Goal: Task Accomplishment & Management: Manage account settings

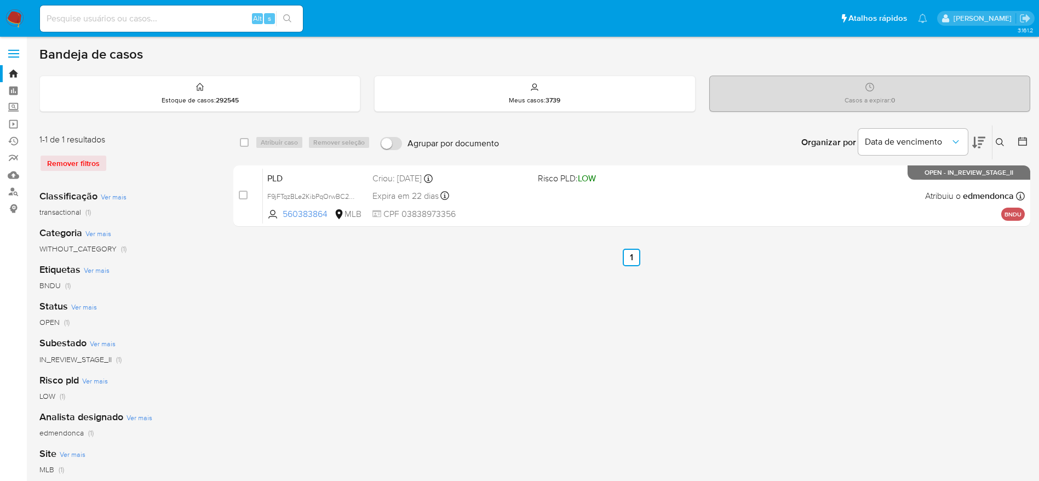
click at [18, 16] on img at bounding box center [14, 18] width 19 height 19
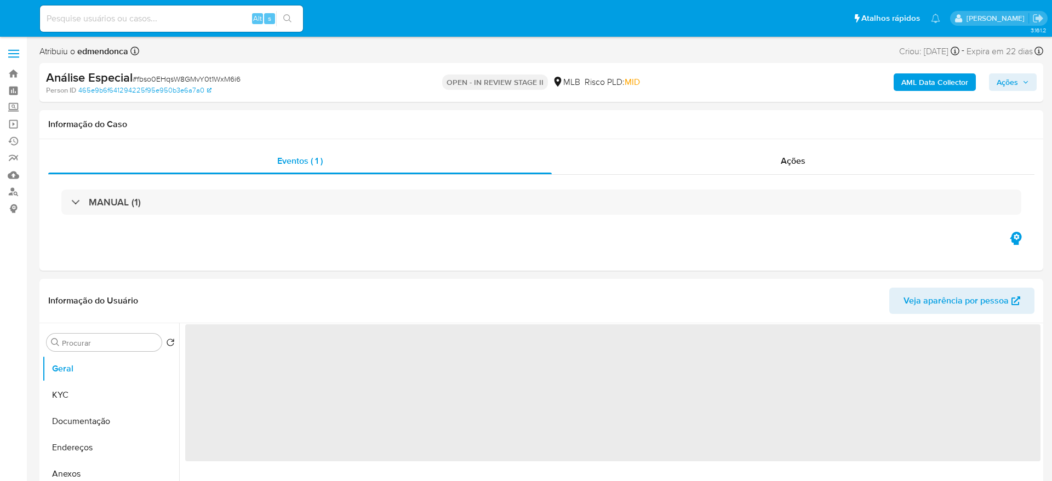
select select "10"
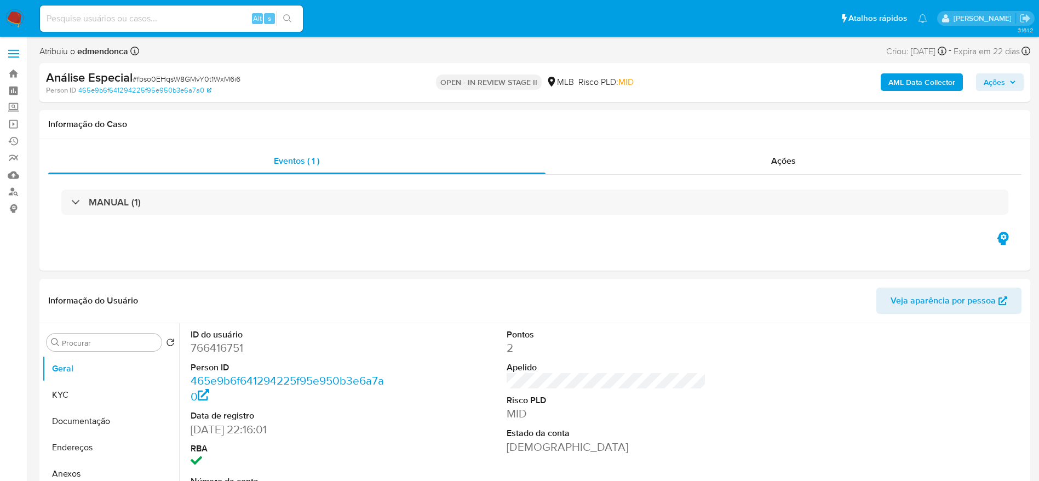
click at [79, 25] on input at bounding box center [171, 19] width 263 height 14
paste input "JWeM2x97W4Jix7FiBFC3S0UG"
type input "JWeM2x97W4Jix7FiBFC3S0UG"
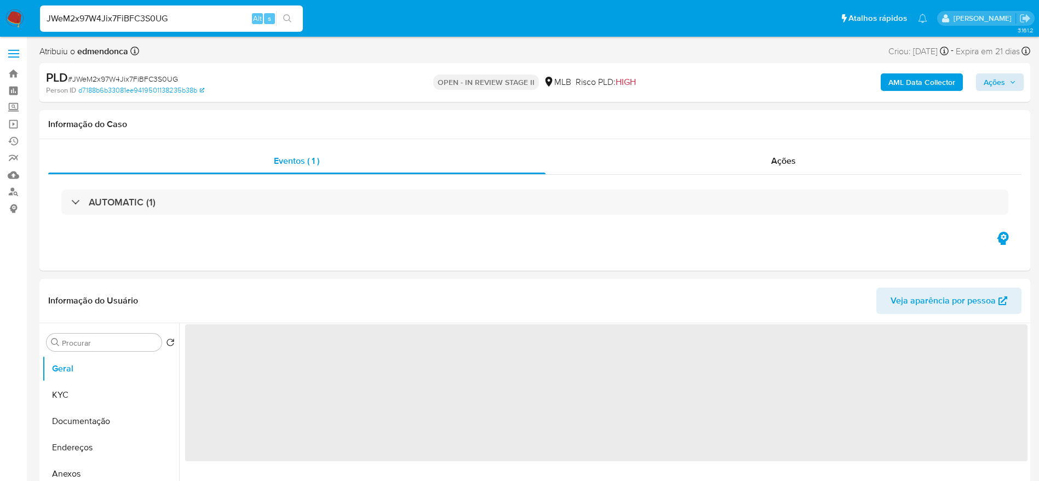
select select "10"
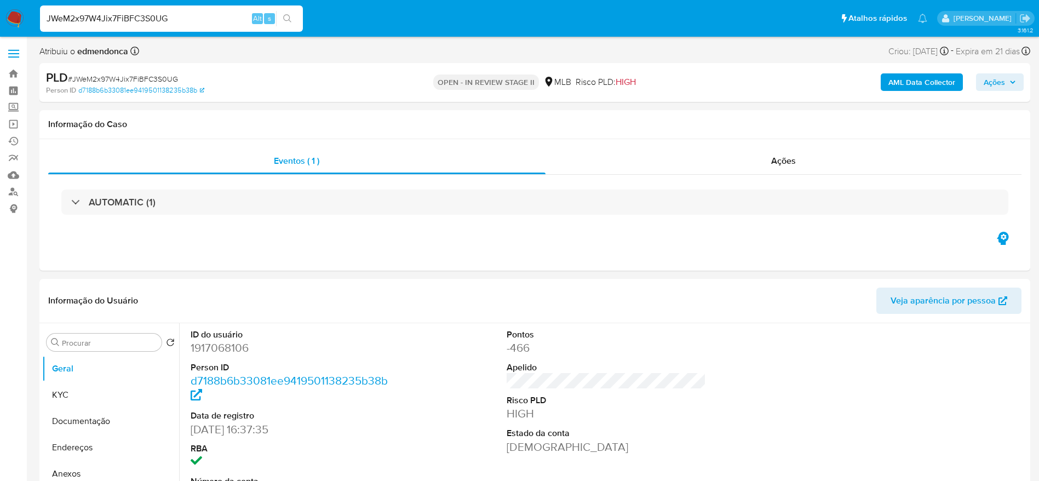
click at [1010, 88] on span "Ações" at bounding box center [1000, 82] width 32 height 15
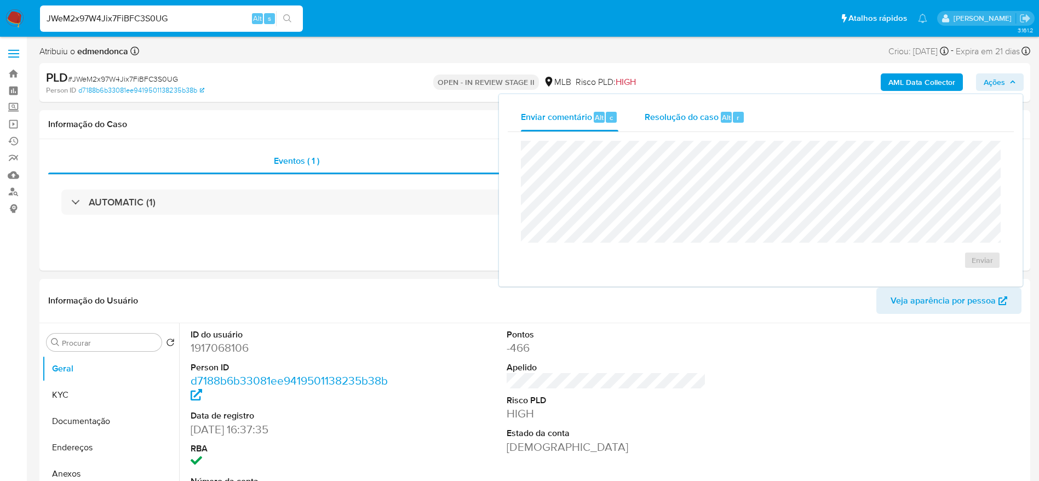
click at [715, 115] on span "Resolução do caso" at bounding box center [682, 117] width 74 height 13
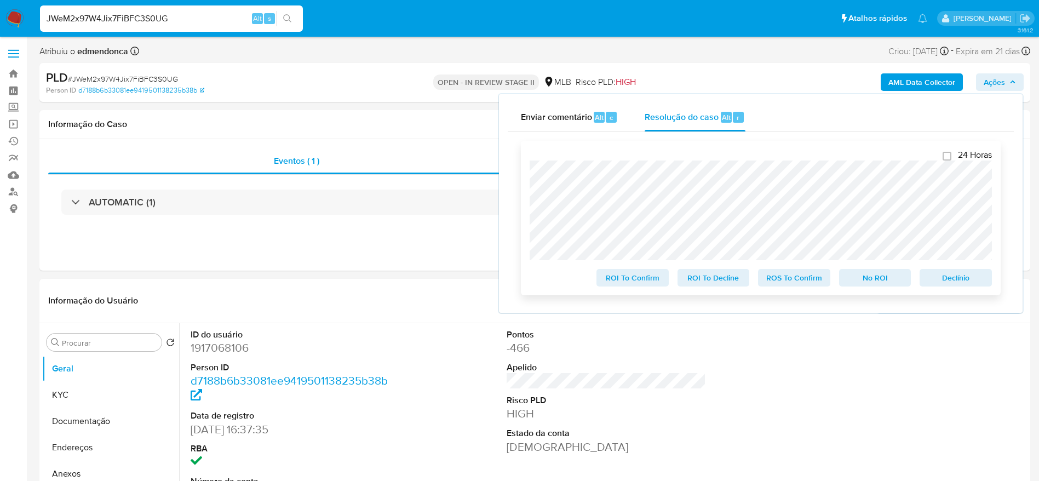
click at [948, 272] on span "Declínio" at bounding box center [956, 277] width 57 height 15
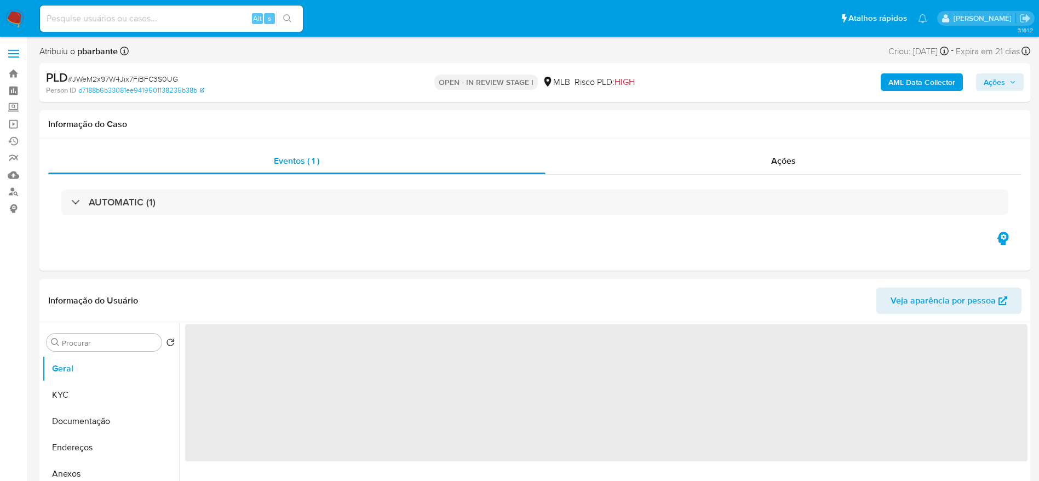
click at [116, 76] on span "# JWeM2x97W4Jix7FiBFC3S0UG" at bounding box center [123, 78] width 110 height 11
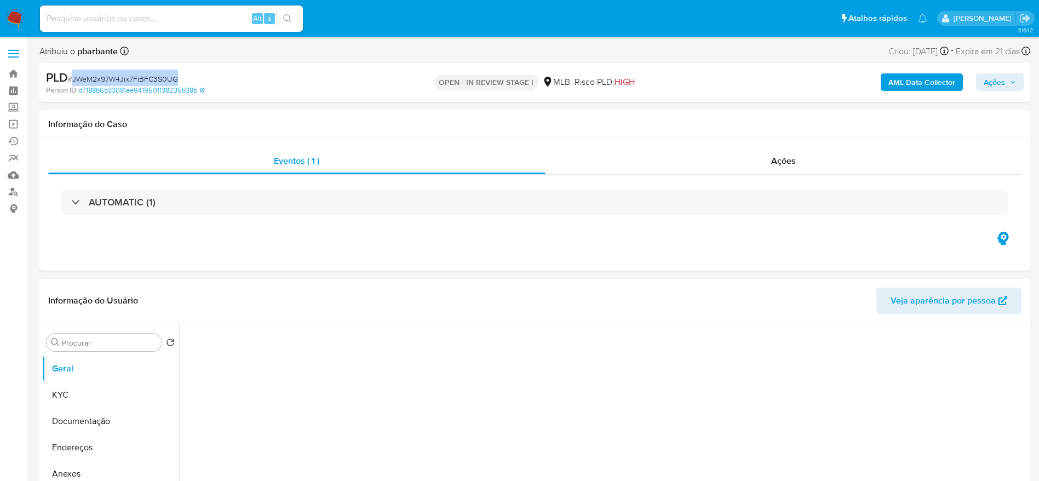
copy span "JWeM2x97W4Jix7FiBFC3S0UG"
select select "10"
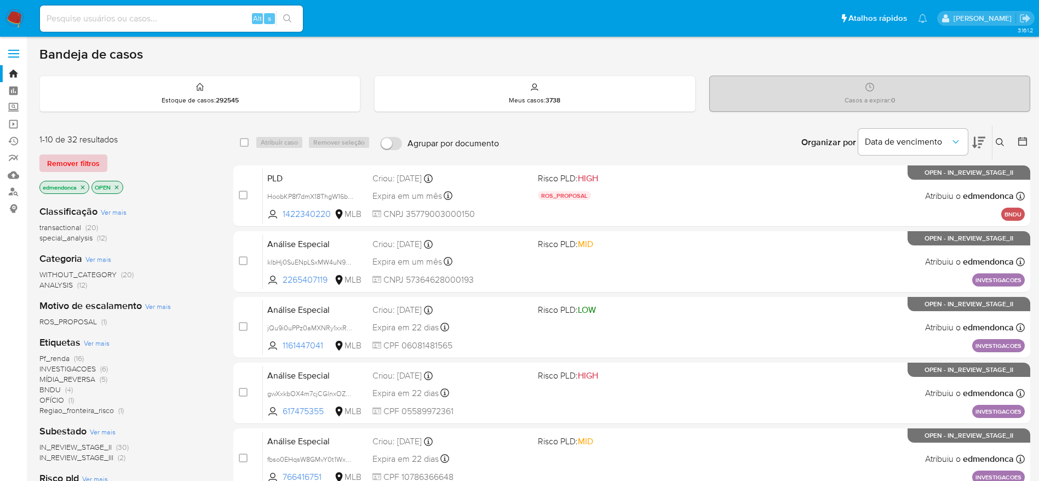
click at [79, 163] on span "Remover filtros" at bounding box center [73, 163] width 53 height 15
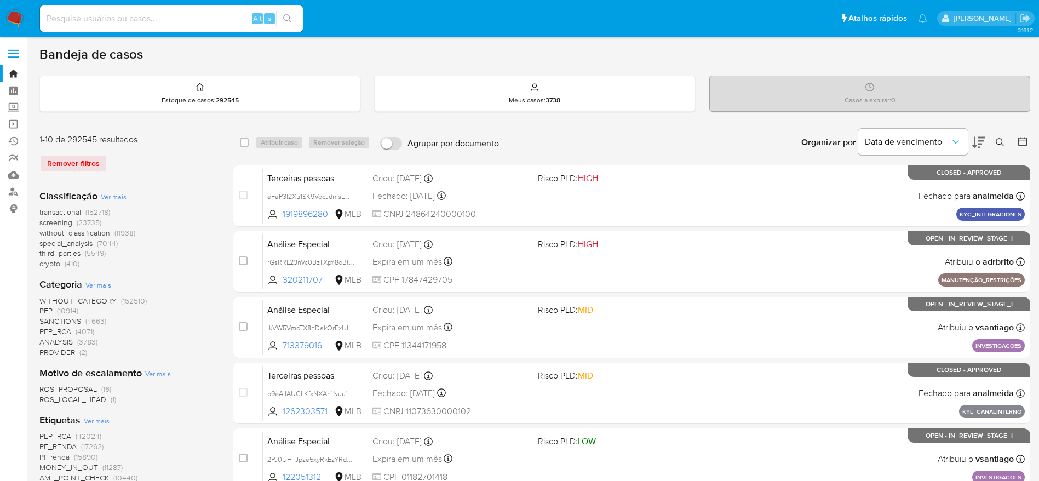
click at [994, 143] on button at bounding box center [1002, 142] width 18 height 13
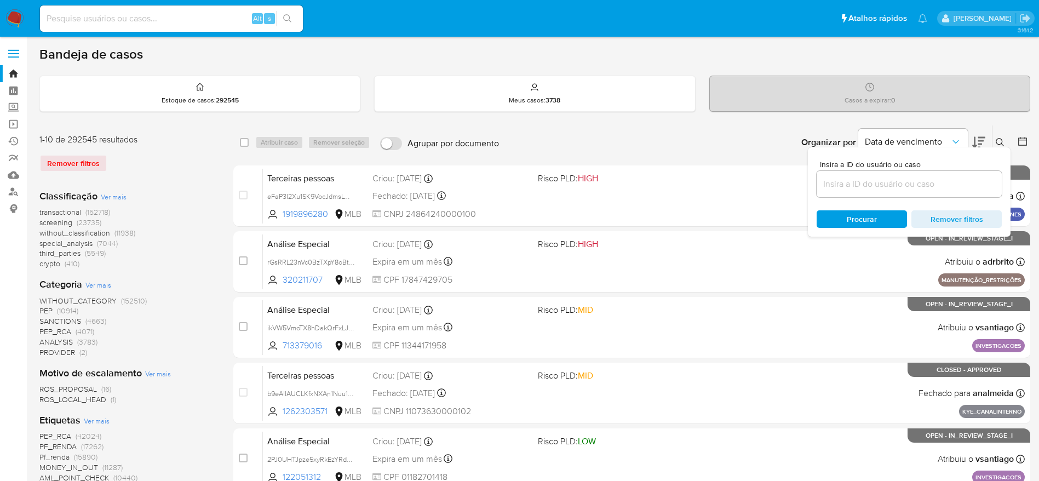
click at [911, 184] on input at bounding box center [909, 184] width 185 height 14
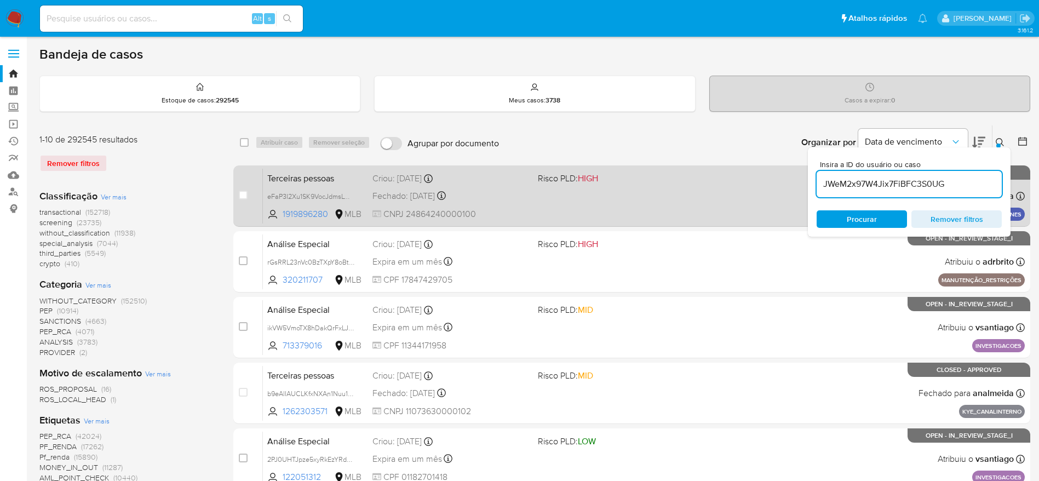
type input "JWeM2x97W4Jix7FiBFC3S0UG"
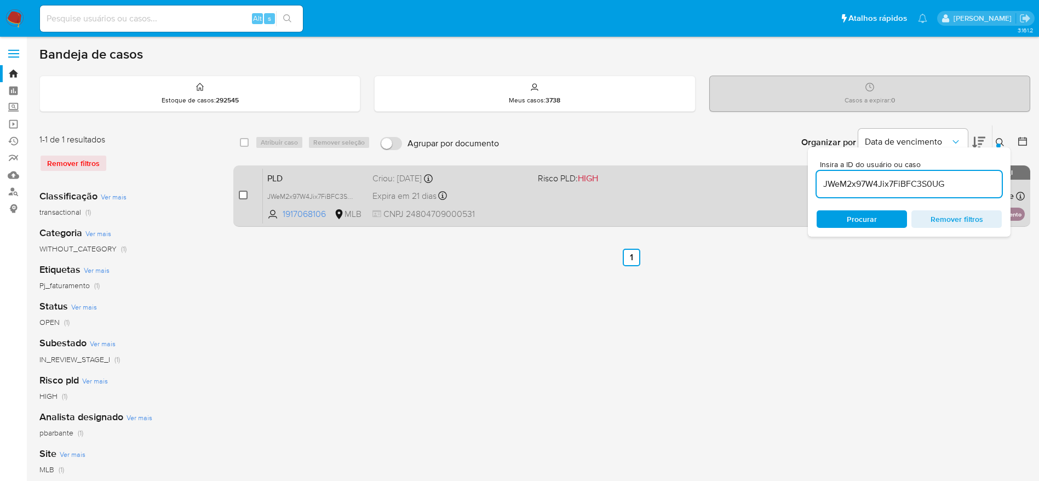
click at [239, 194] on input "checkbox" at bounding box center [243, 195] width 9 height 9
checkbox input "true"
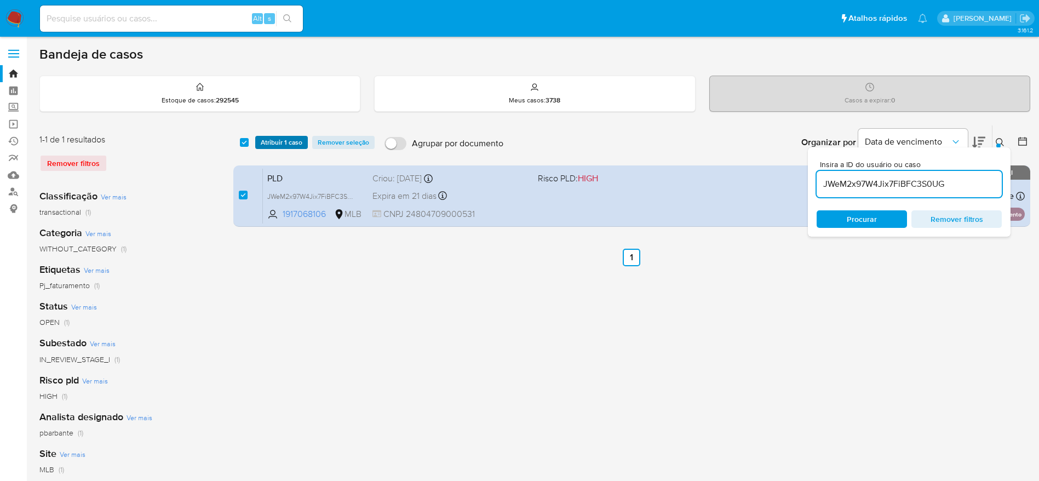
click at [280, 144] on span "Atribuir 1 caso" at bounding box center [282, 142] width 42 height 11
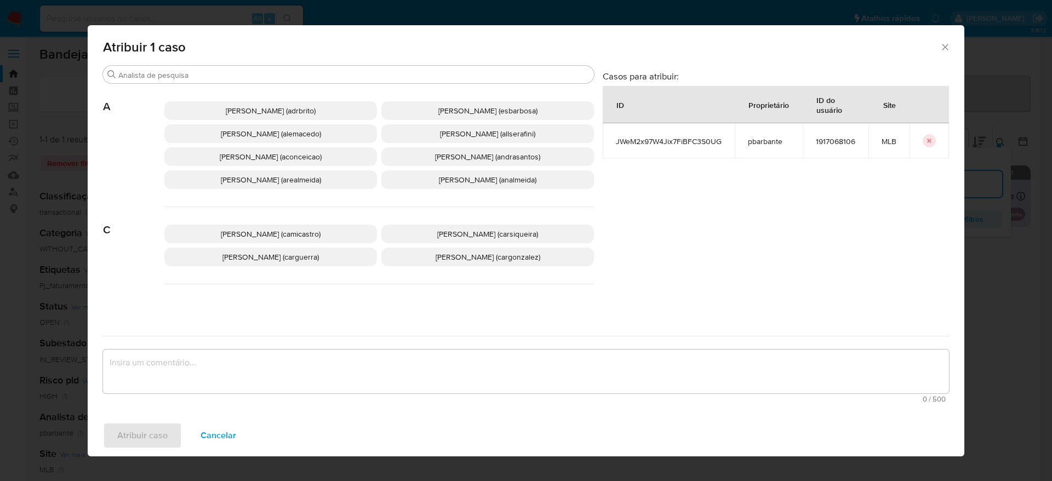
click at [285, 84] on div "Adriano Azeredo Brito (adrbrito) Alessandra Da Silva Barbosa (esbarbosa) Alexan…" at bounding box center [379, 145] width 430 height 123
click at [284, 81] on div "Buscar" at bounding box center [348, 75] width 491 height 18
click at [285, 74] on input "Buscar" at bounding box center [353, 75] width 471 height 10
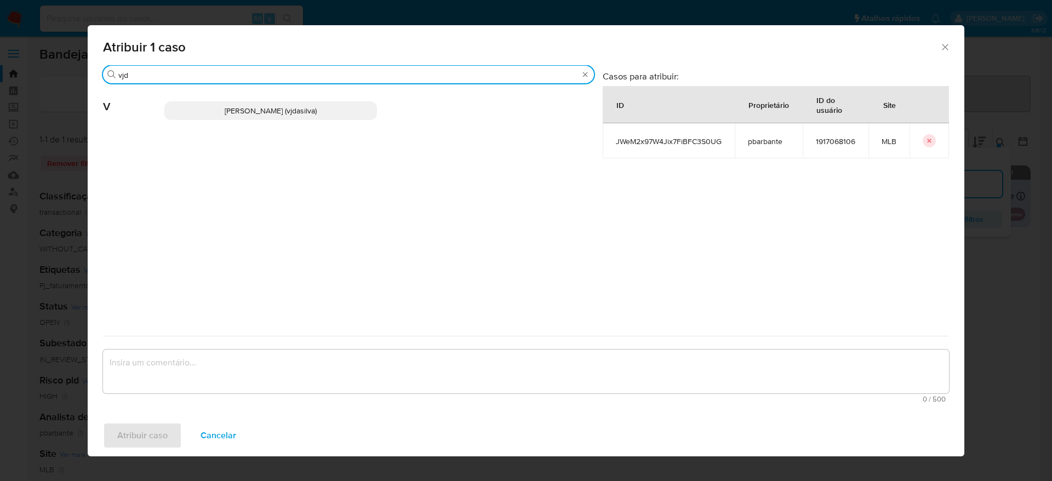
type input "vjd"
click at [306, 108] on span "Viviane Jesus Da Silva (vjdasilva)" at bounding box center [271, 110] width 92 height 11
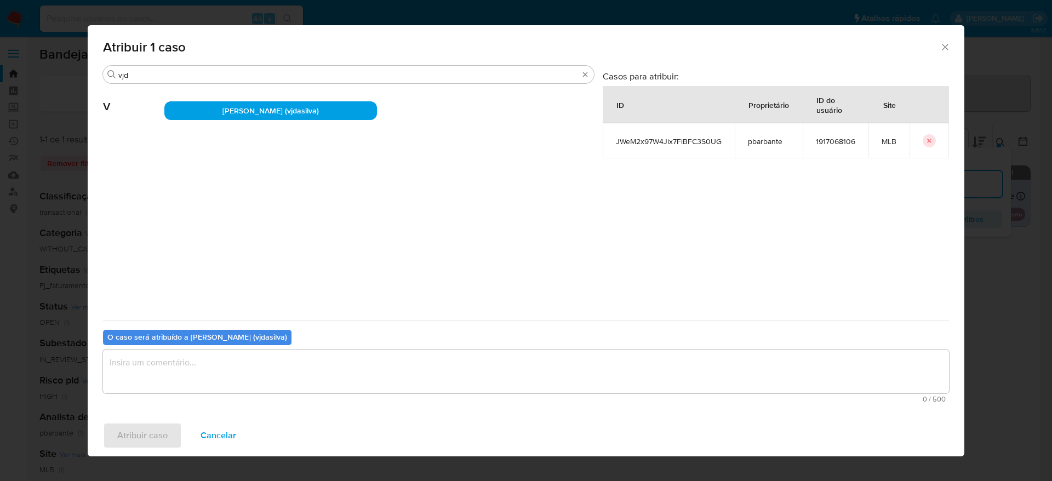
click at [329, 377] on textarea "assign-modal" at bounding box center [526, 372] width 846 height 44
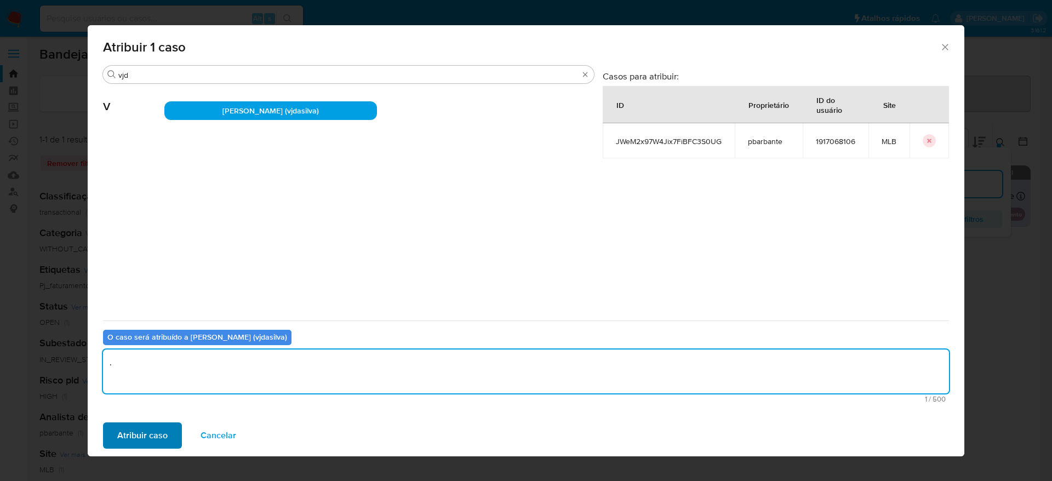
type textarea "."
click at [122, 436] on span "Atribuir caso" at bounding box center [142, 435] width 50 height 24
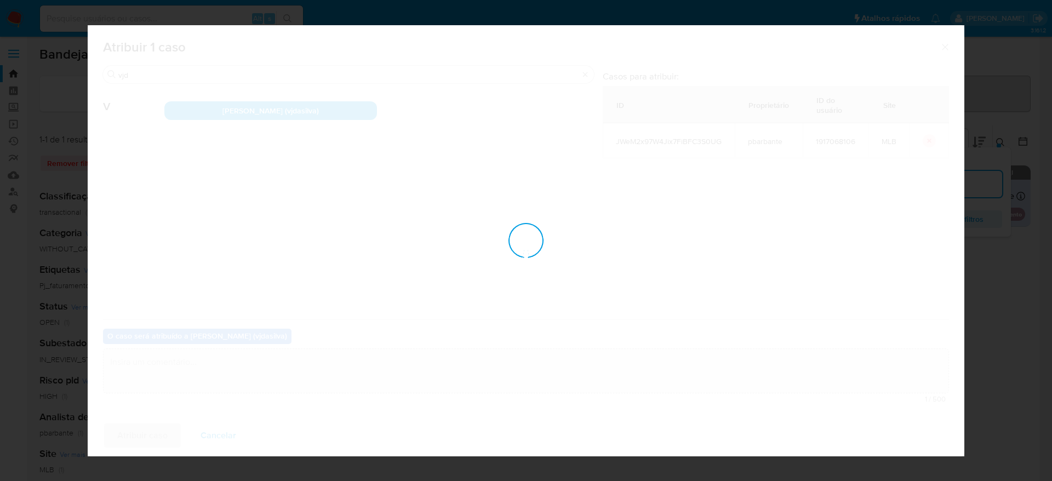
checkbox input "false"
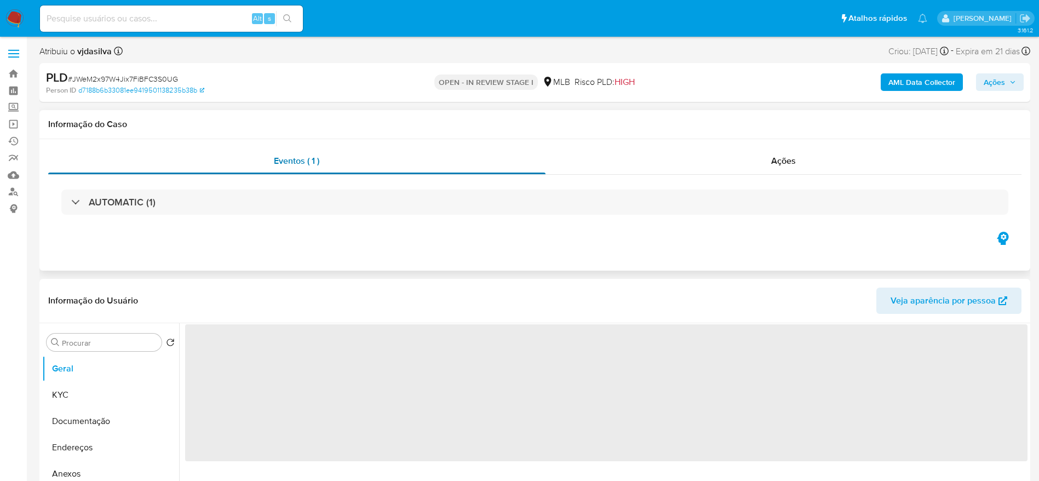
select select "10"
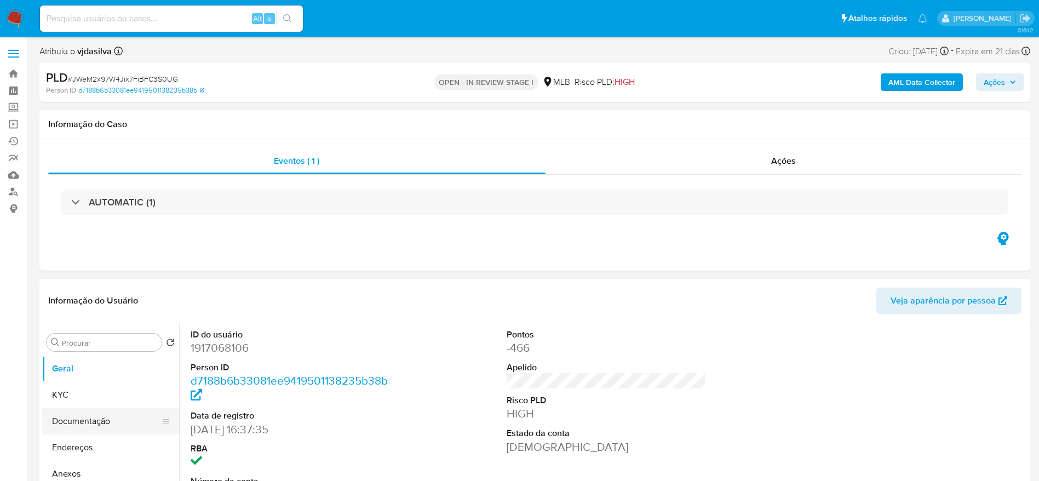
click at [64, 430] on button "Documentação" at bounding box center [106, 421] width 128 height 26
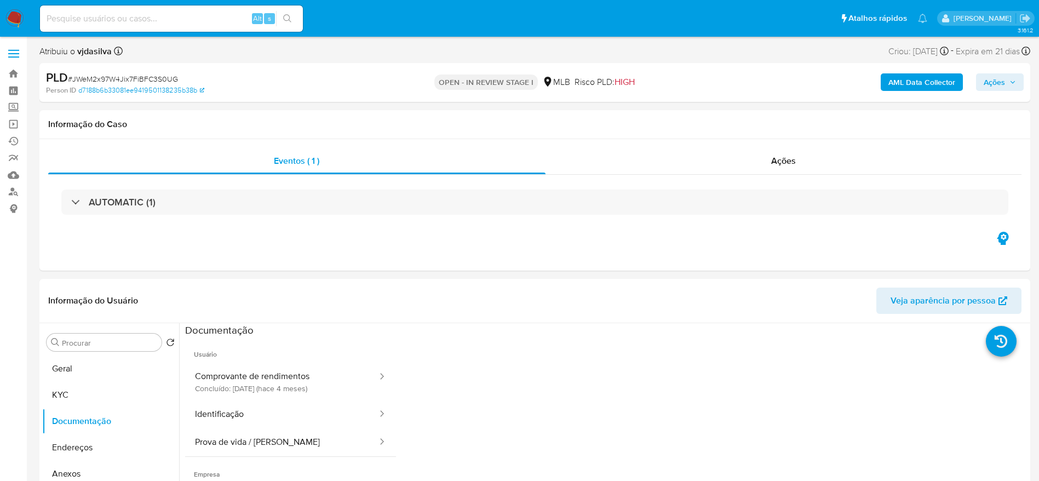
click at [216, 16] on input at bounding box center [171, 19] width 263 height 14
paste input "5Sv5FoLT3R8CQJvd83ybzKIp"
type input "5Sv5FoLT3R8CQJvd83ybzKIp"
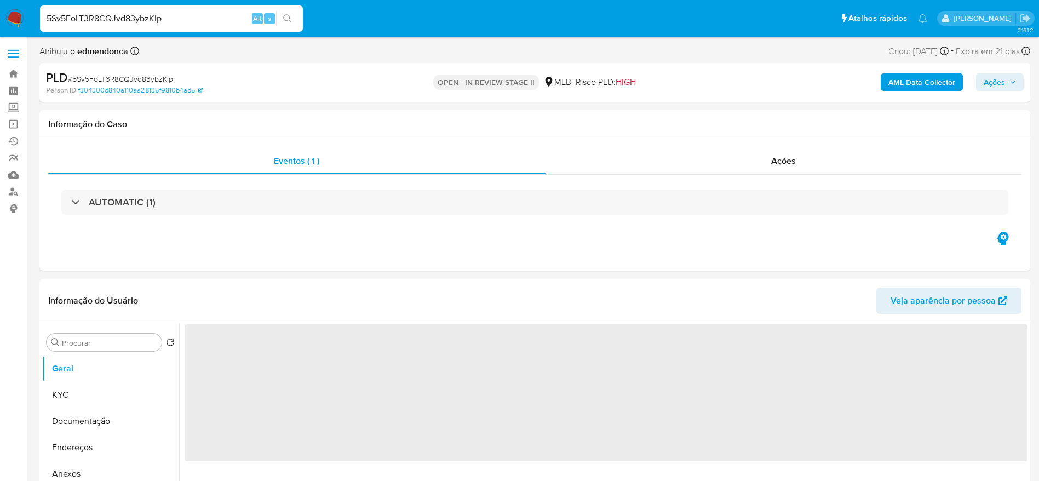
select select "10"
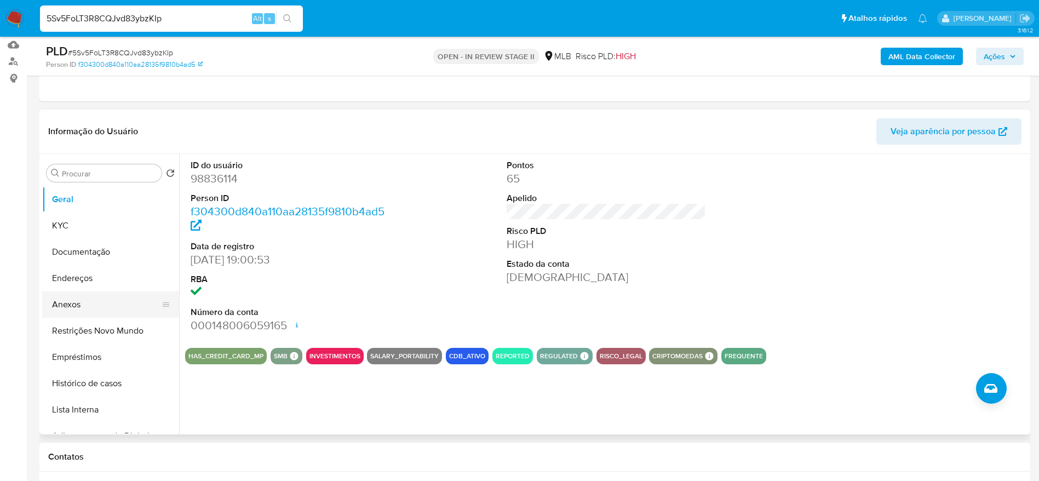
scroll to position [164, 0]
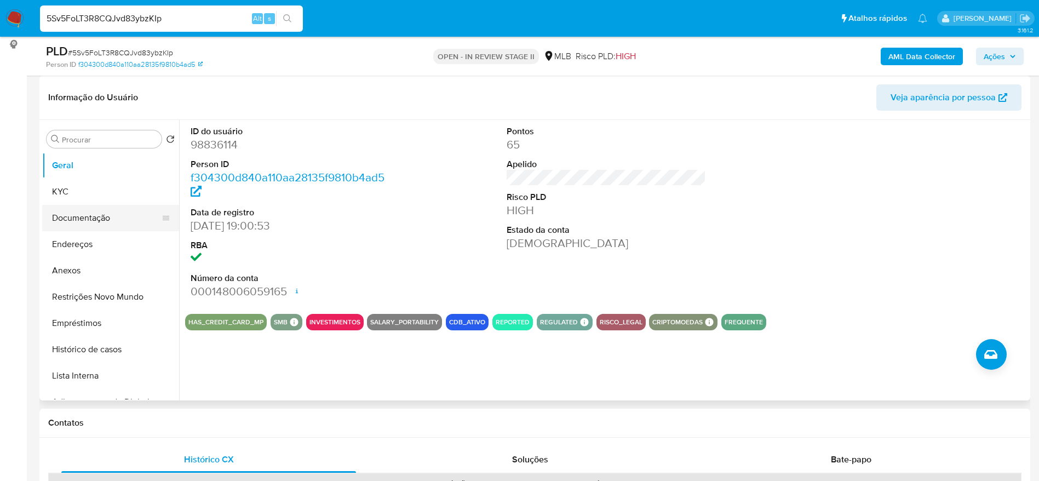
drag, startPoint x: 90, startPoint y: 220, endPoint x: 79, endPoint y: 207, distance: 17.5
click at [90, 220] on button "Documentação" at bounding box center [106, 218] width 128 height 26
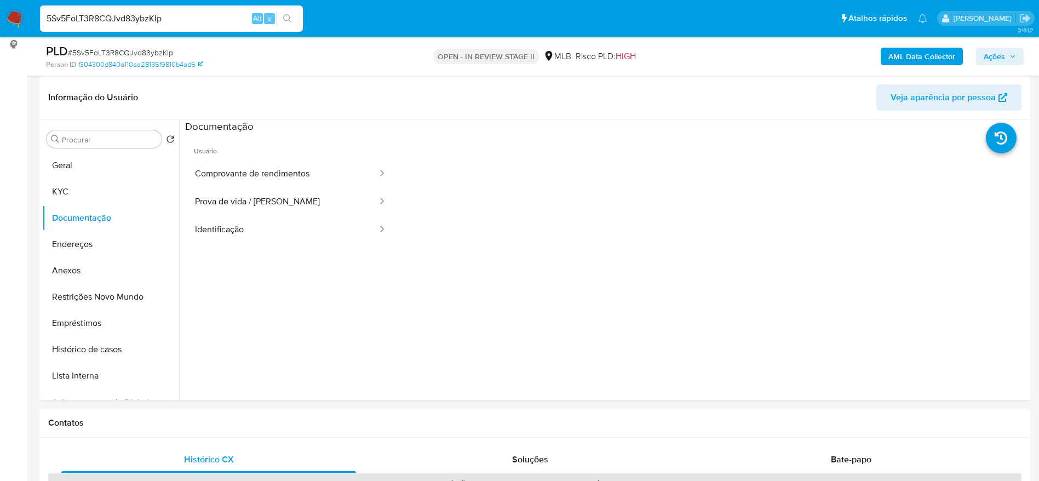
click at [204, 22] on input "5Sv5FoLT3R8CQJvd83ybzKIp" at bounding box center [171, 19] width 263 height 14
paste input "GtFq0Gugjzns58bqTMrm64gn"
type input "GtFq0Gugjzns58bqTMrm64gn"
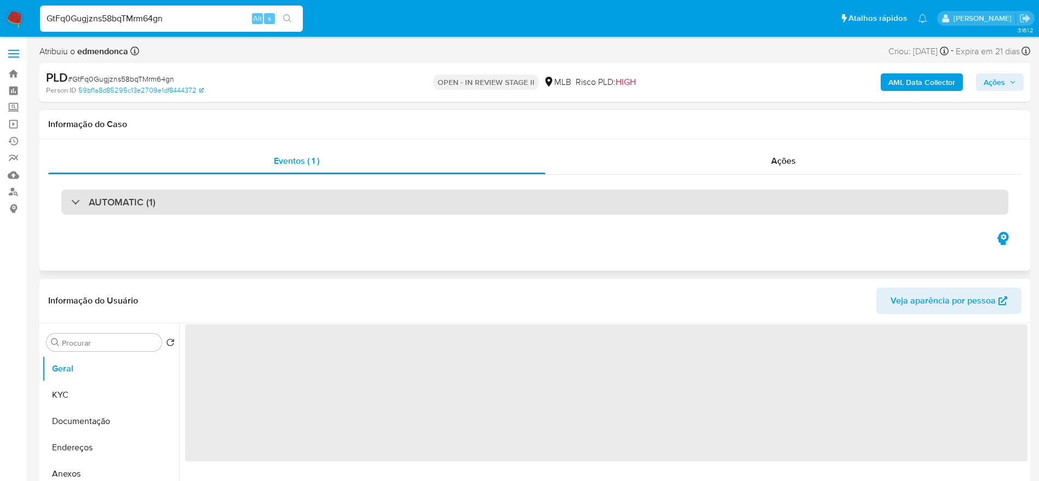
select select "10"
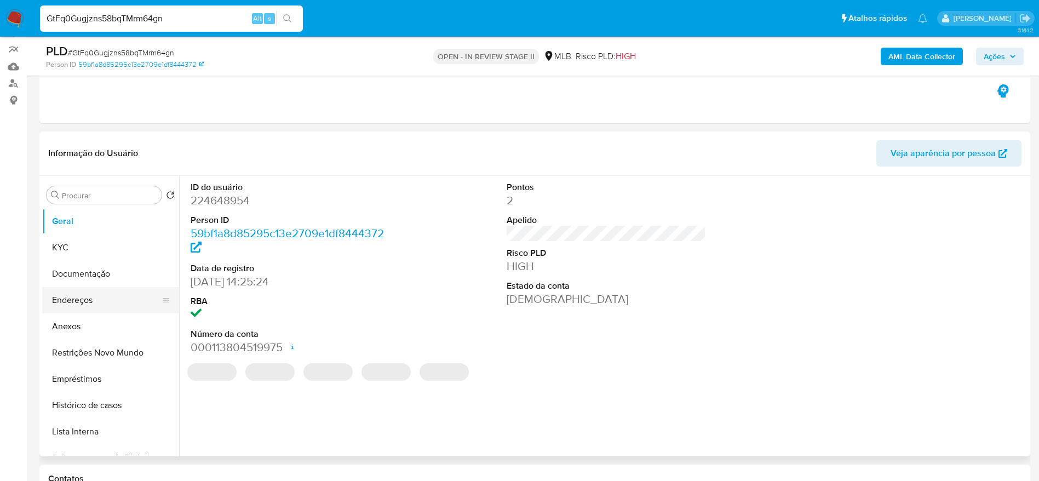
scroll to position [164, 0]
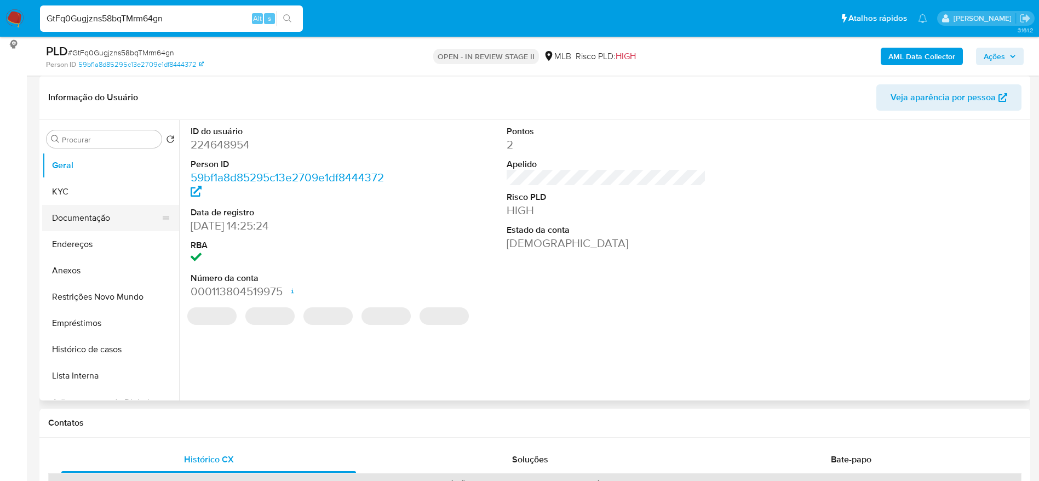
click at [70, 209] on button "Documentação" at bounding box center [106, 218] width 128 height 26
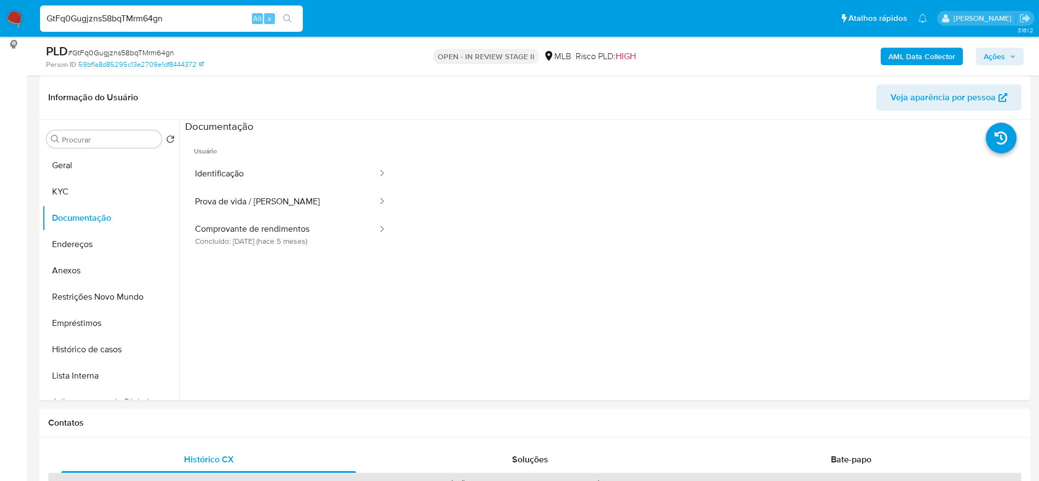
click at [191, 20] on input "GtFq0Gugjzns58bqTMrm64gn" at bounding box center [171, 19] width 263 height 14
paste input "crg4lqfRQ1a27NBoUZfKUqe9"
type input "crg4lqfRQ1a27NBoUZfKUqe9"
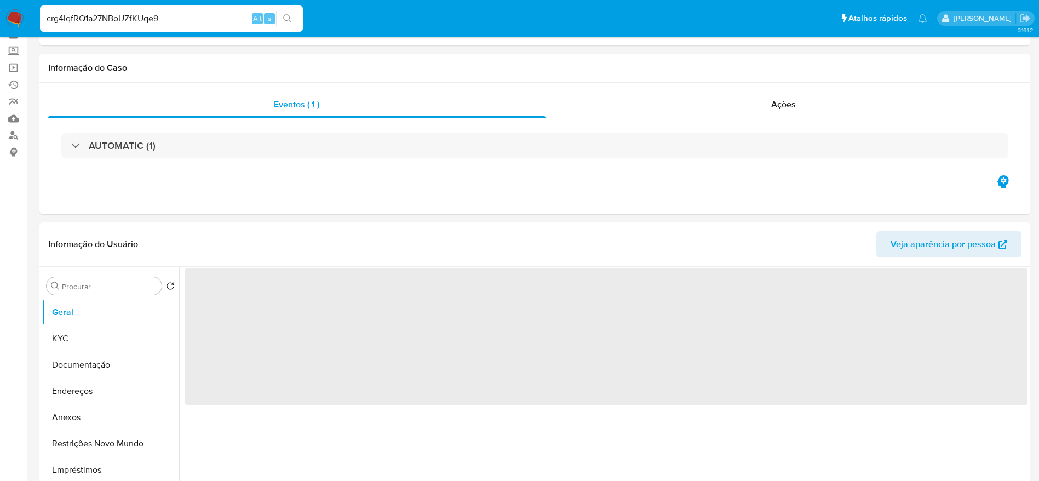
scroll to position [82, 0]
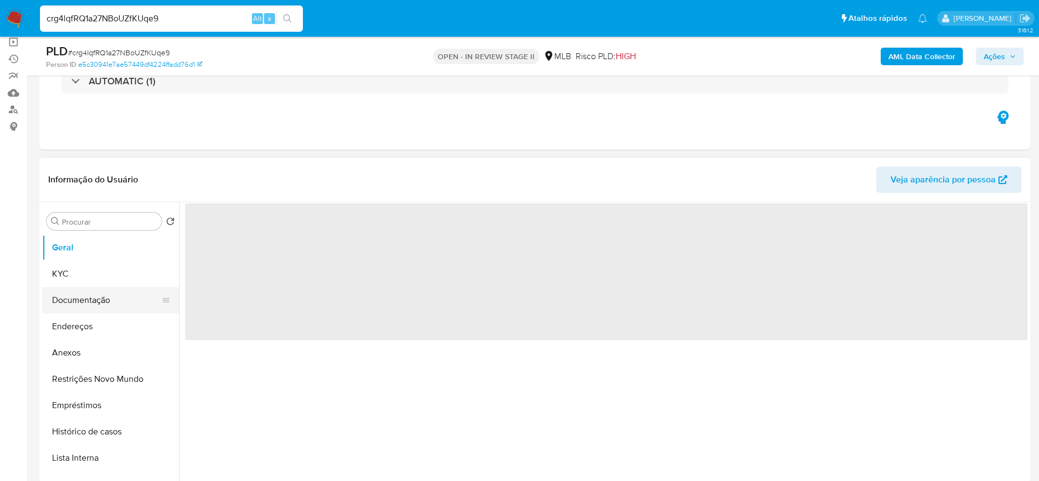
click at [78, 304] on button "Documentação" at bounding box center [106, 300] width 128 height 26
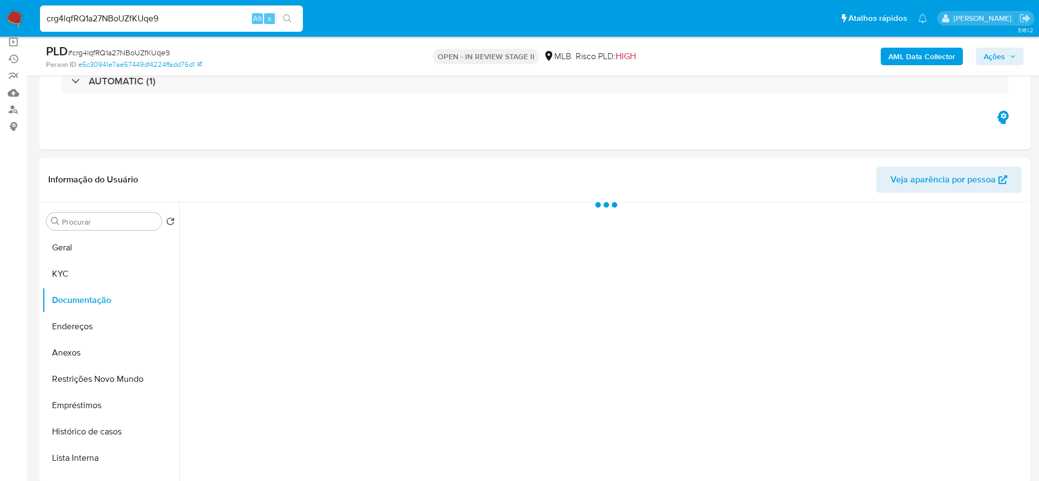
select select "10"
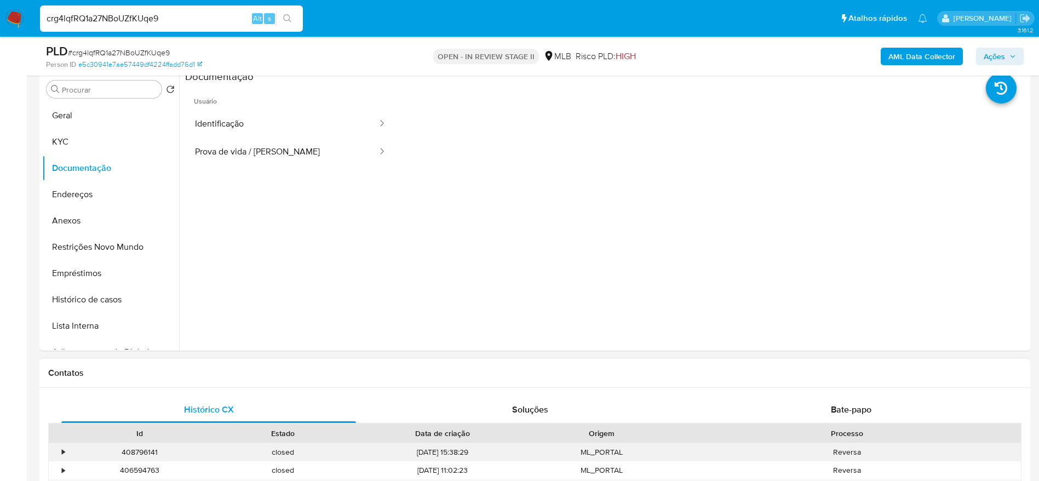
scroll to position [411, 0]
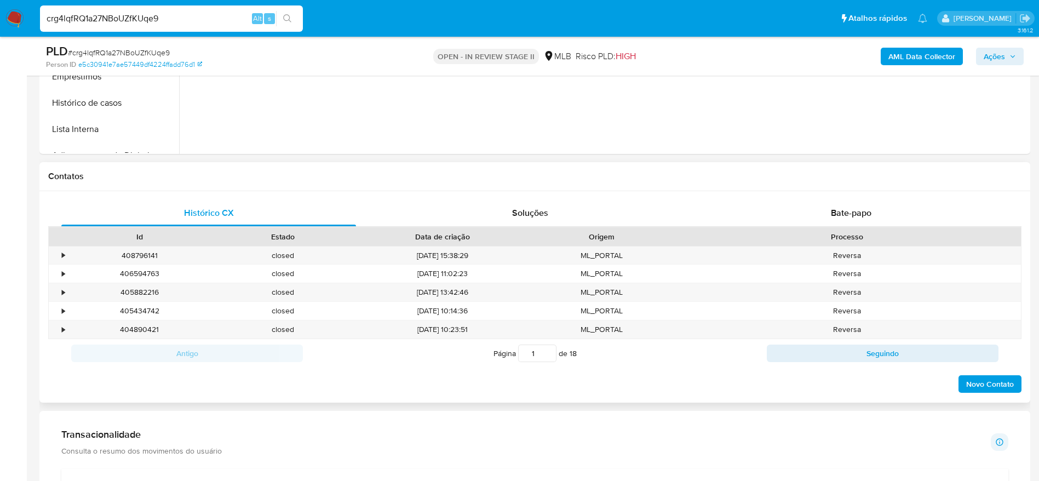
drag, startPoint x: 814, startPoint y: 200, endPoint x: 599, endPoint y: 198, distance: 214.2
click at [814, 200] on div "Bate-papo" at bounding box center [851, 213] width 295 height 26
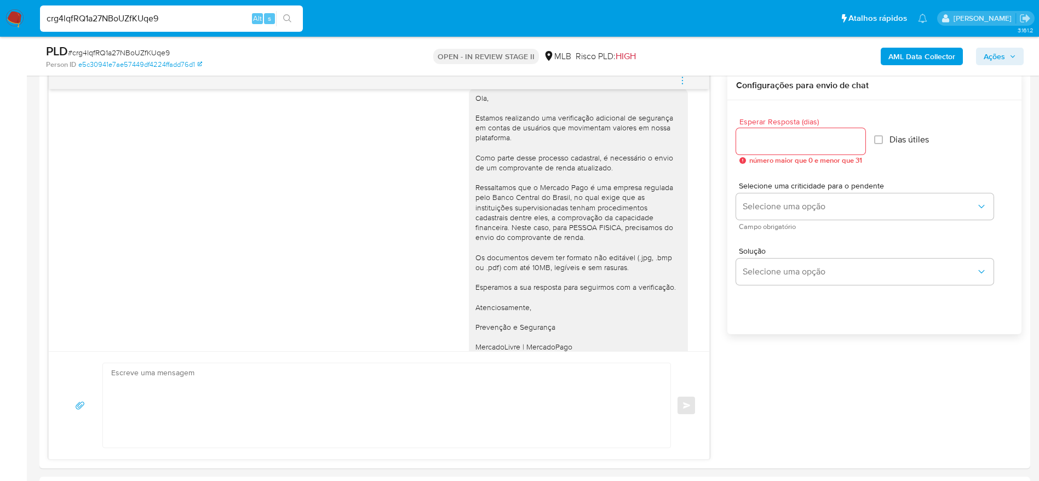
scroll to position [0, 0]
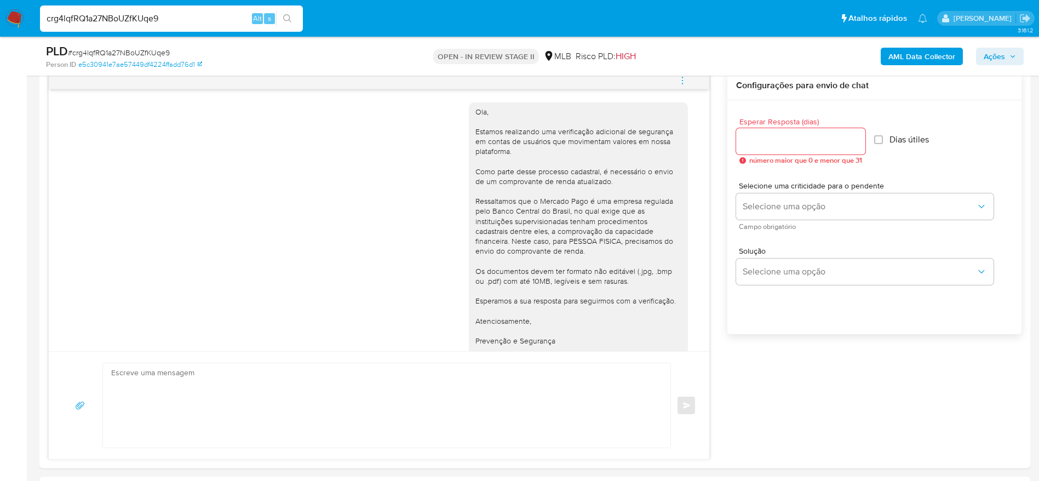
click at [182, 19] on input "crg4lqfRQ1a27NBoUZfKUqe9" at bounding box center [171, 19] width 263 height 14
paste input "paawMEFxM0Cn8KBXor0rT0Ne"
type input "paawMEFxM0Cn8KBXor0rT0Ne"
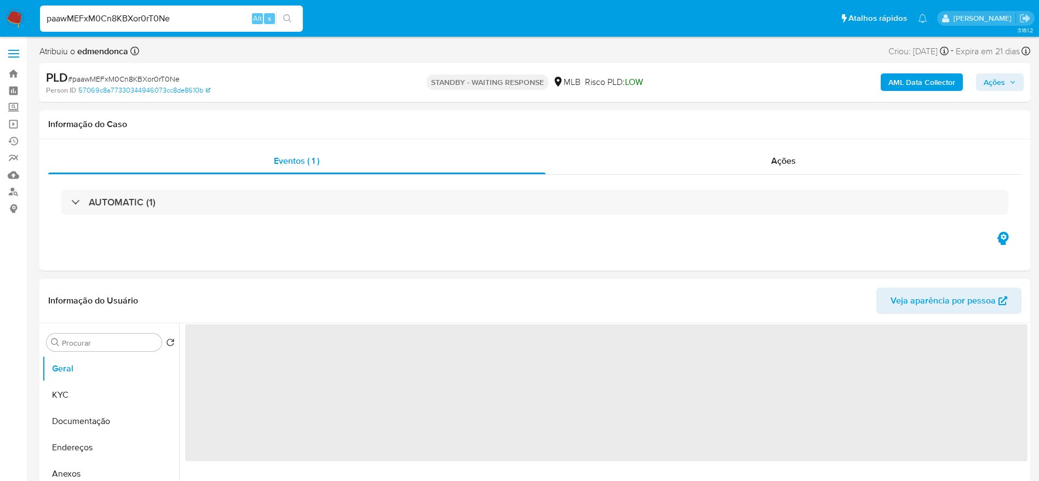
select select "10"
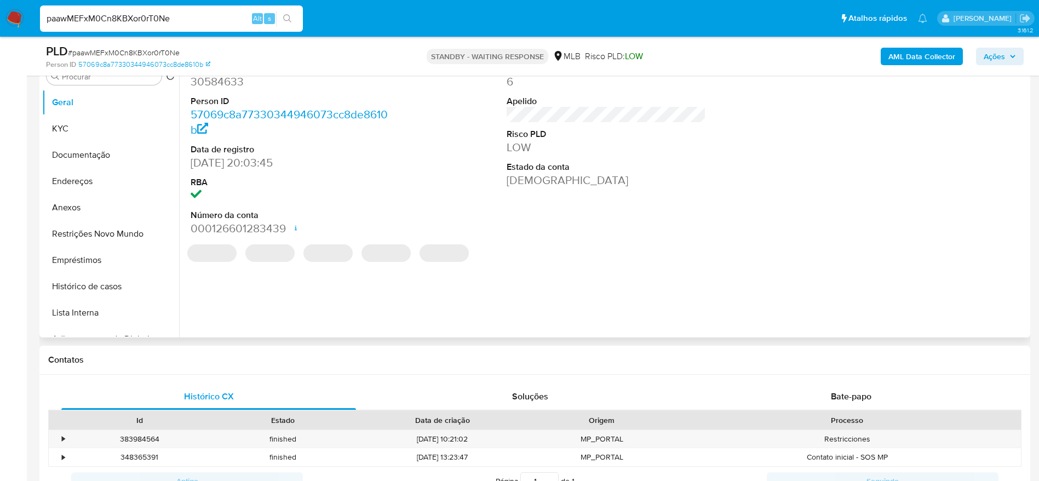
scroll to position [329, 0]
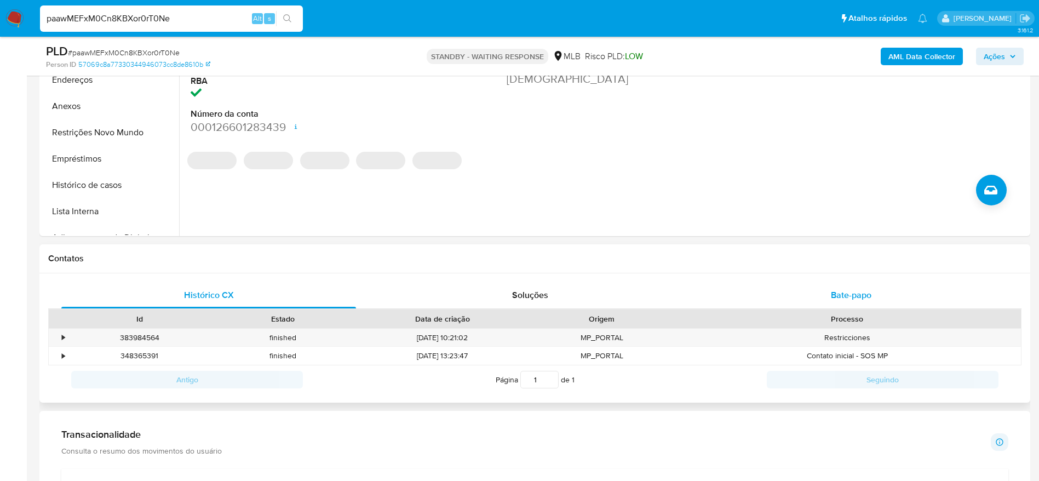
click at [766, 290] on div "Bate-papo" at bounding box center [851, 295] width 295 height 26
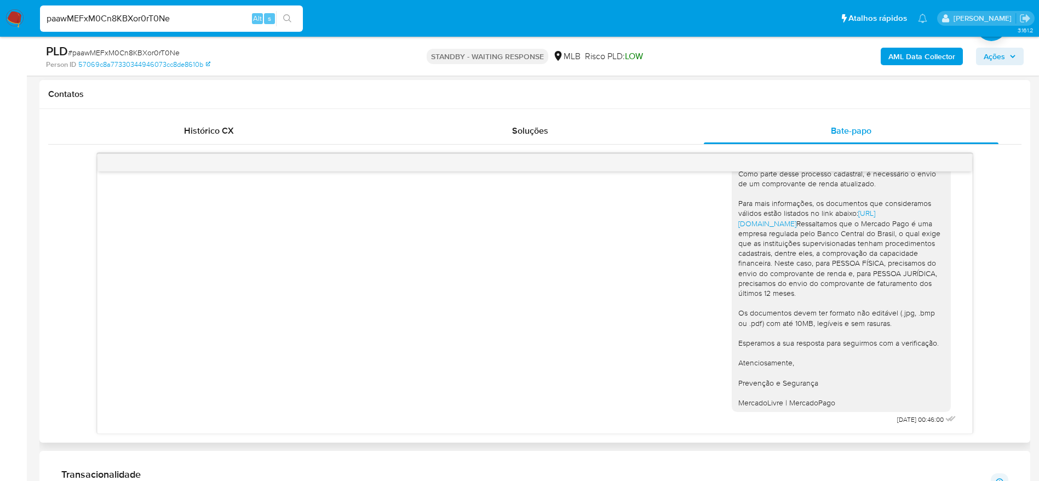
scroll to position [575, 0]
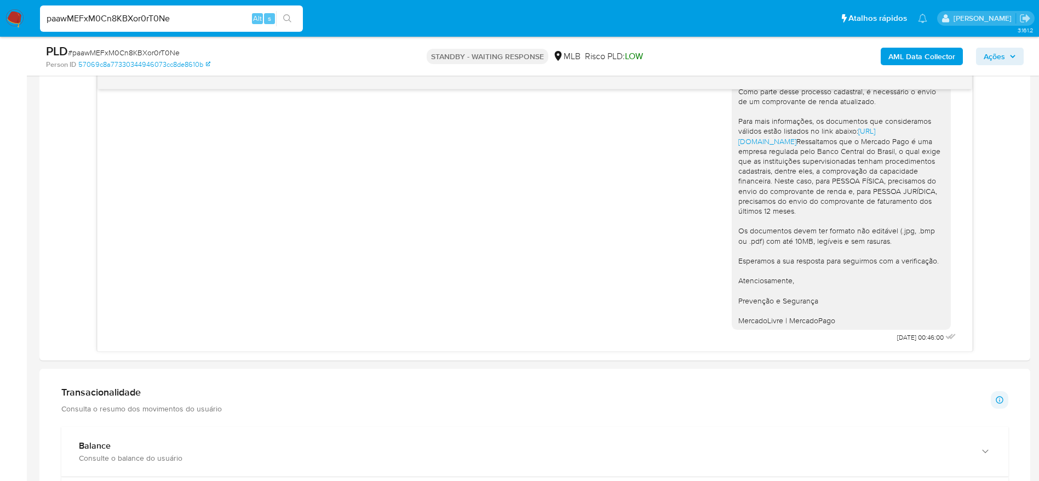
click at [158, 19] on input "paawMEFxM0Cn8KBXor0rT0Ne" at bounding box center [171, 19] width 263 height 14
paste input "erKn8zyhtXkfeFP3FrIKT5ff"
type input "erKn8zyhtXkfeFP3FrIKT5ff"
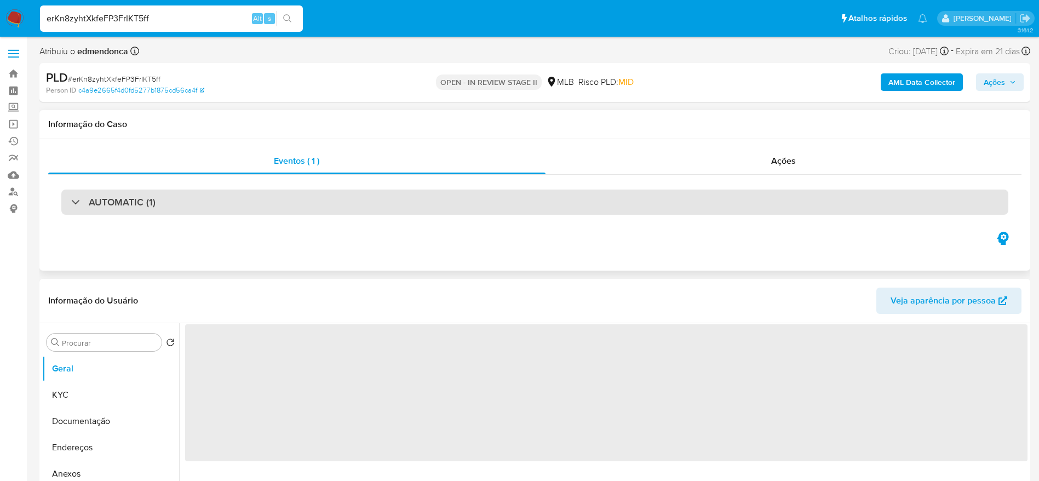
select select "10"
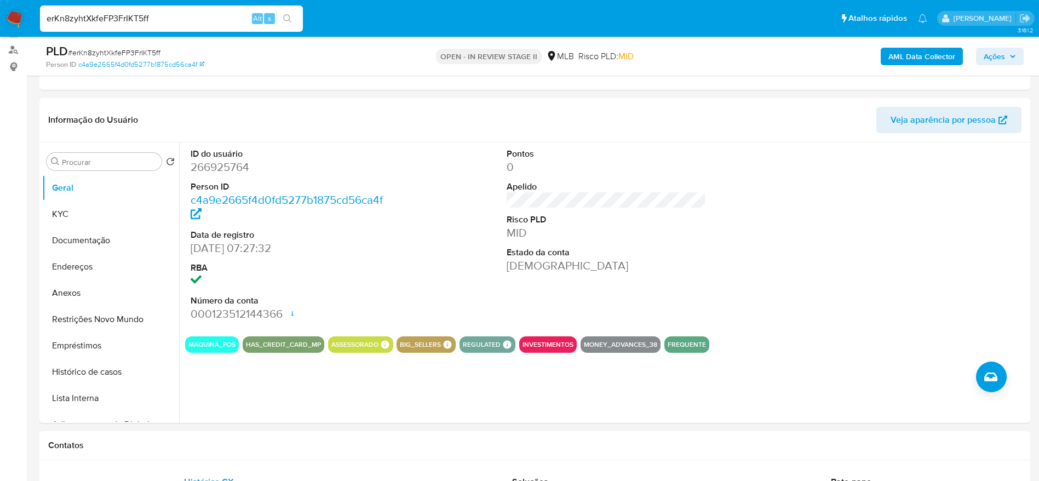
scroll to position [329, 0]
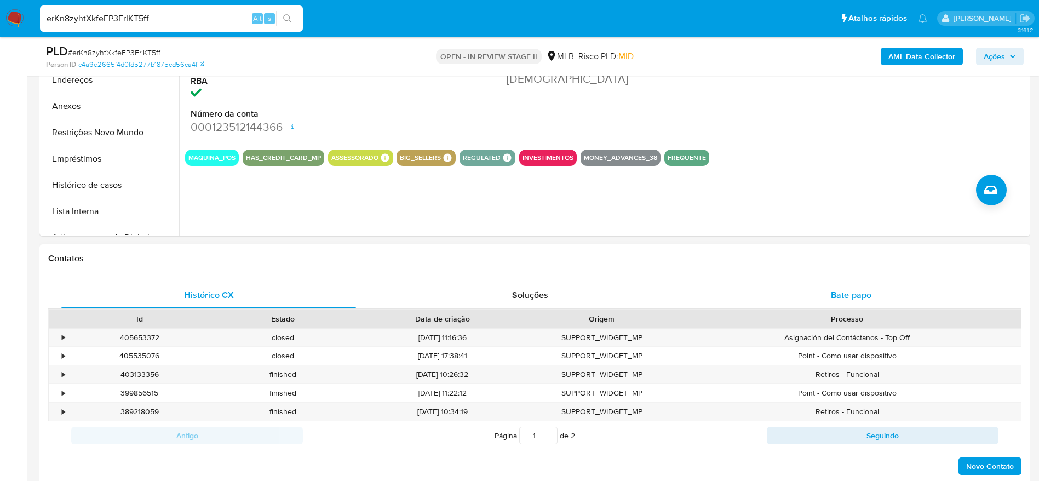
click at [770, 295] on div "Bate-papo" at bounding box center [851, 295] width 295 height 26
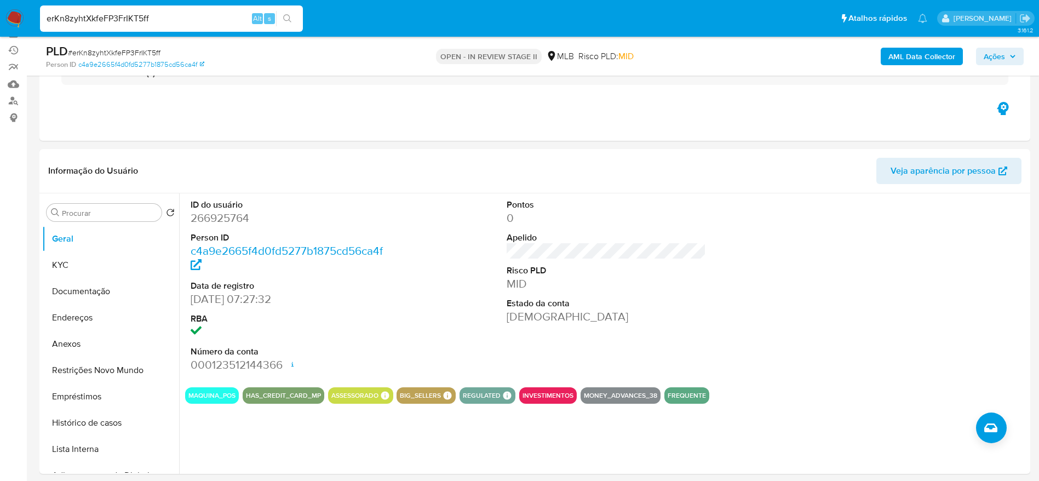
scroll to position [0, 0]
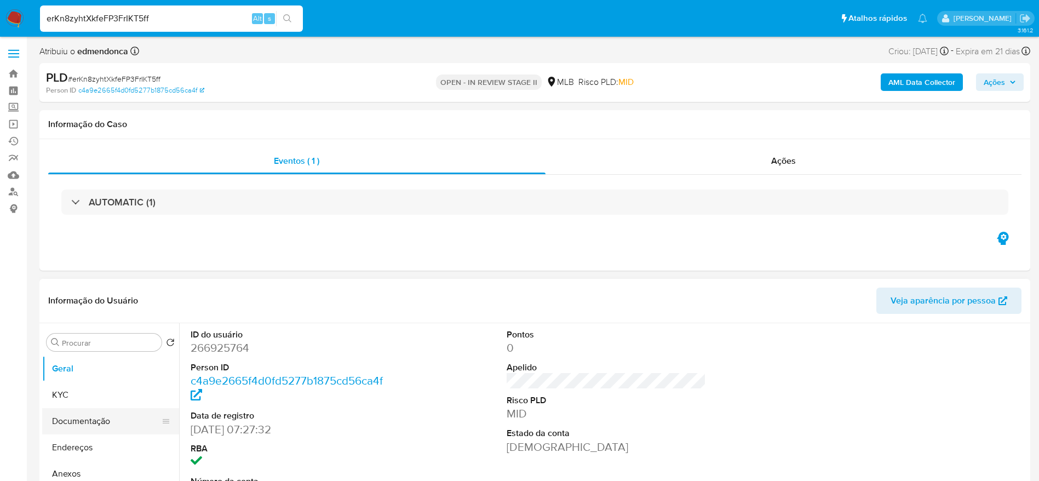
click at [65, 420] on button "Documentação" at bounding box center [106, 421] width 128 height 26
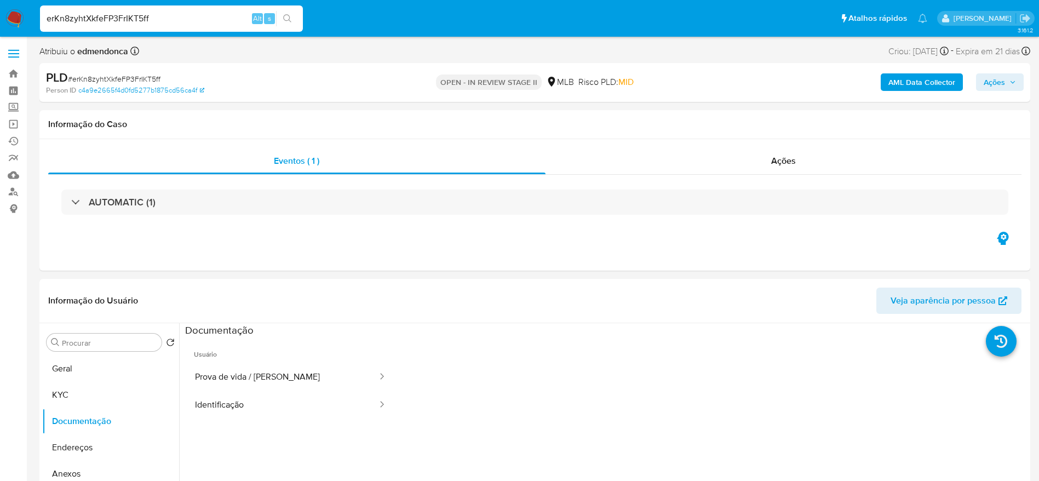
scroll to position [82, 0]
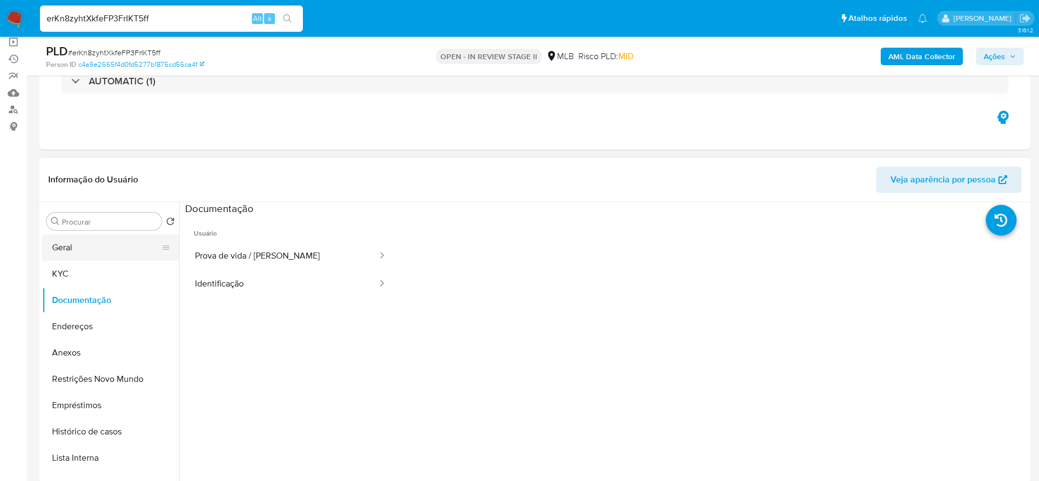
click at [54, 250] on button "Geral" at bounding box center [106, 247] width 128 height 26
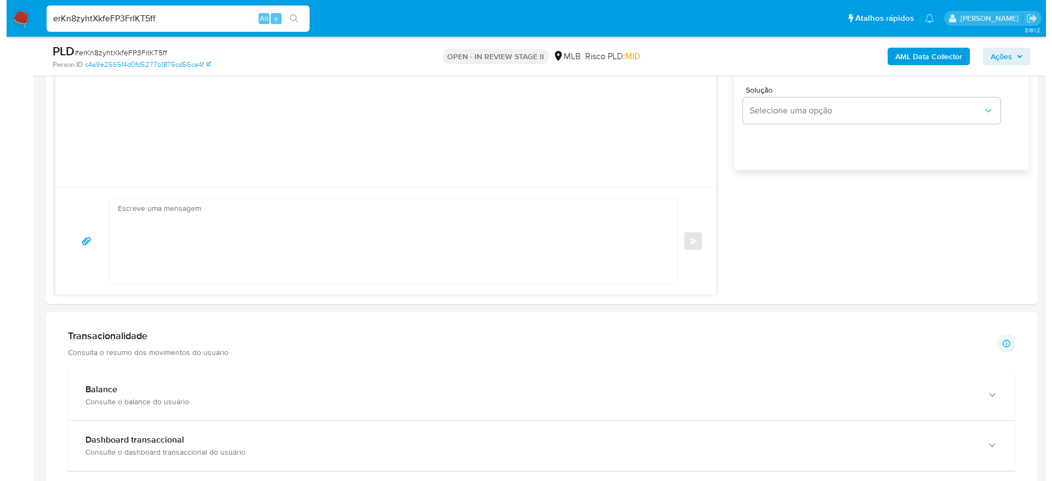
scroll to position [575, 0]
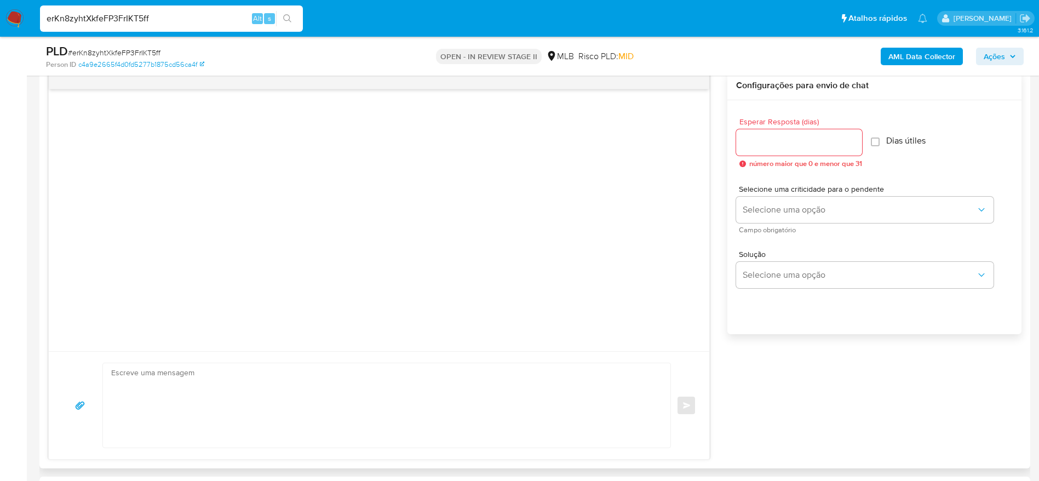
click at [812, 148] on input "Esperar Resposta (dias)" at bounding box center [799, 142] width 126 height 14
type input "3"
click at [875, 139] on input "Dias útiles" at bounding box center [872, 142] width 9 height 9
checkbox input "true"
click at [834, 226] on div "Selecione uma criticidade para o pendente Selecione uma opção Campo obrigatório" at bounding box center [864, 209] width 257 height 48
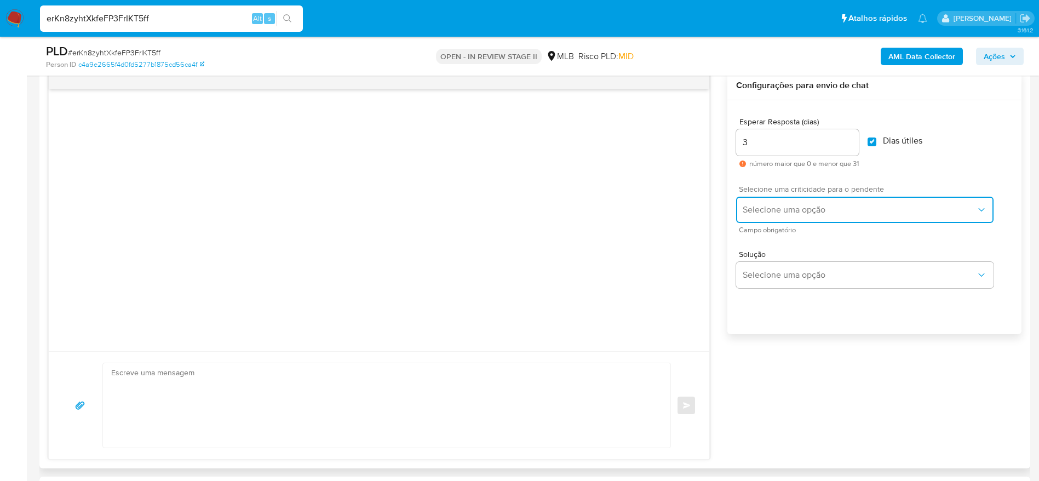
click at [839, 207] on span "Selecione uma opção" at bounding box center [859, 209] width 233 height 11
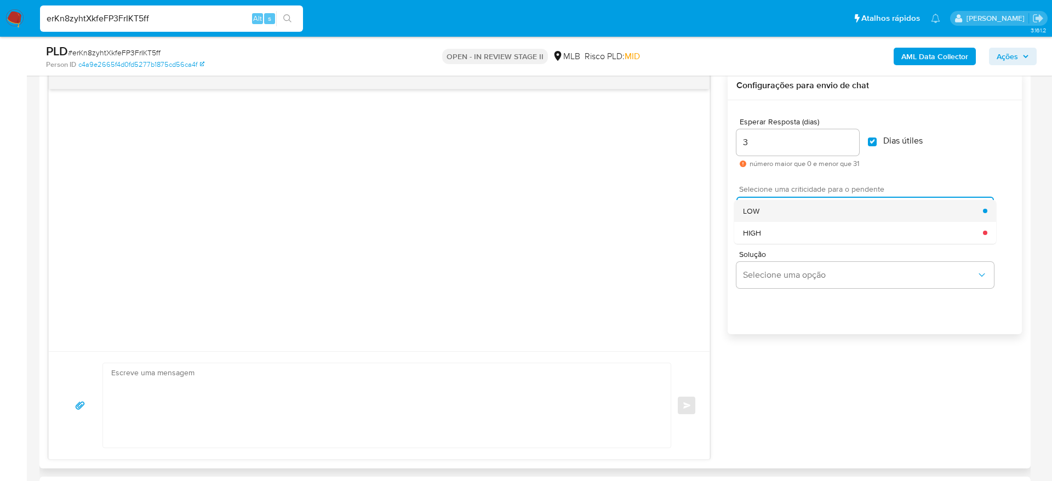
click at [842, 215] on div "LOW" at bounding box center [863, 211] width 240 height 22
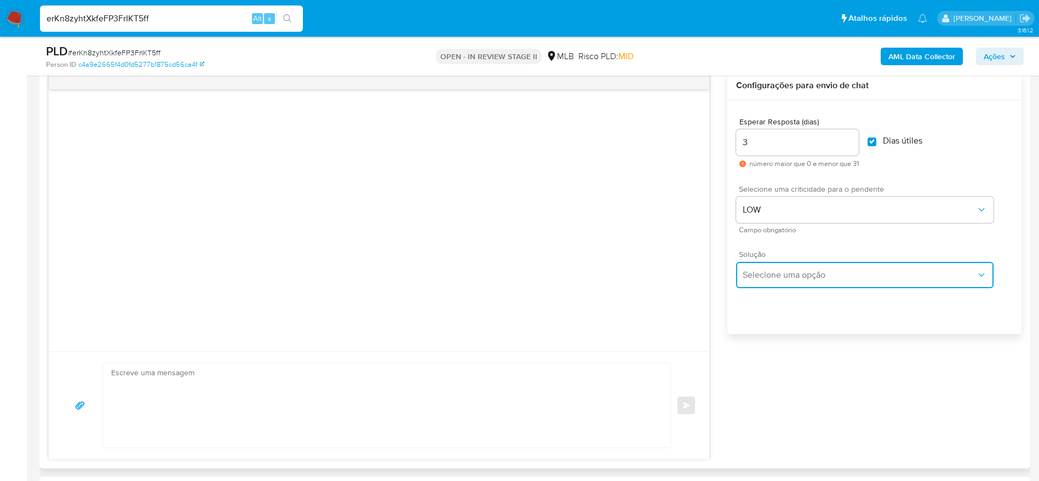
click at [880, 274] on span "Selecione uma opção" at bounding box center [859, 275] width 233 height 11
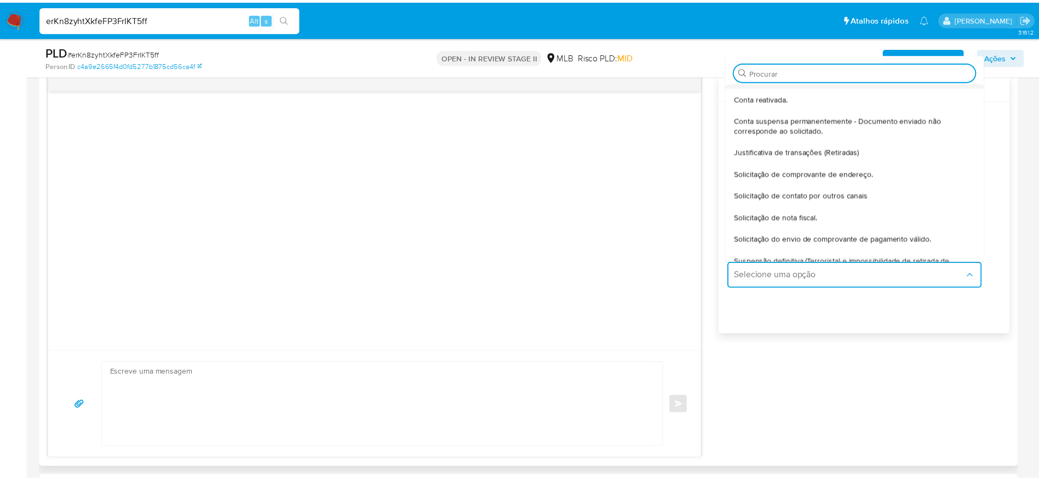
scroll to position [82, 0]
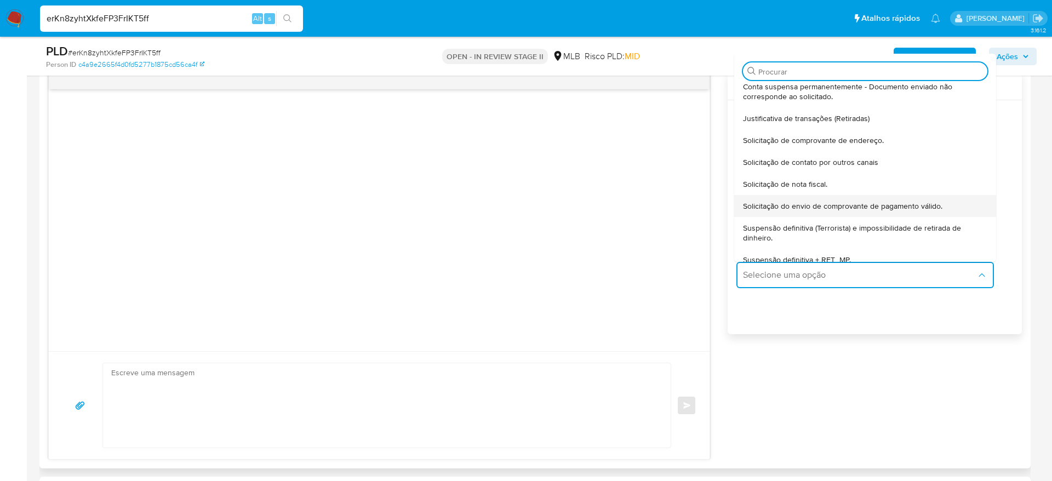
click at [943, 203] on div "Solicitação do envio de comprovante de pagamento válido." at bounding box center [865, 206] width 244 height 22
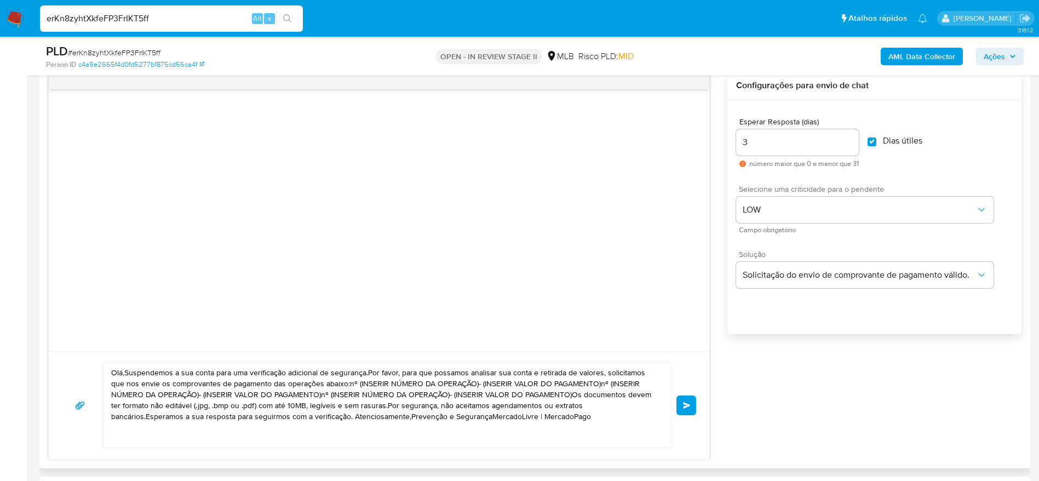
click at [134, 417] on textarea "Olá,Suspendemos a sua conta para uma verificação adicional de segurança.Por fav…" at bounding box center [384, 405] width 546 height 84
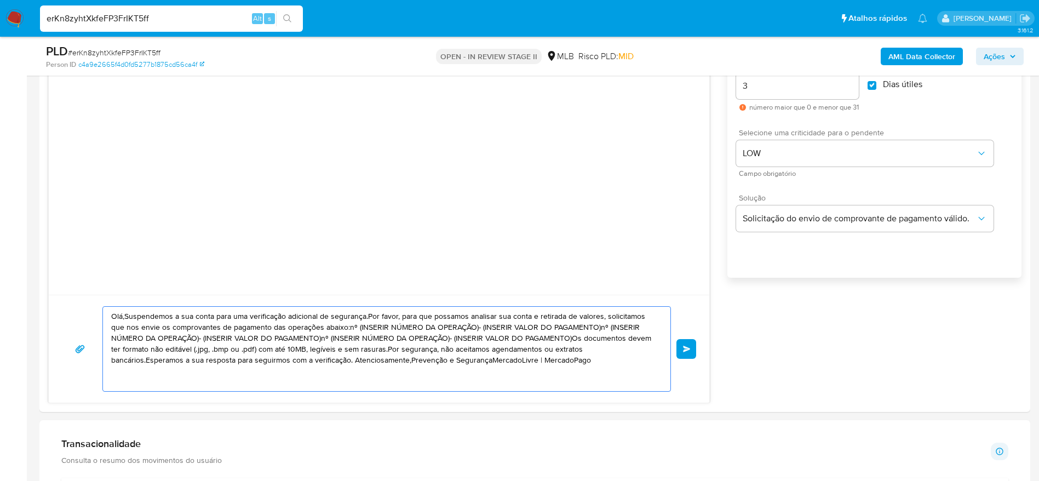
scroll to position [657, 0]
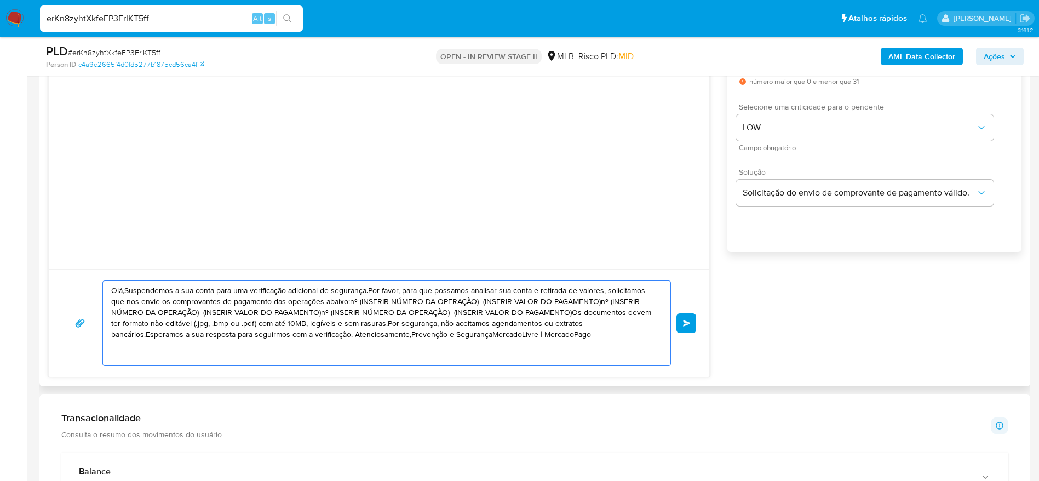
drag, startPoint x: 511, startPoint y: 353, endPoint x: 105, endPoint y: 287, distance: 410.8
click at [105, 287] on div "Olá,Suspendemos a sua conta para uma verificação adicional de segurança.Por fav…" at bounding box center [384, 323] width 562 height 84
paste textarea "! Estamos realizando uma verificação adicional de segurança em contas de usuári…"
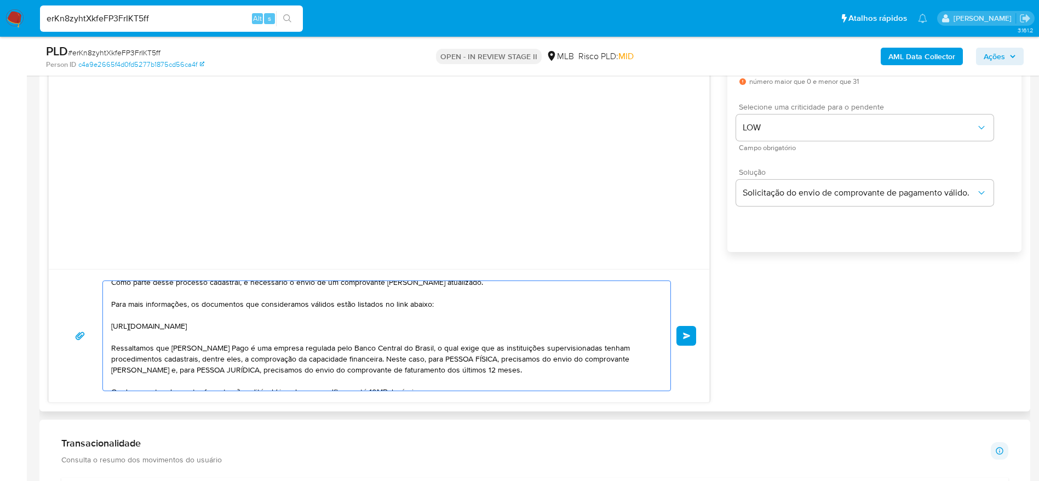
scroll to position [0, 0]
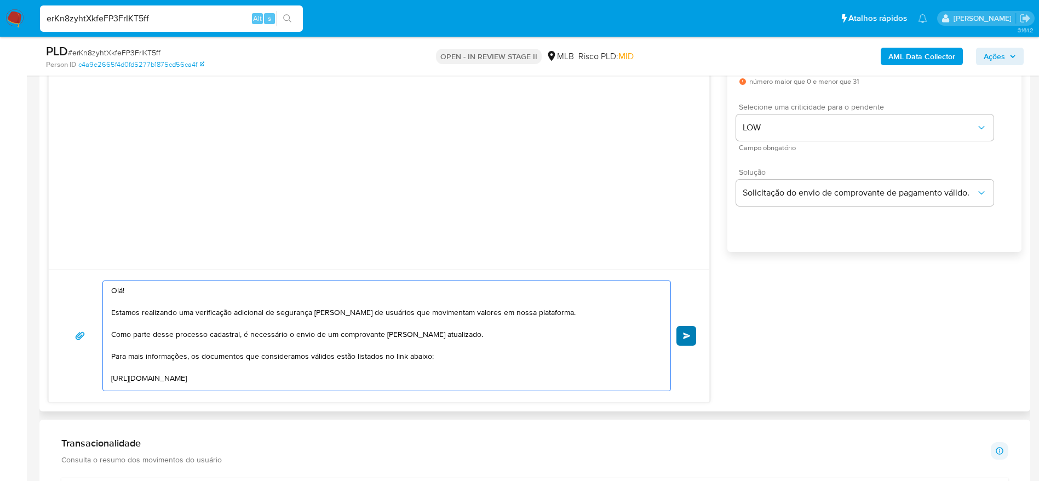
type textarea "Olá! Estamos realizando uma verificação adicional de segurança em contas de usu…"
click at [682, 337] on button "common.send" at bounding box center [687, 336] width 20 height 20
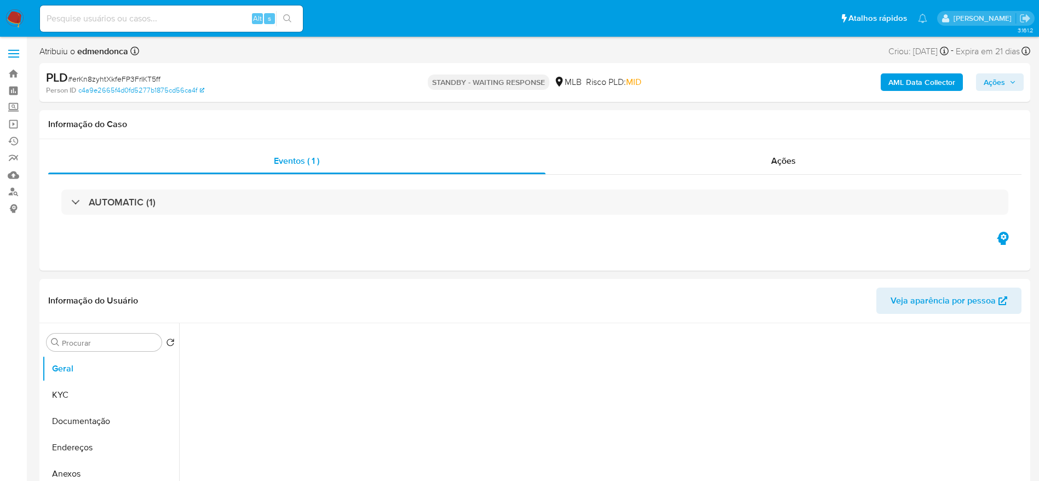
select select "10"
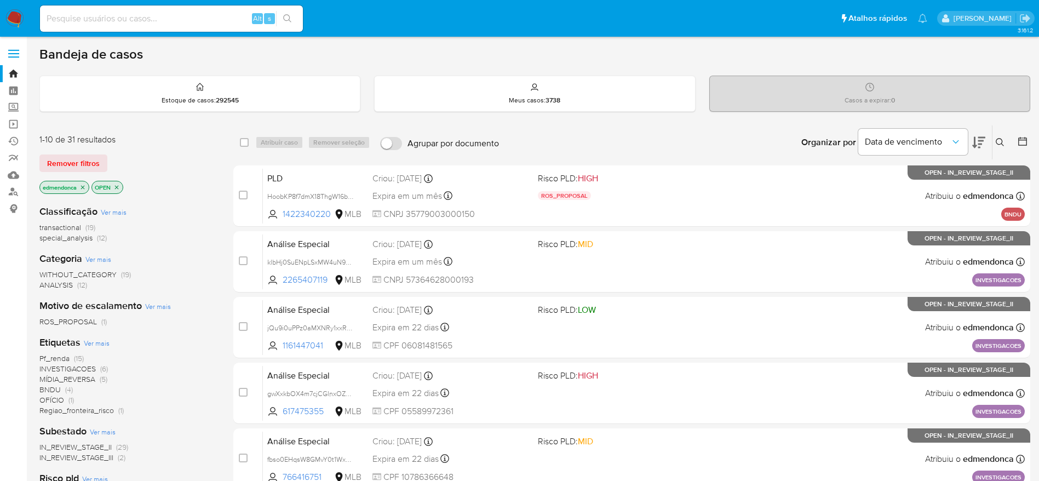
click at [144, 12] on input at bounding box center [171, 19] width 263 height 14
paste input "GtFq0Gugjzns58bqTMrm64gn"
type input "GtFq0Gugjzns58bqTMrm64gn"
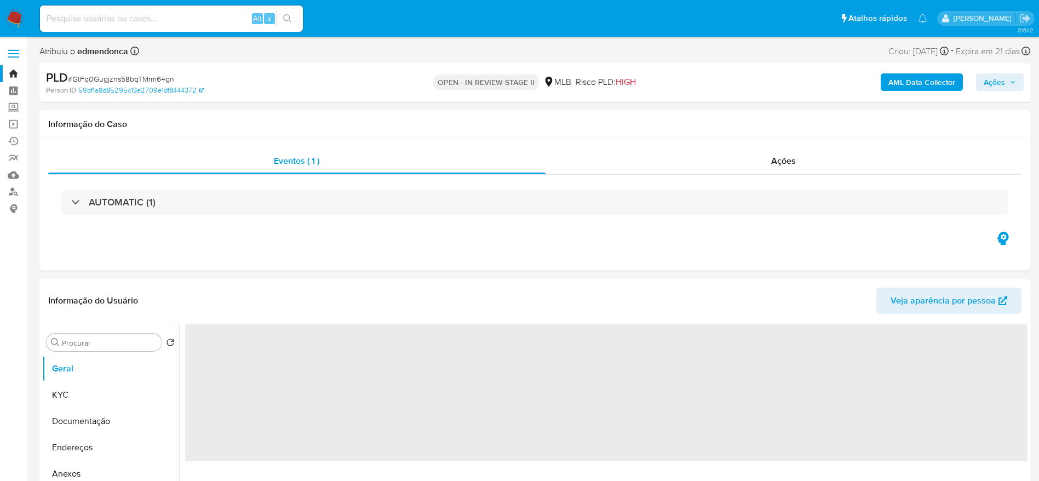
select select "10"
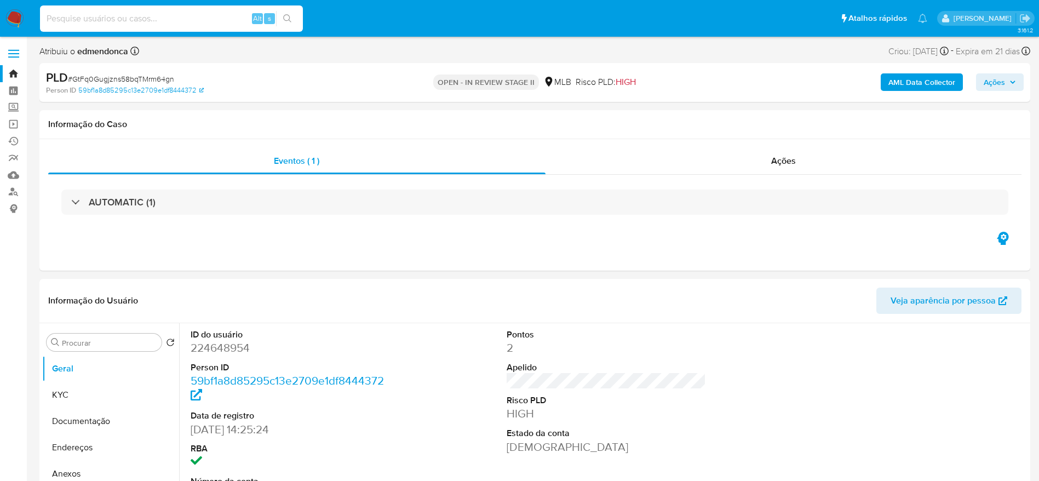
click at [149, 14] on input at bounding box center [171, 19] width 263 height 14
paste input "klbHj0SuENpLSxMW4uN9pm9P"
type input "klbHj0SuENpLSxMW4uN9pm9P"
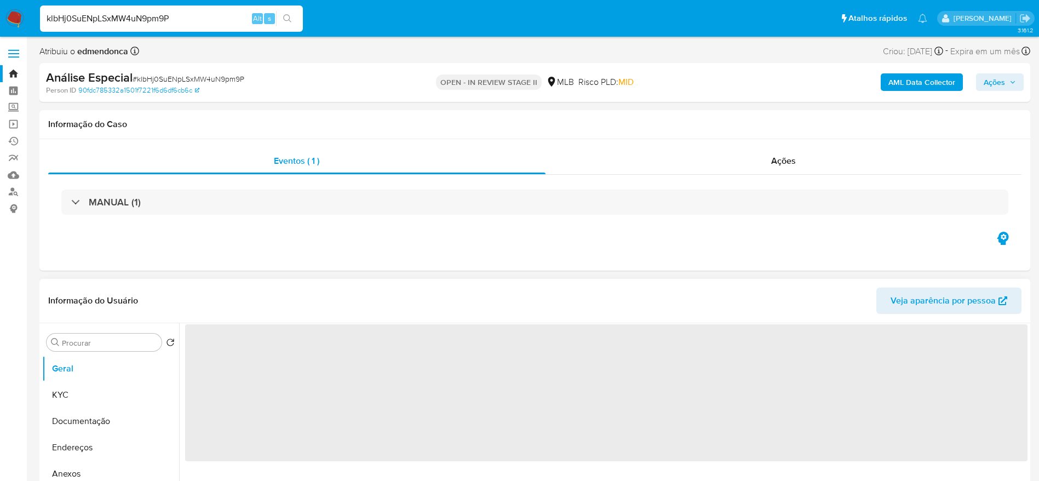
select select "10"
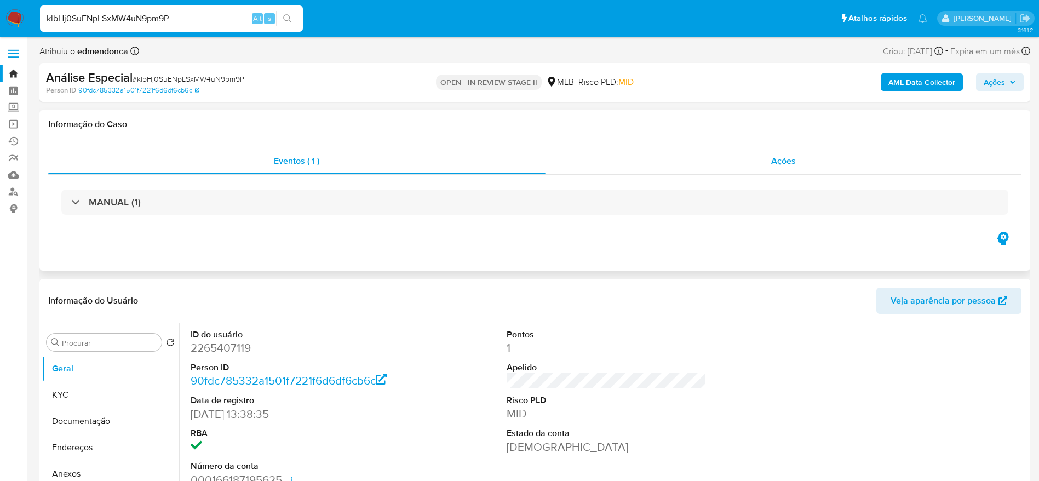
click at [789, 154] on span "Ações" at bounding box center [783, 160] width 25 height 13
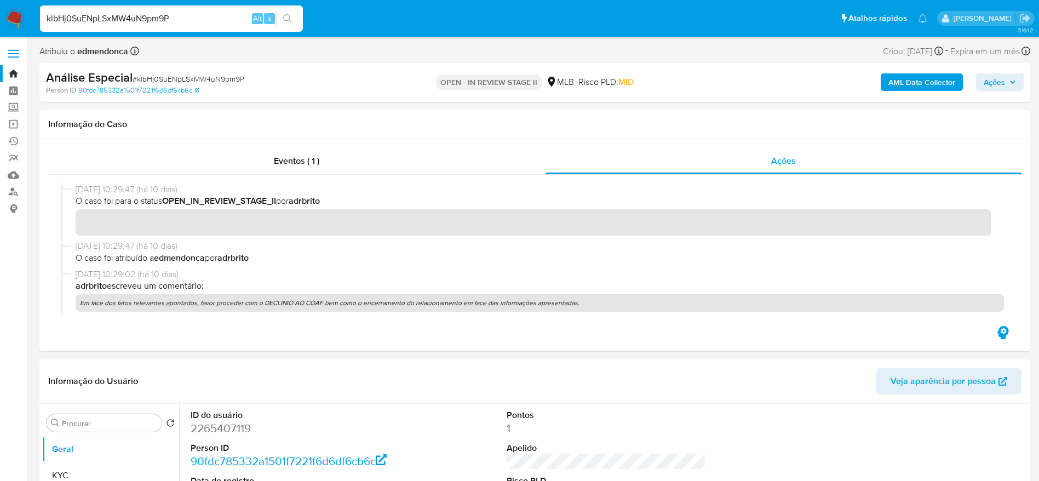
click at [999, 77] on span "Ações" at bounding box center [994, 82] width 21 height 18
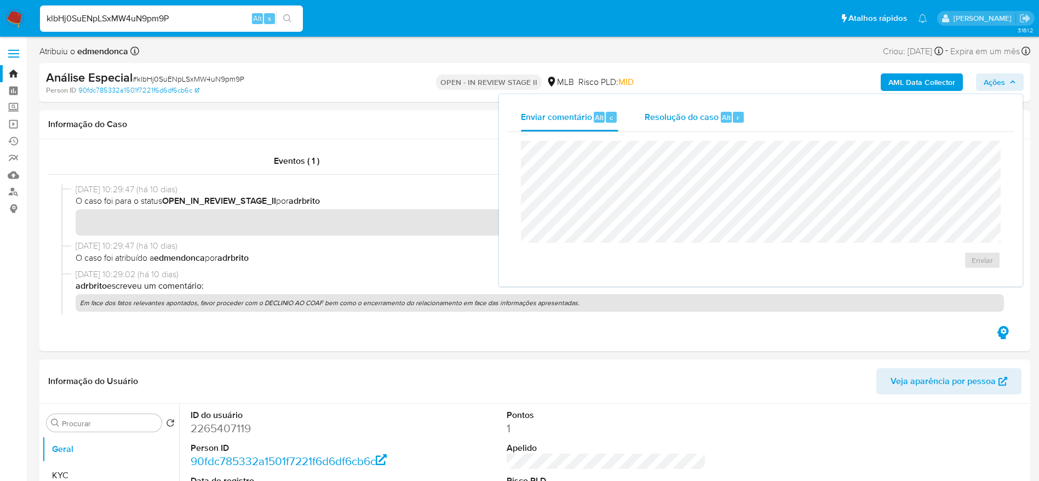
click at [697, 125] on div "Resolução do caso Alt r" at bounding box center [695, 117] width 100 height 28
click at [690, 173] on textarea at bounding box center [761, 201] width 479 height 88
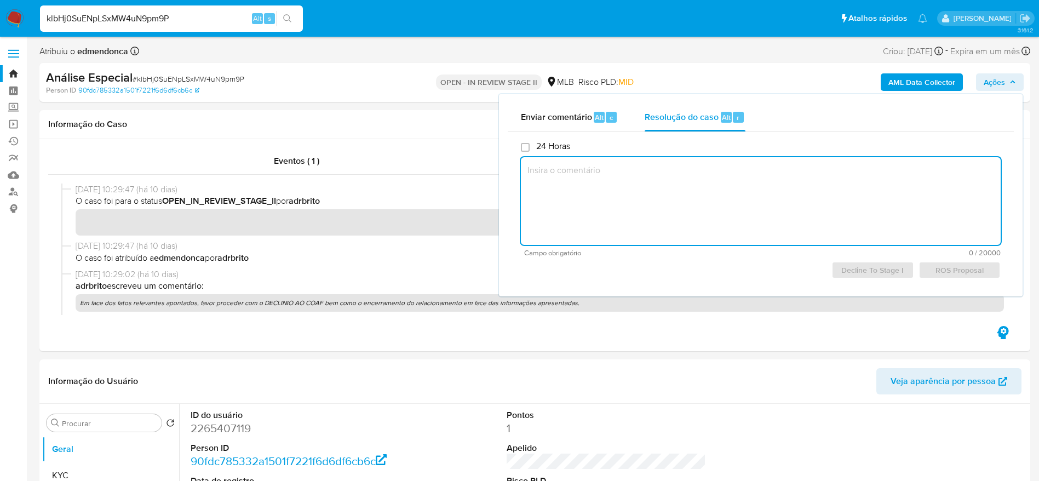
type textarea "."
click at [714, 208] on textarea "." at bounding box center [761, 201] width 480 height 88
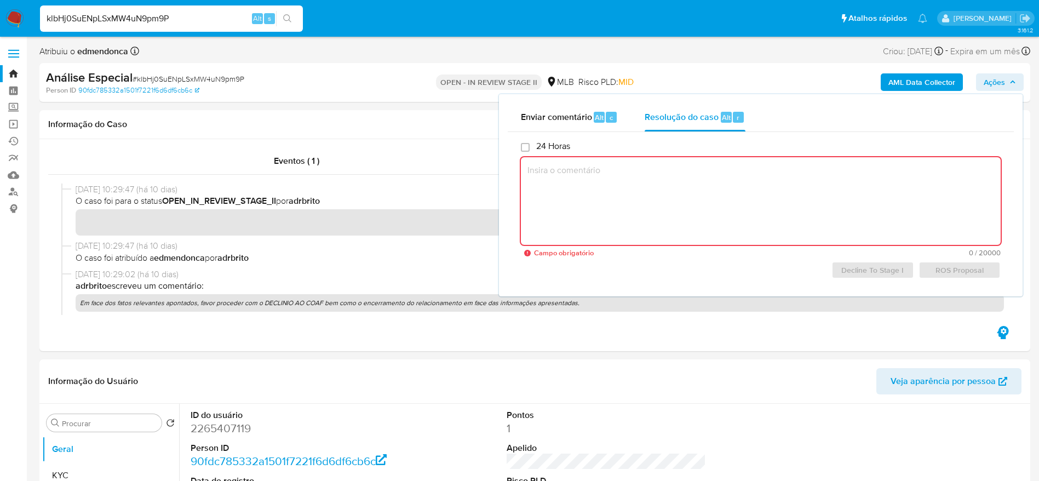
click at [871, 210] on textarea at bounding box center [761, 201] width 480 height 88
paste textarea "Favorável ao DECLÍNIO e à manutenção do relacionamento, confome informações ele…"
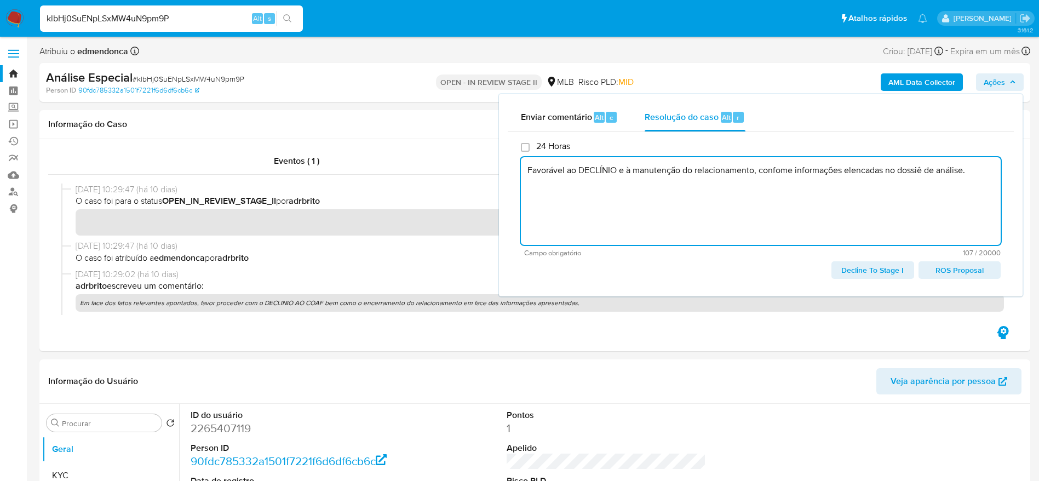
click at [863, 278] on span "Decline To Stage I" at bounding box center [872, 269] width 67 height 15
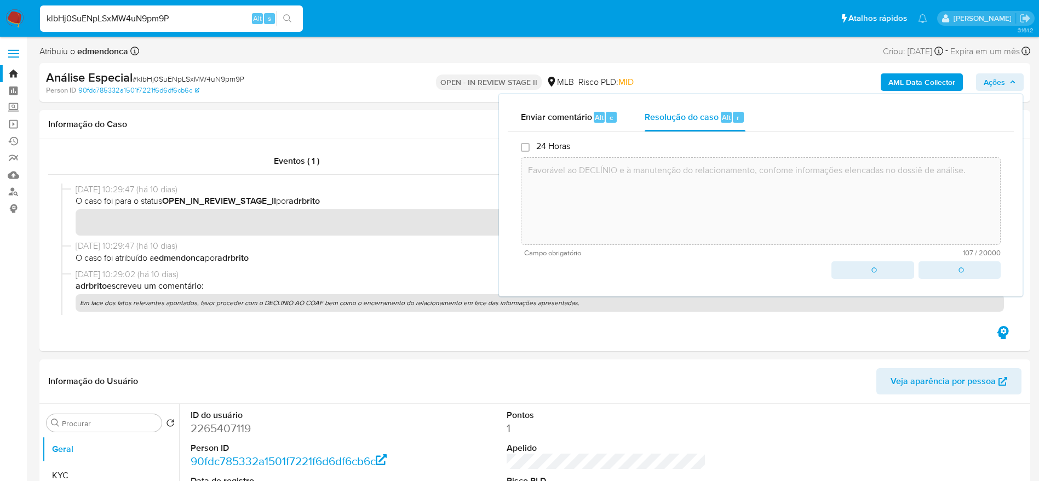
type textarea "Favorável ao DECLÍNIO e à manutenção do relacionamento, confome informações ele…"
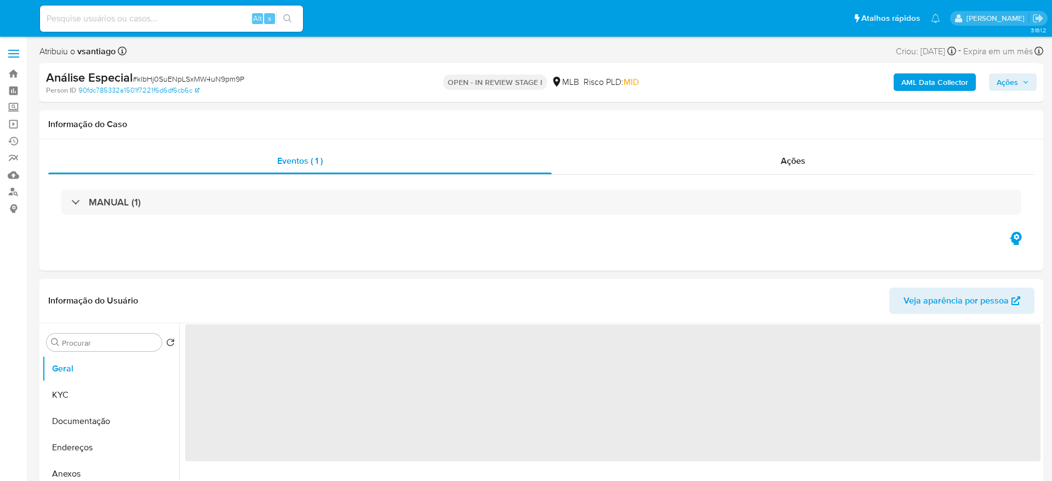
select select "10"
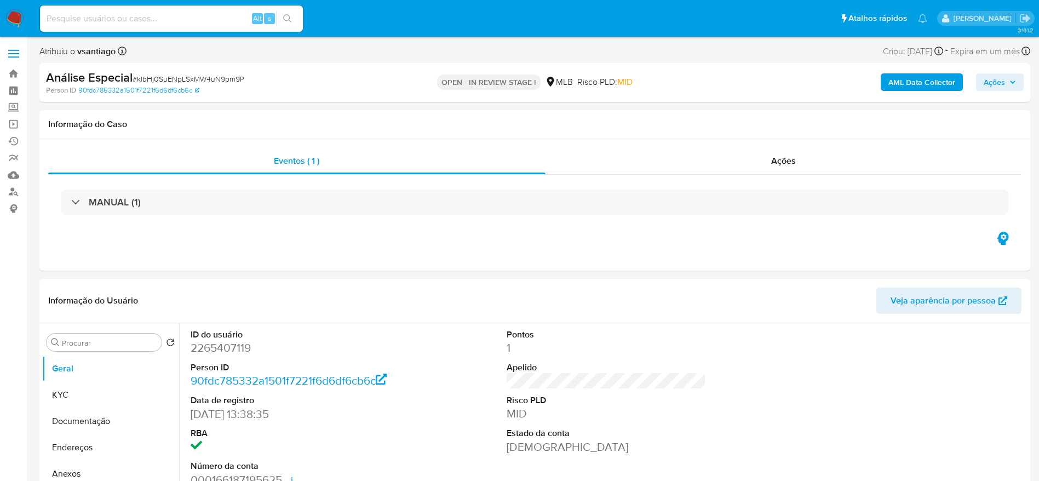
click at [199, 18] on input at bounding box center [171, 19] width 263 height 14
paste input "BMkJLUomzK0j5mYYcQGA6oul"
type input "BMkJLUomzK0j5mYYcQGA6oul"
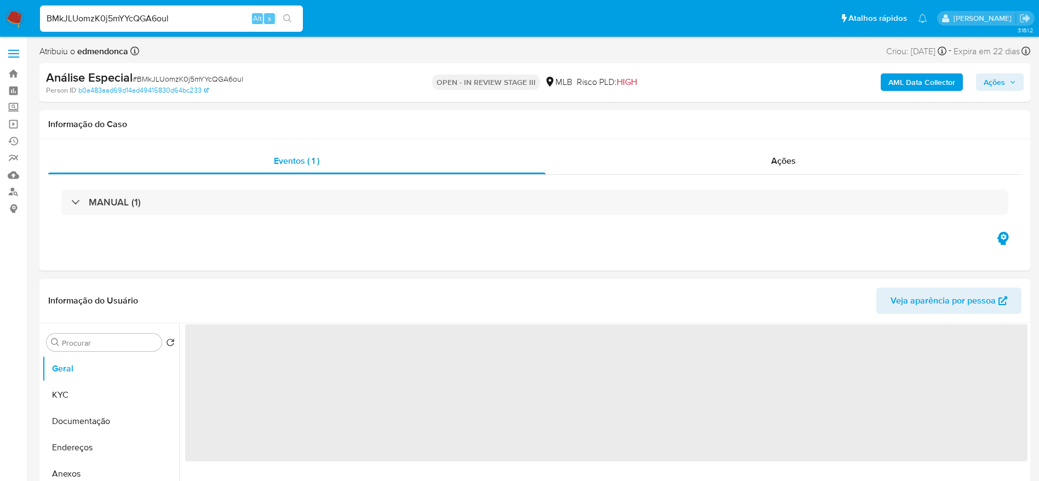
select select "10"
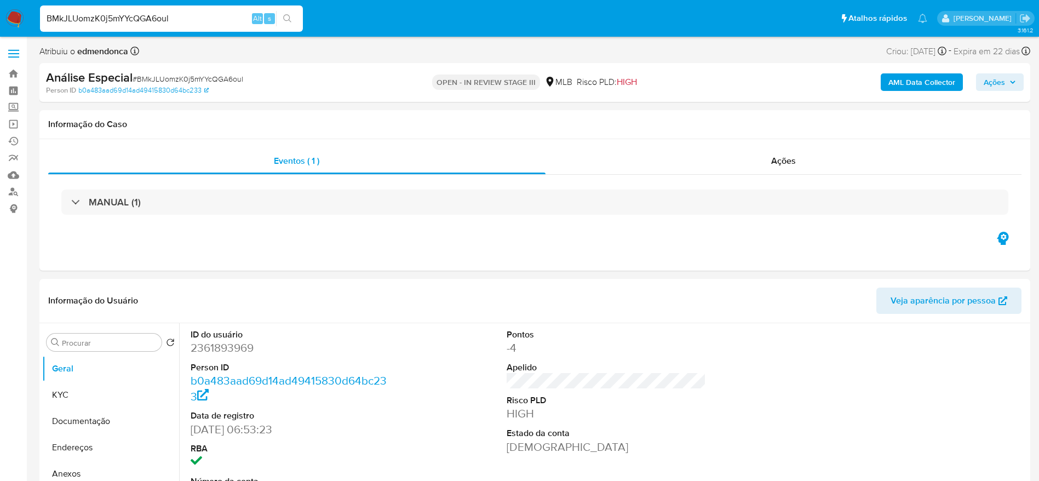
click at [1018, 84] on button "Ações" at bounding box center [1000, 82] width 48 height 18
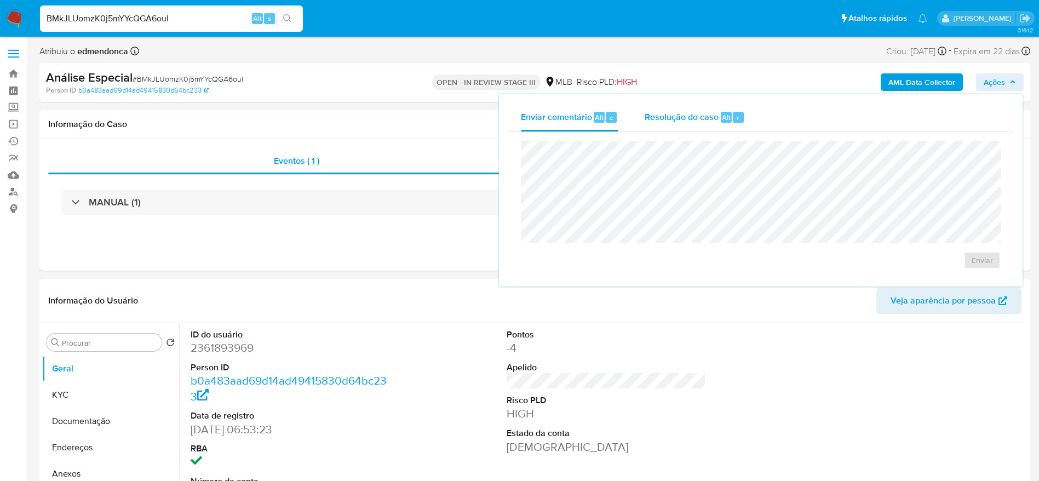
click at [701, 117] on span "Resolução do caso" at bounding box center [682, 117] width 74 height 13
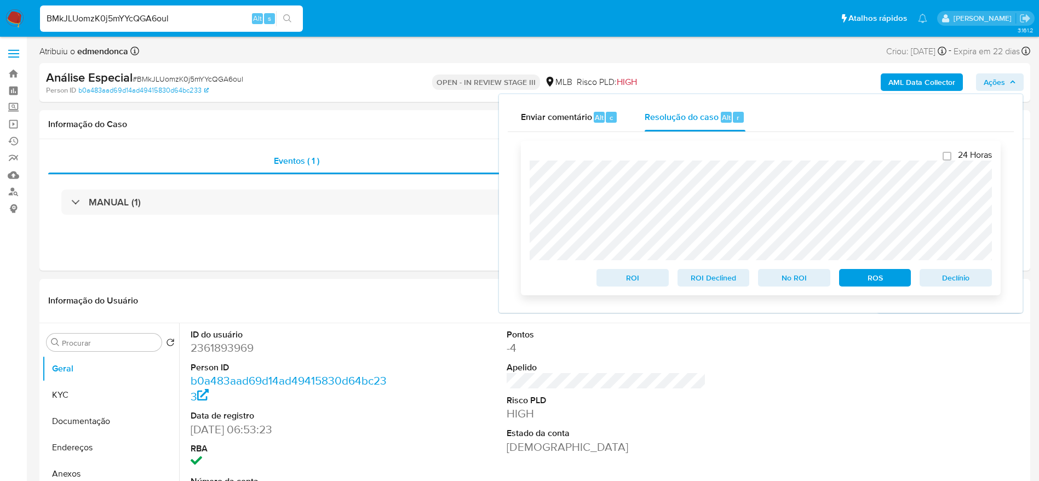
click at [964, 279] on span "Declínio" at bounding box center [956, 277] width 57 height 15
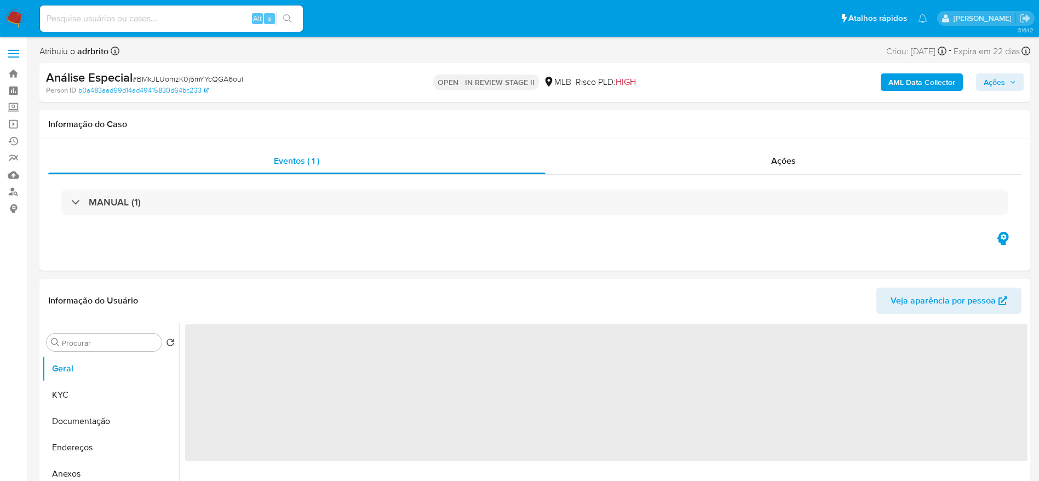
select select "10"
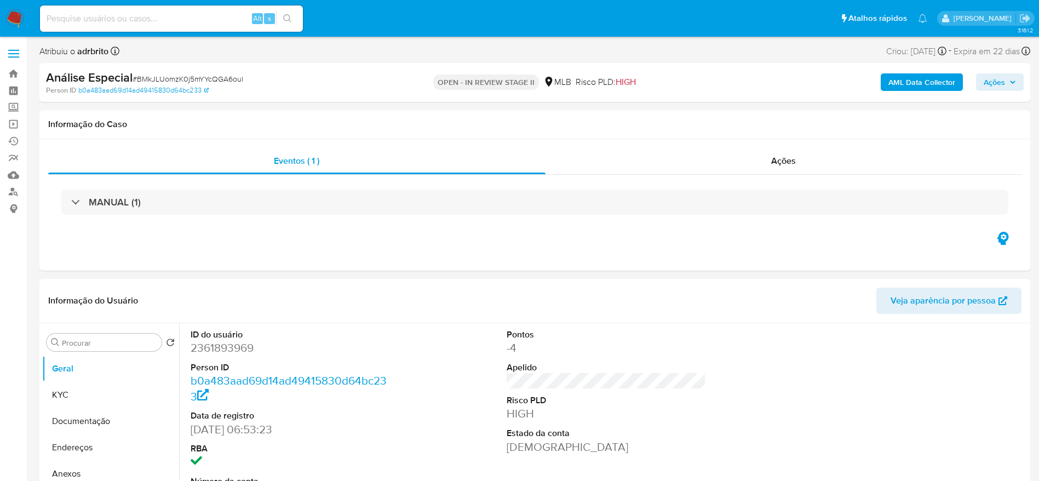
click at [182, 78] on span "# BMkJLUomzK0j5mYYcQGA6oul" at bounding box center [188, 78] width 111 height 11
copy span "BMkJLUomzK0j5mYYcQGA6oul"
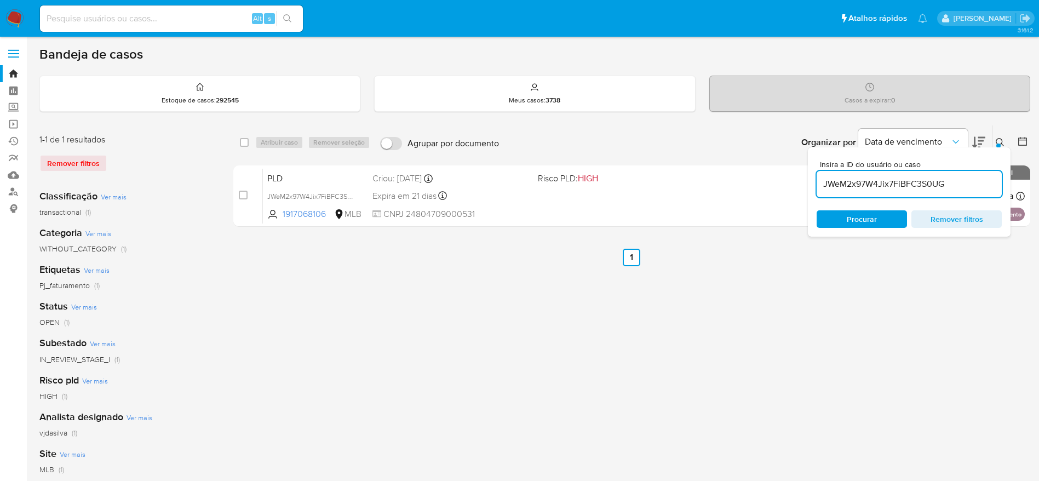
click at [863, 186] on input "JWeM2x97W4Jix7FiBFC3S0UG" at bounding box center [909, 184] width 185 height 14
paste input "BMkJLUomzK0j5mYYcQGA6oul"
type input "BMkJLUomzK0j5mYYcQGA6oul"
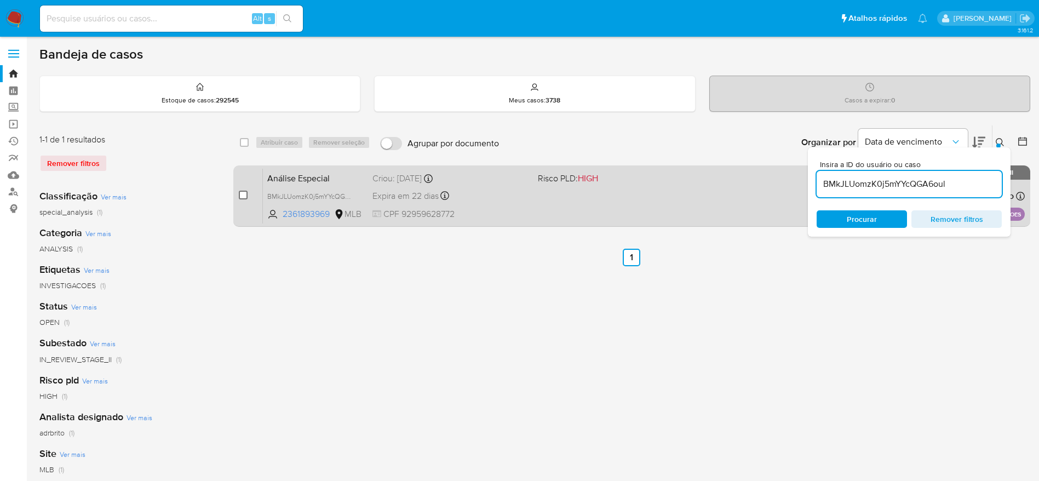
click at [243, 193] on input "checkbox" at bounding box center [243, 195] width 9 height 9
checkbox input "true"
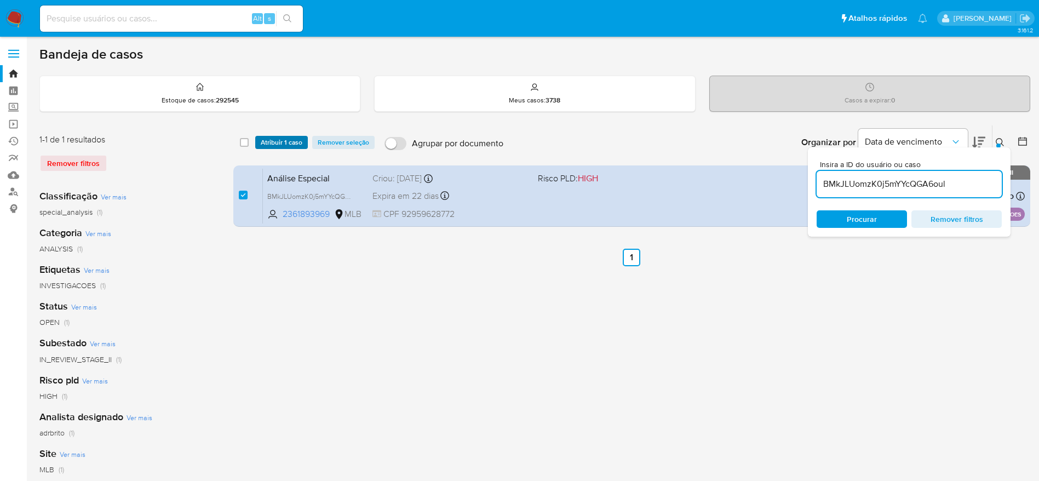
click at [289, 140] on span "Atribuir 1 caso" at bounding box center [282, 142] width 42 height 11
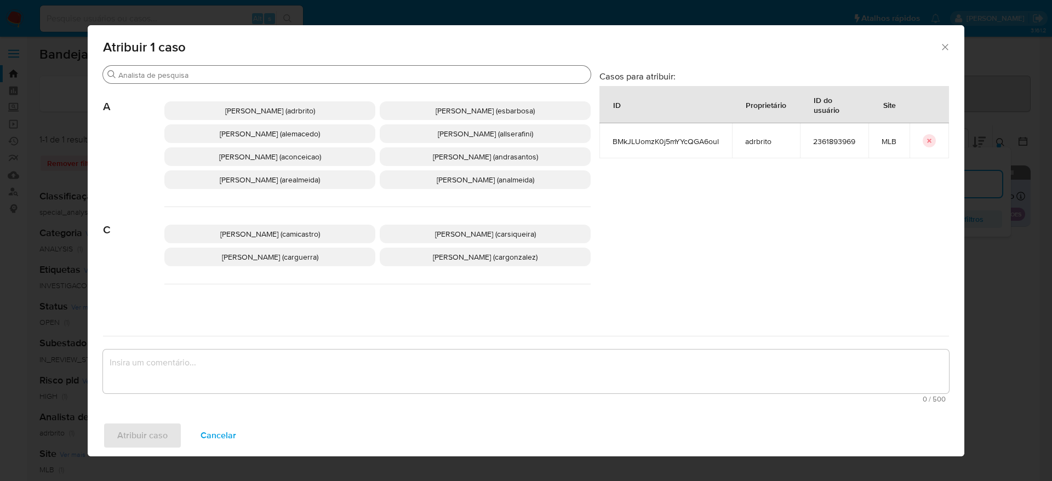
click at [273, 76] on input "Buscar" at bounding box center [352, 75] width 468 height 10
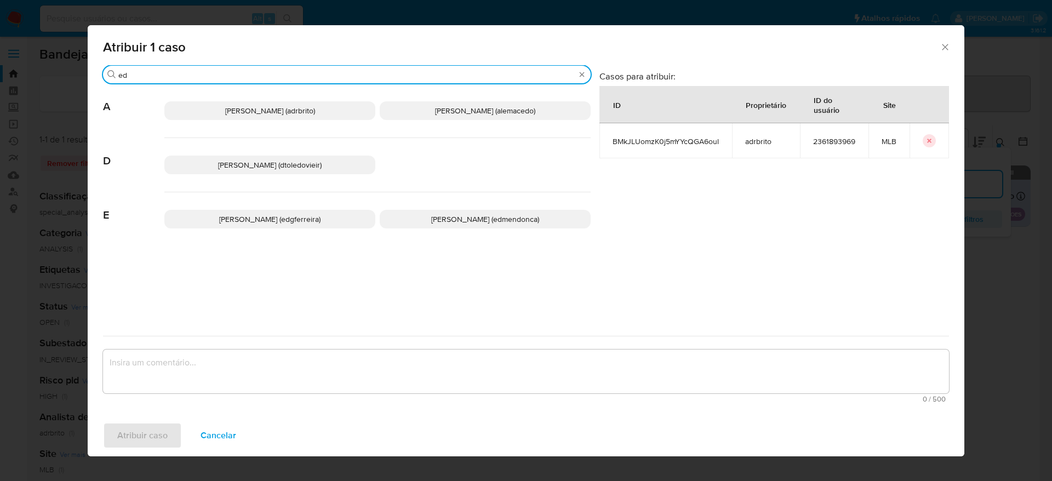
type input "ed"
click at [499, 226] on p "Eduardo Mendonca Dutra (edmendonca)" at bounding box center [485, 219] width 211 height 19
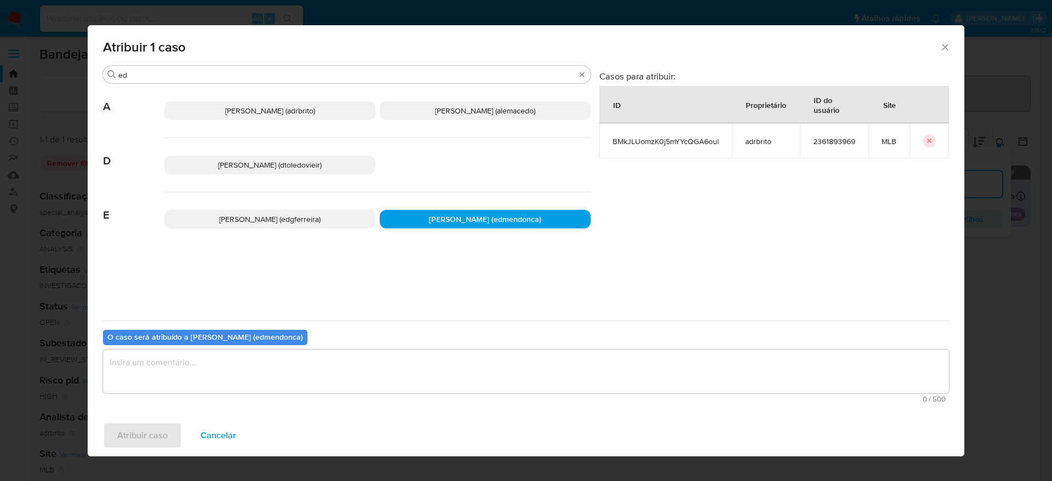
click at [416, 364] on textarea "assign-modal" at bounding box center [526, 372] width 846 height 44
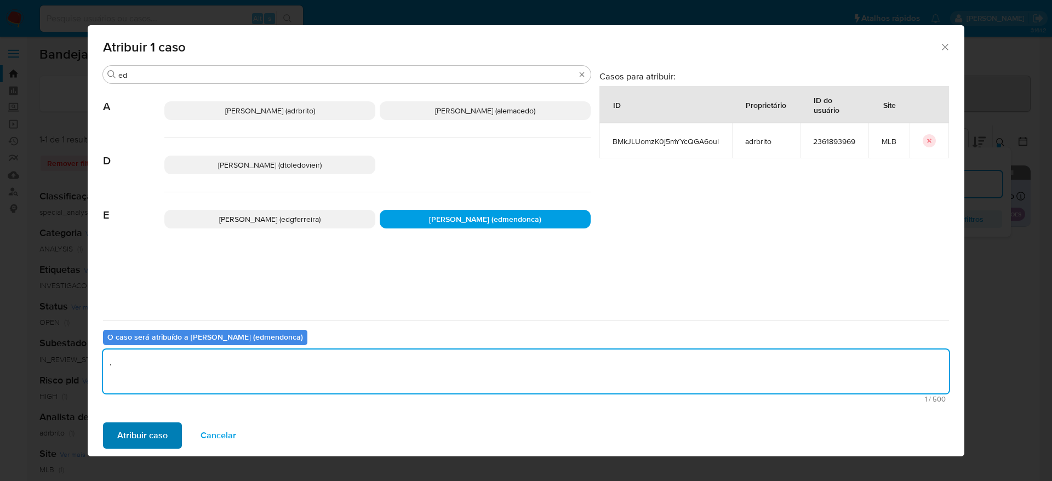
type textarea "."
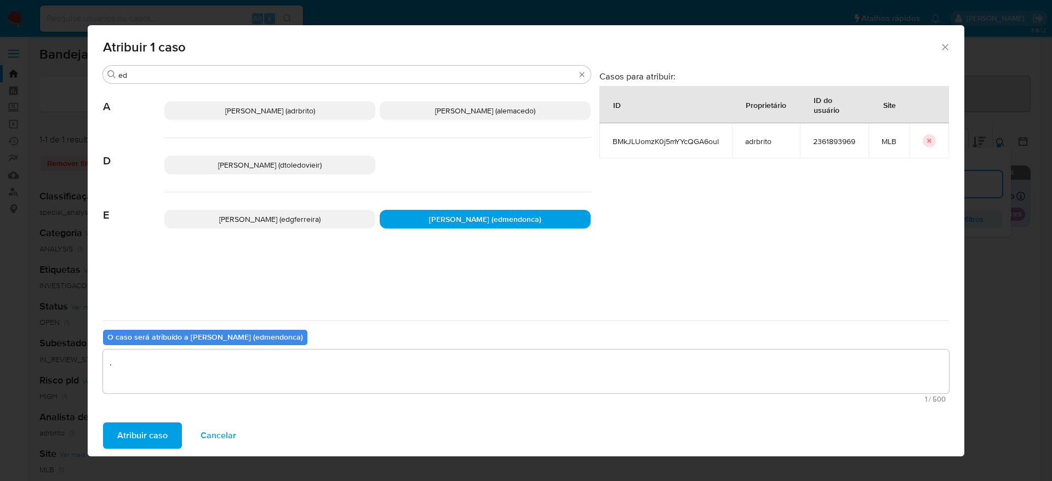
click at [161, 431] on span "Atribuir caso" at bounding box center [142, 435] width 50 height 24
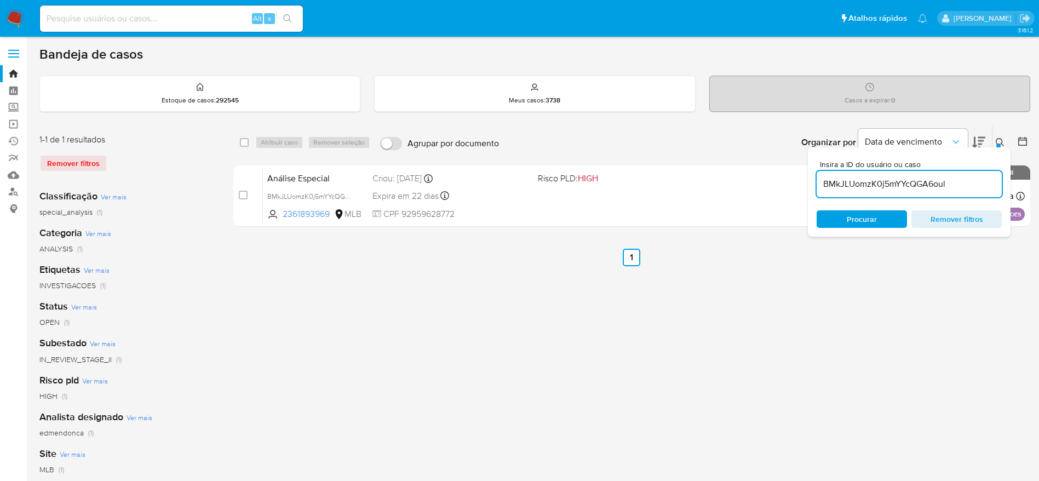
click at [877, 180] on input "BMkJLUomzK0j5mYYcQGA6oul" at bounding box center [909, 184] width 185 height 14
paste input "qZ9OnNC2b2CeAZXzSbBvvBgP"
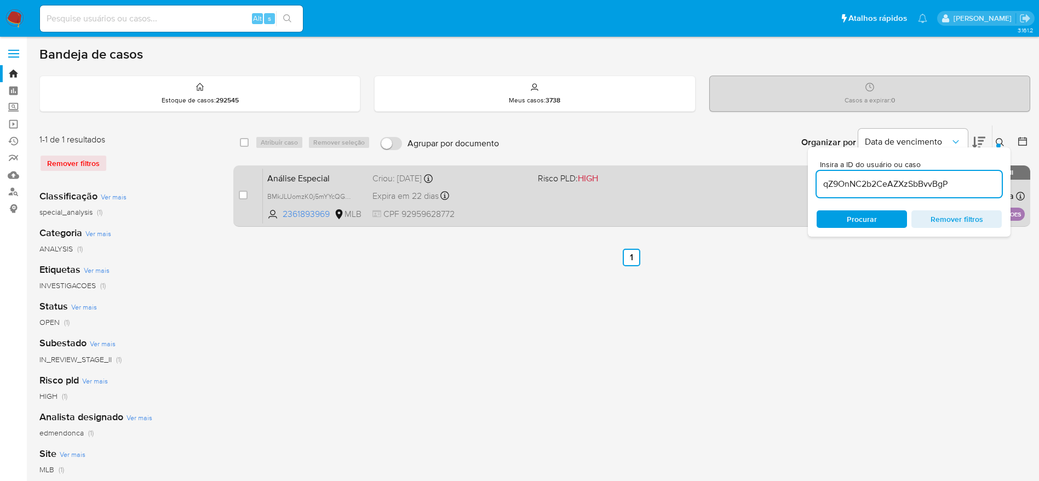
type input "qZ9OnNC2b2CeAZXzSbBvvBgP"
click at [244, 193] on input "checkbox" at bounding box center [243, 195] width 9 height 9
checkbox input "true"
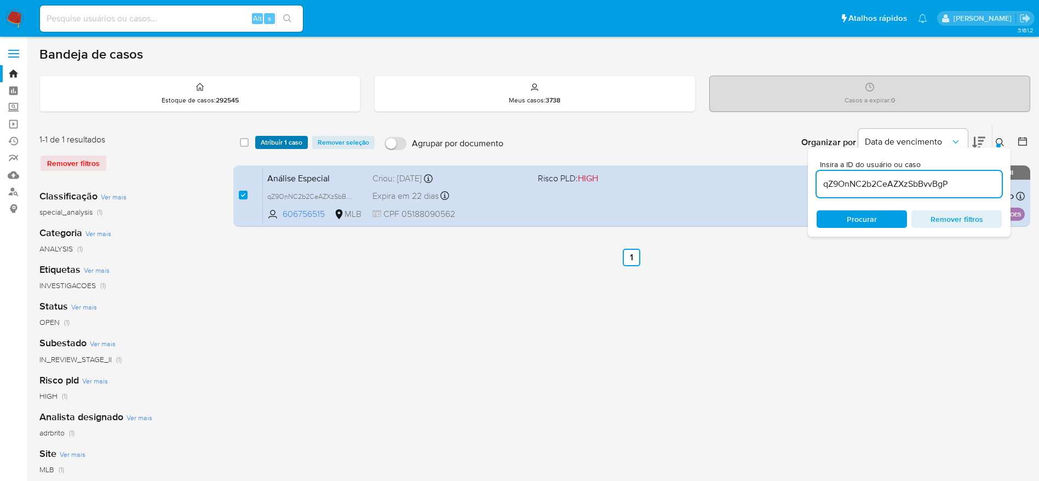
click at [282, 141] on span "Atribuir 1 caso" at bounding box center [282, 142] width 42 height 11
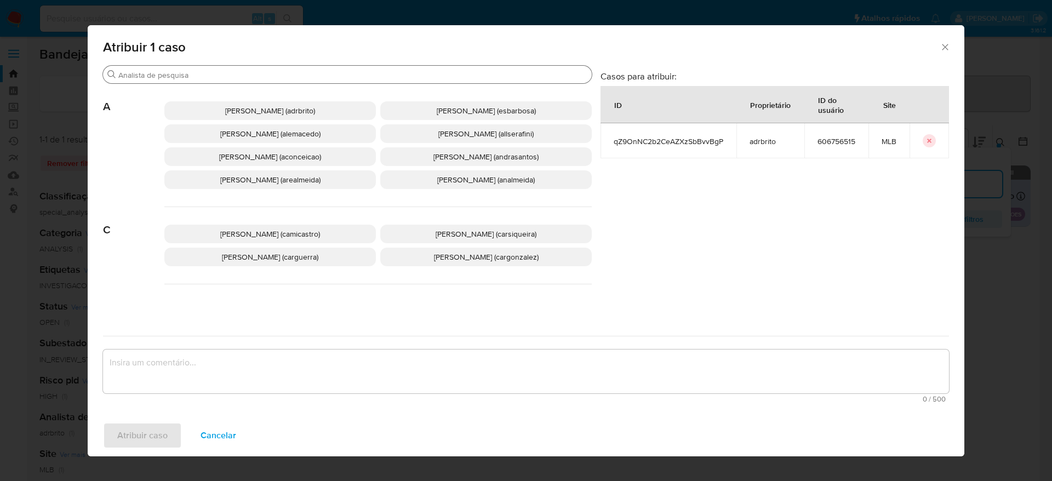
click at [238, 72] on input "Buscar" at bounding box center [352, 75] width 469 height 10
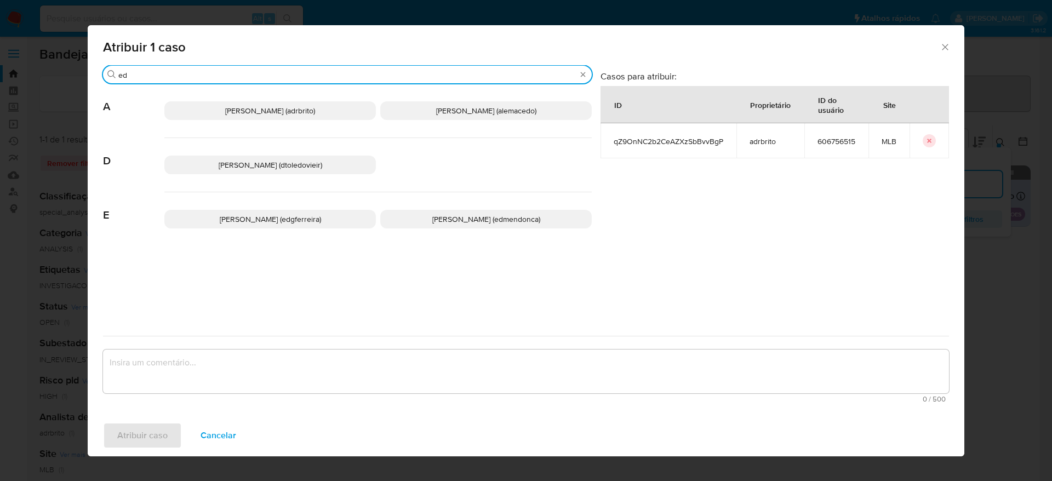
type input "ed"
click at [459, 222] on span "Eduardo Mendonca Dutra (edmendonca)" at bounding box center [486, 219] width 108 height 11
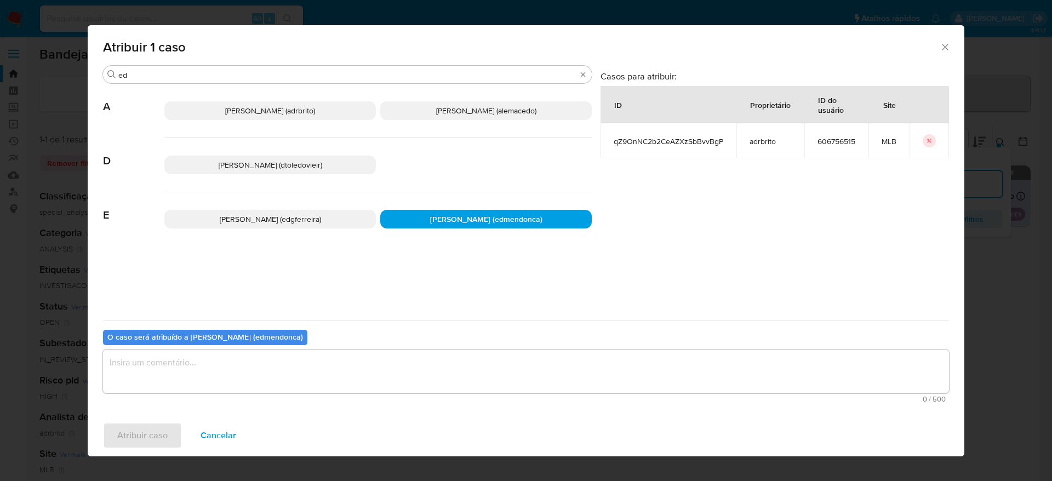
click at [386, 382] on textarea "assign-modal" at bounding box center [526, 372] width 846 height 44
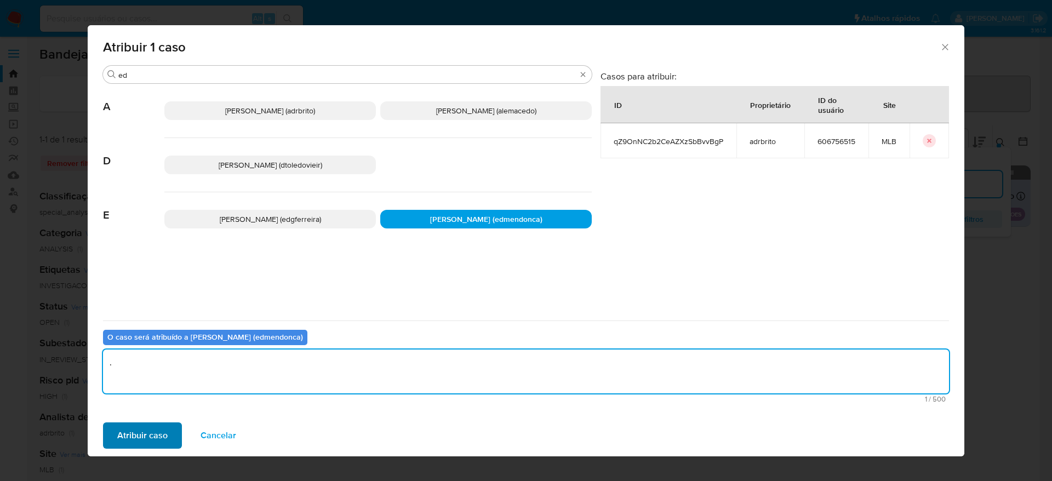
type textarea "."
click at [162, 434] on span "Atribuir caso" at bounding box center [142, 435] width 50 height 24
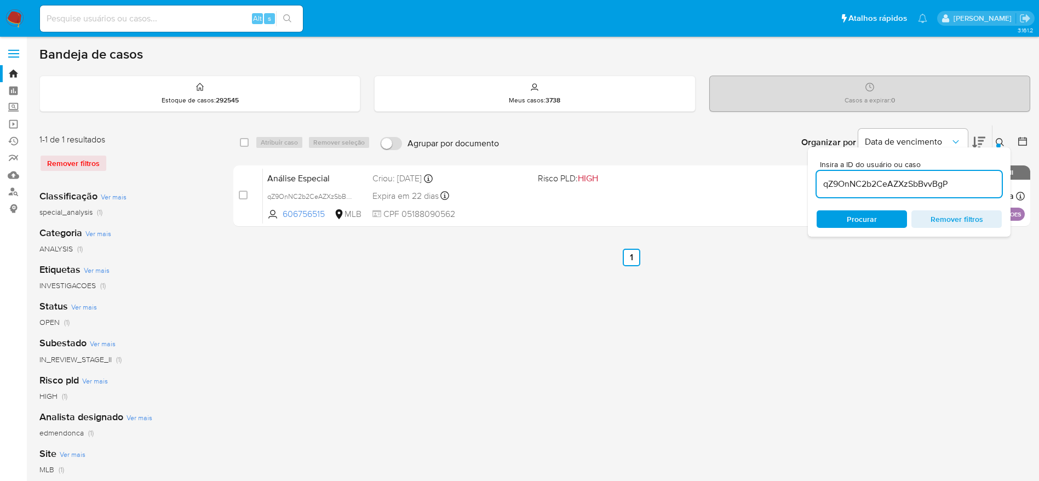
click at [952, 184] on input "qZ9OnNC2b2CeAZXzSbBvvBgP" at bounding box center [909, 184] width 185 height 14
paste input "r1Lju0L5AKSjWWbjYidawaGx"
type input "r1Lju0L5AKSjWWbjYidawaGx"
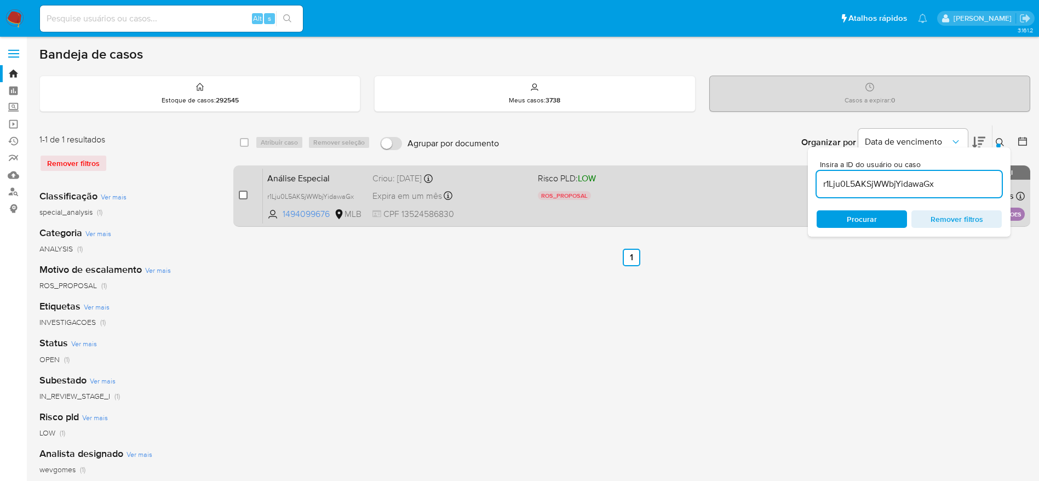
click at [239, 197] on input "checkbox" at bounding box center [243, 195] width 9 height 9
checkbox input "true"
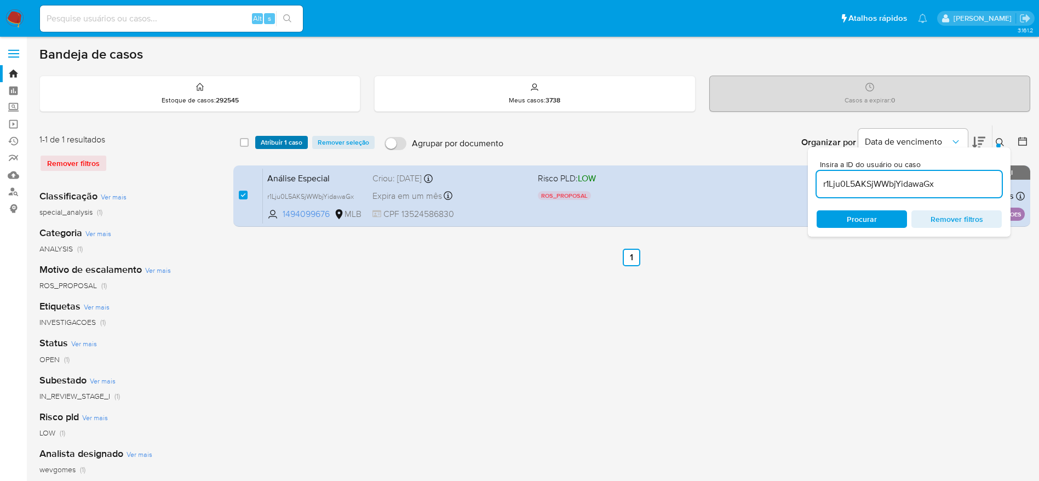
click at [268, 147] on span "Atribuir 1 caso" at bounding box center [282, 142] width 42 height 11
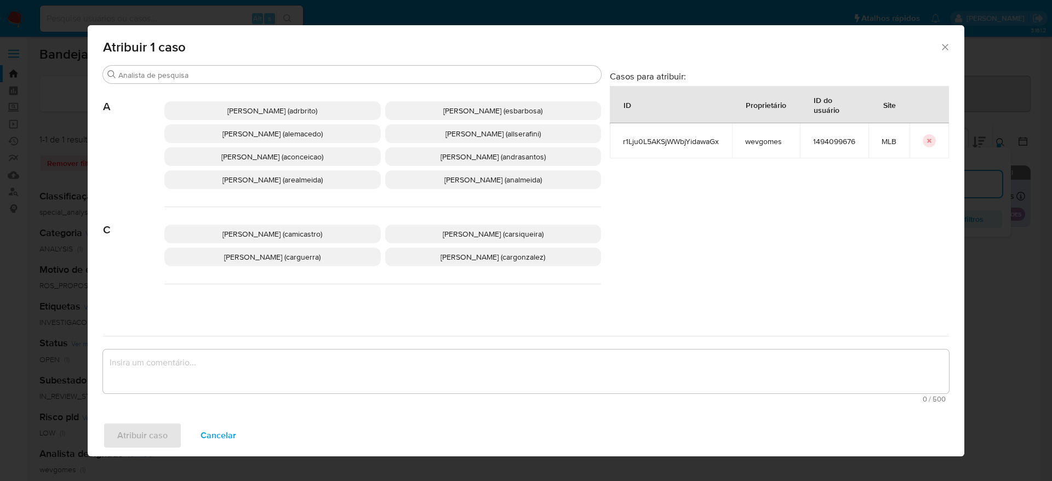
click at [246, 84] on div "Adriano Azeredo Brito (adrbrito) Alessandra Da Silva Barbosa (esbarbosa) Alexan…" at bounding box center [382, 145] width 437 height 123
click at [252, 60] on div "Atribuir 1 caso" at bounding box center [526, 45] width 877 height 40
click at [241, 75] on input "Buscar" at bounding box center [357, 75] width 478 height 10
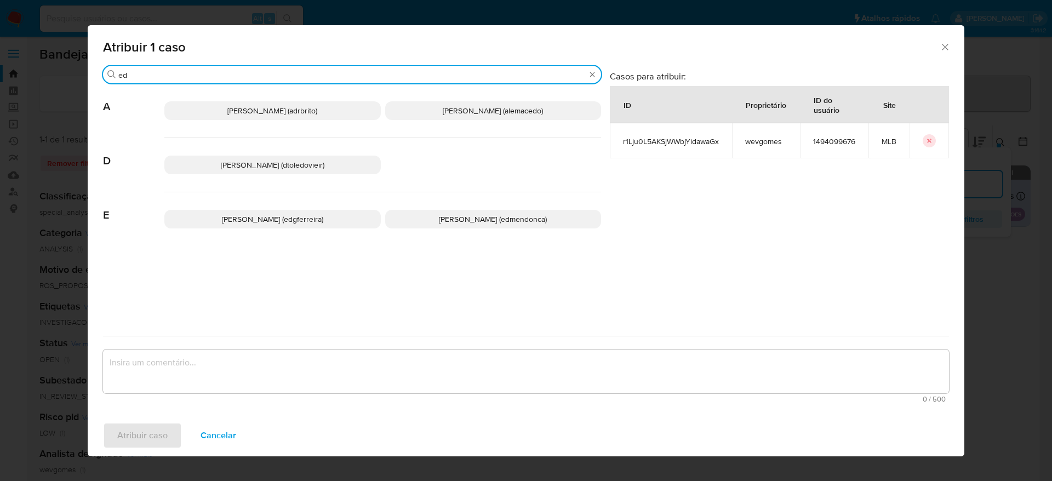
type input "ed"
click at [495, 220] on span "Eduardo Mendonca Dutra (edmendonca)" at bounding box center [493, 219] width 108 height 11
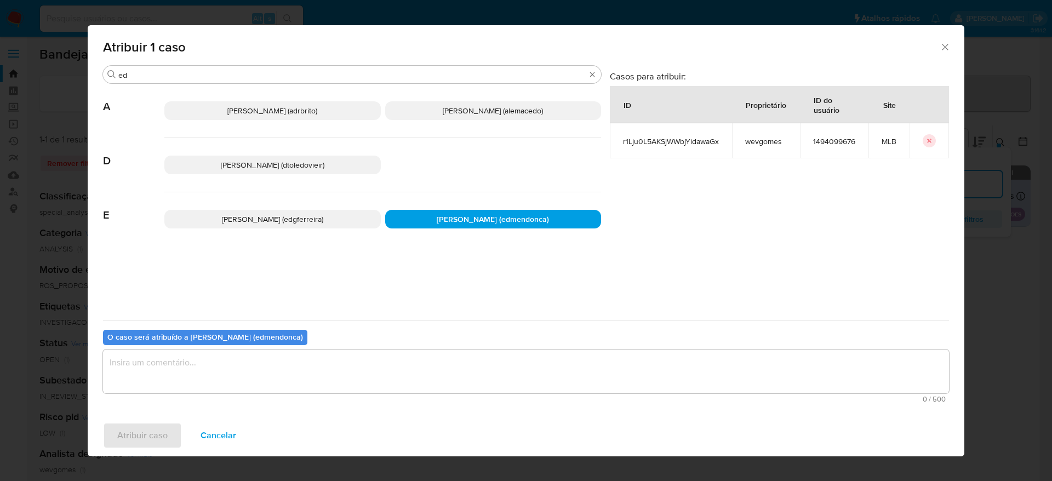
click at [364, 365] on textarea "assign-modal" at bounding box center [526, 372] width 846 height 44
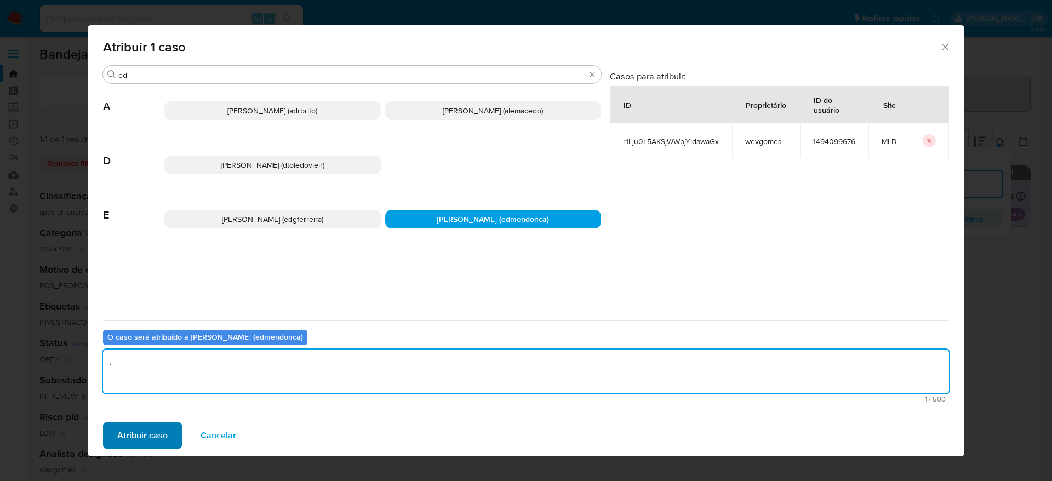
type textarea "."
click at [145, 437] on span "Atribuir caso" at bounding box center [142, 435] width 50 height 24
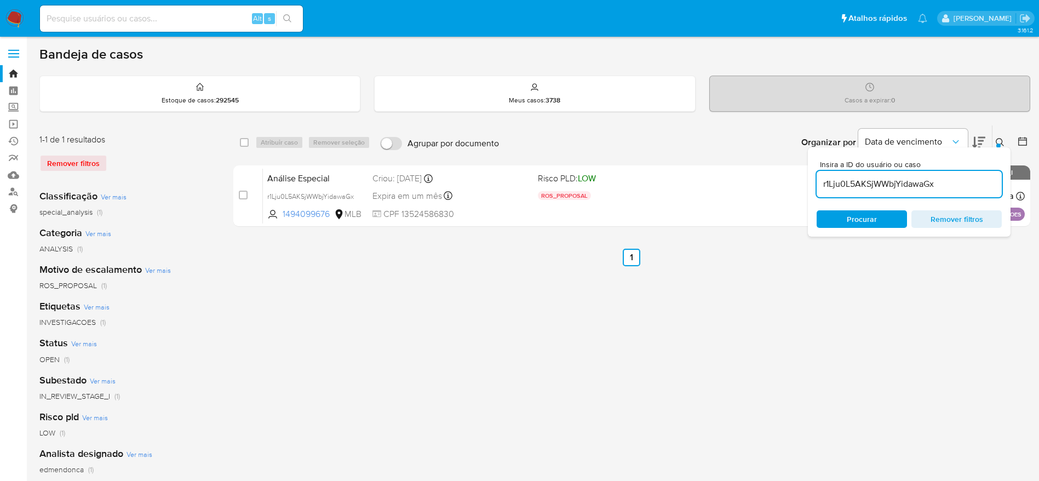
click at [0, 23] on nav "Pausado Ver notificaciones Alt s Atalhos rápidos Presiona las siguientes teclas…" at bounding box center [519, 18] width 1039 height 37
click at [14, 14] on img at bounding box center [14, 18] width 19 height 19
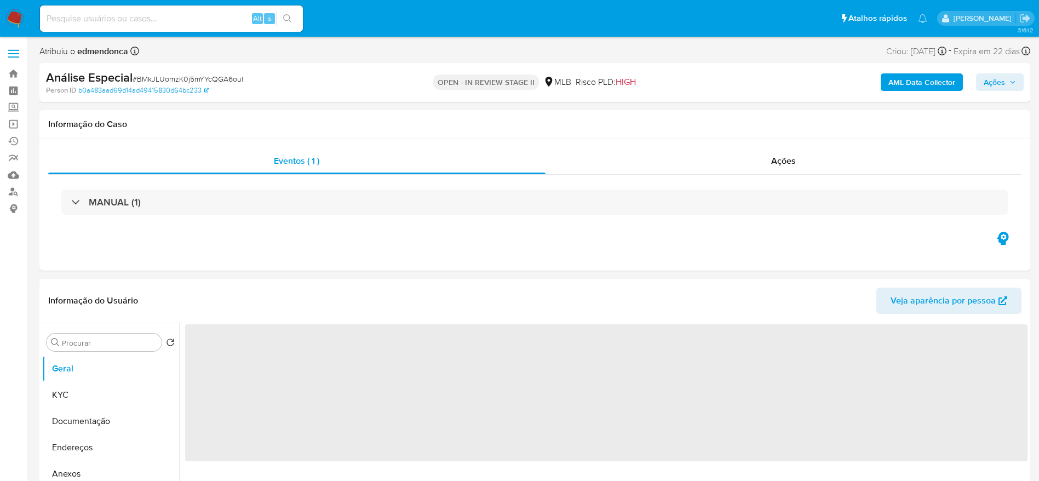
select select "10"
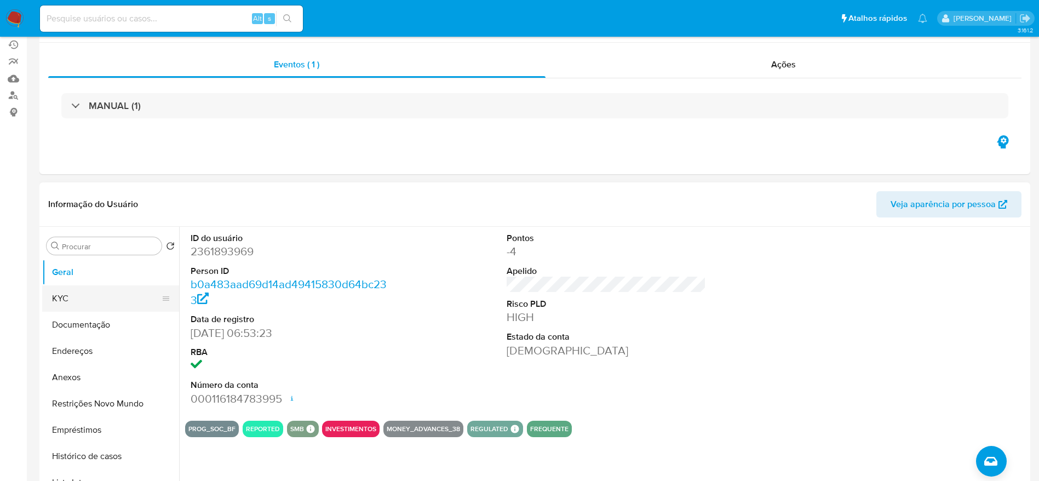
scroll to position [164, 0]
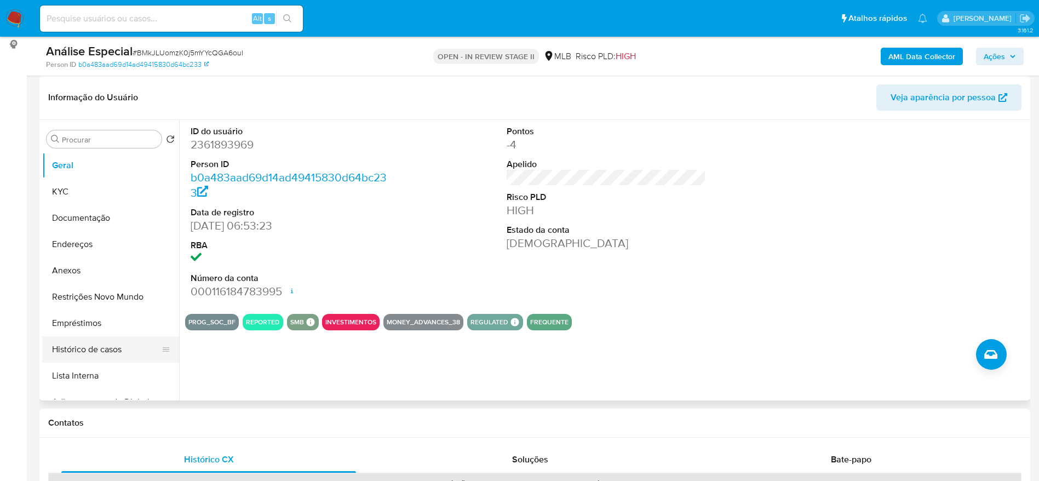
click at [80, 346] on button "Histórico de casos" at bounding box center [106, 349] width 128 height 26
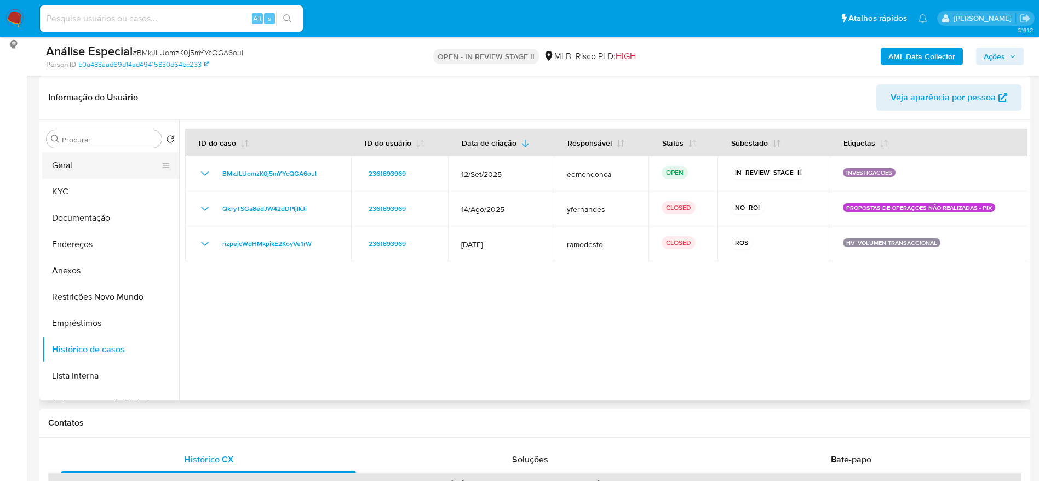
scroll to position [0, 0]
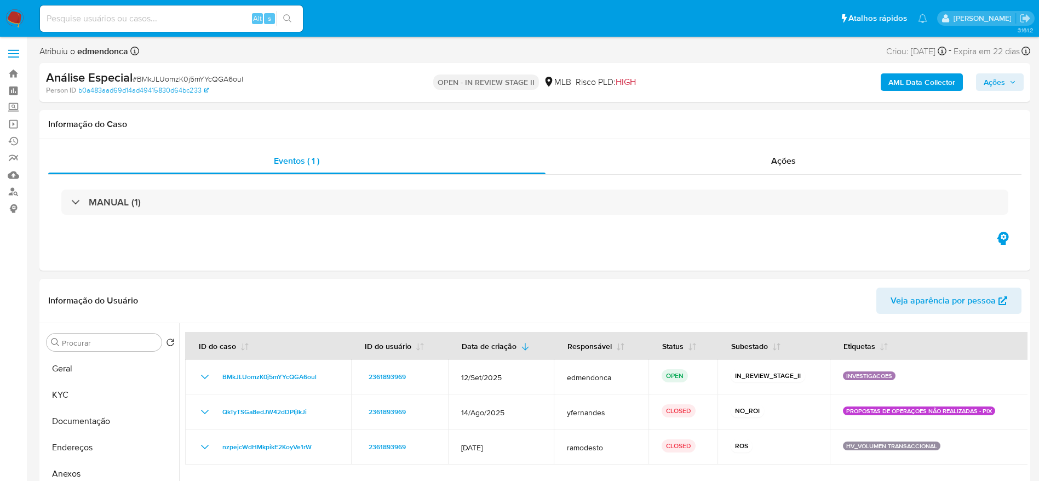
drag, startPoint x: 1008, startPoint y: 80, endPoint x: 957, endPoint y: 91, distance: 52.1
click at [1008, 80] on span "Ações" at bounding box center [1000, 82] width 32 height 15
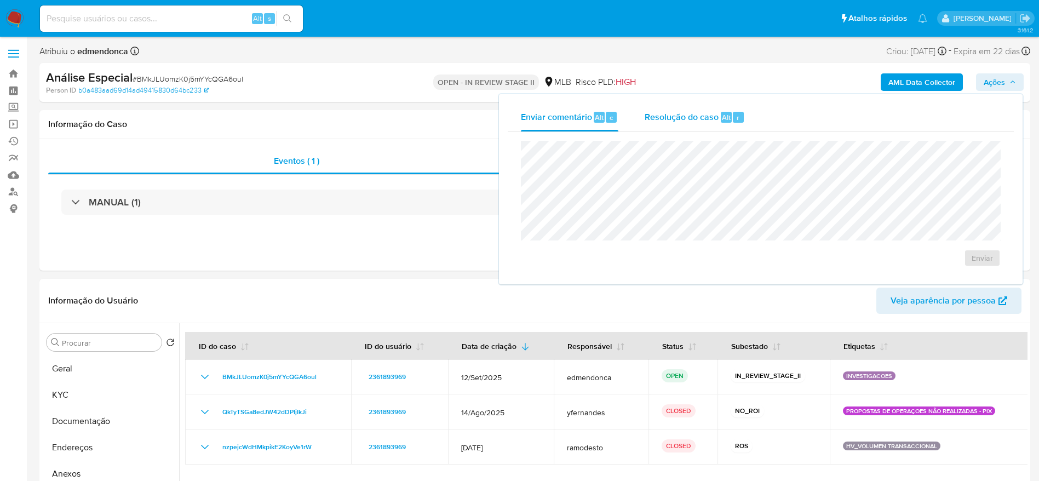
click at [671, 118] on span "Resolução do caso" at bounding box center [682, 117] width 74 height 13
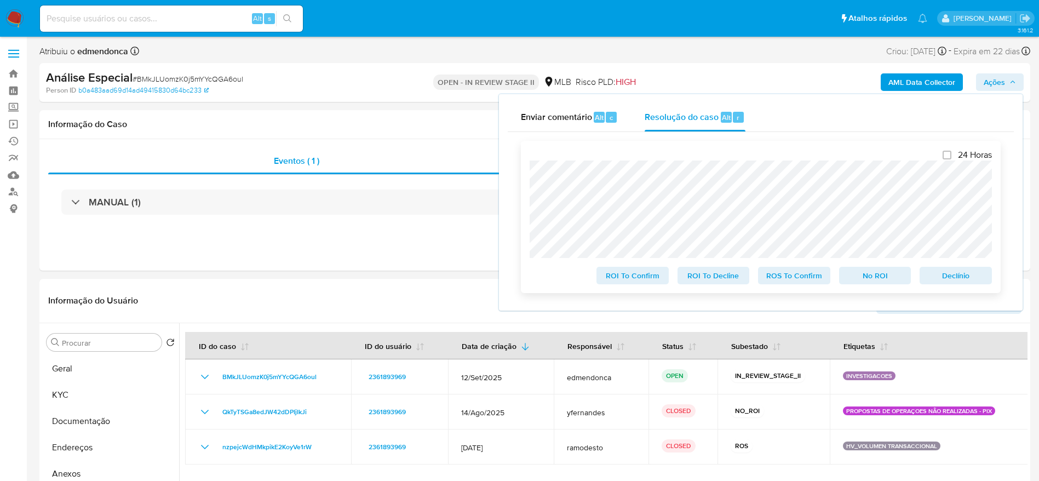
click at [966, 282] on span "Declínio" at bounding box center [956, 275] width 57 height 15
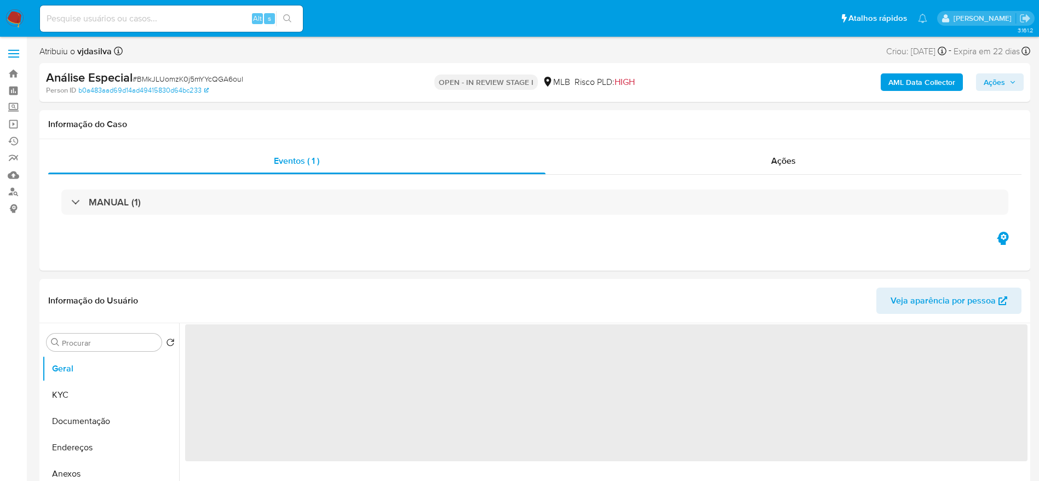
select select "10"
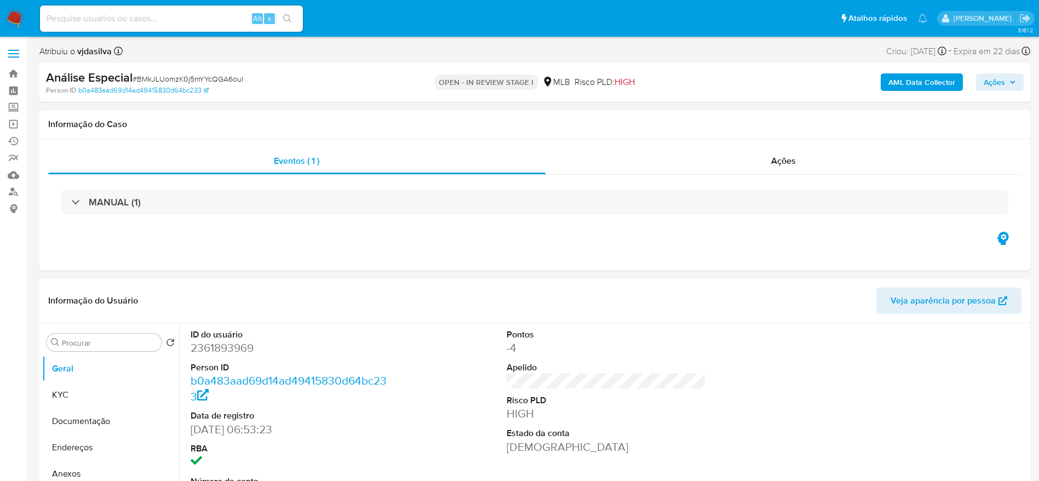
click at [111, 25] on input at bounding box center [171, 19] width 263 height 14
paste input "qZ9OnNC2b2CeAZXzSbBvvBgP"
type input "qZ9OnNC2b2CeAZXzSbBvvBgP"
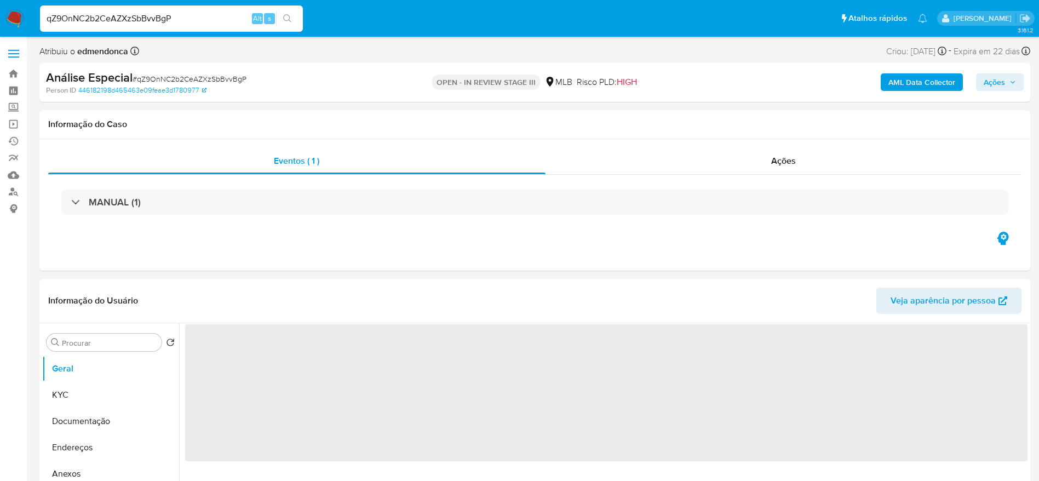
click at [998, 86] on span "Ações" at bounding box center [994, 82] width 21 height 18
select select "10"
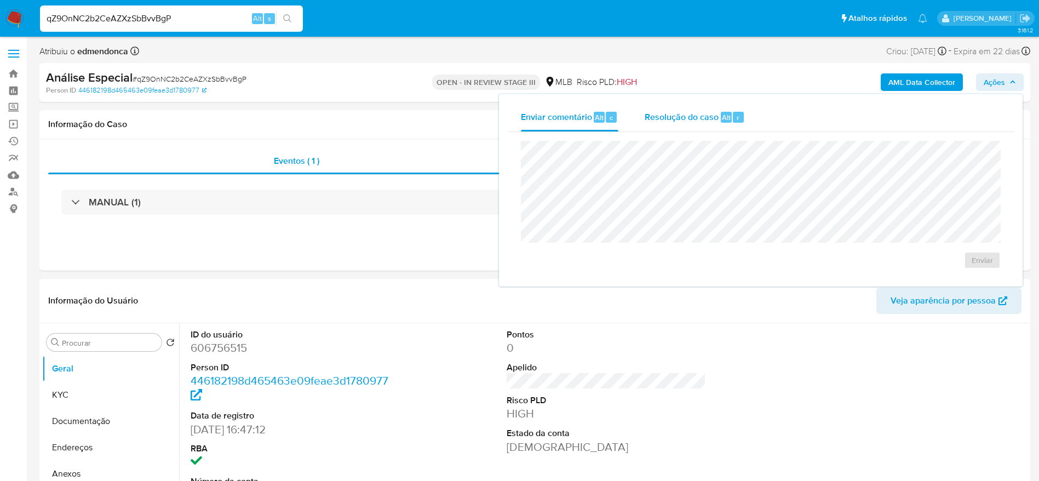
click at [722, 115] on span "Alt" at bounding box center [726, 117] width 9 height 10
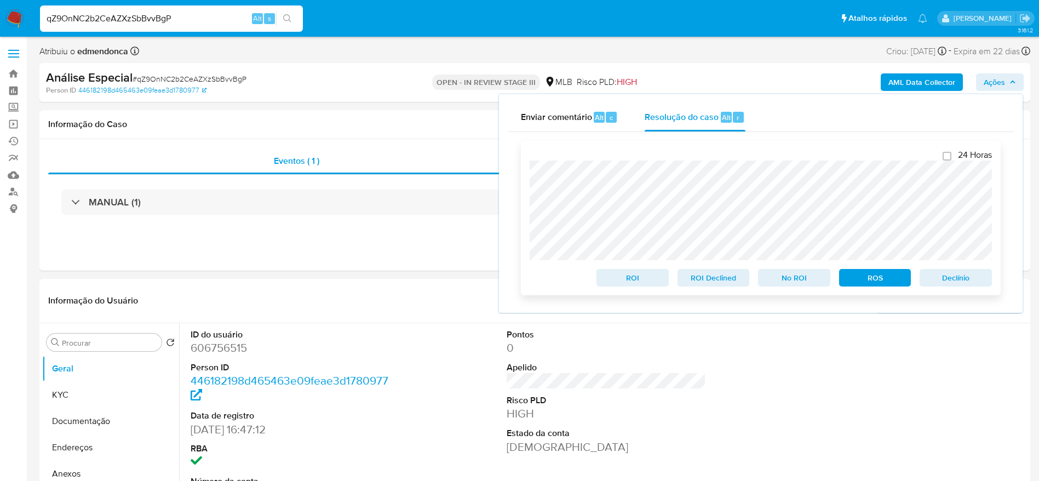
click at [978, 277] on span "Declínio" at bounding box center [956, 277] width 57 height 15
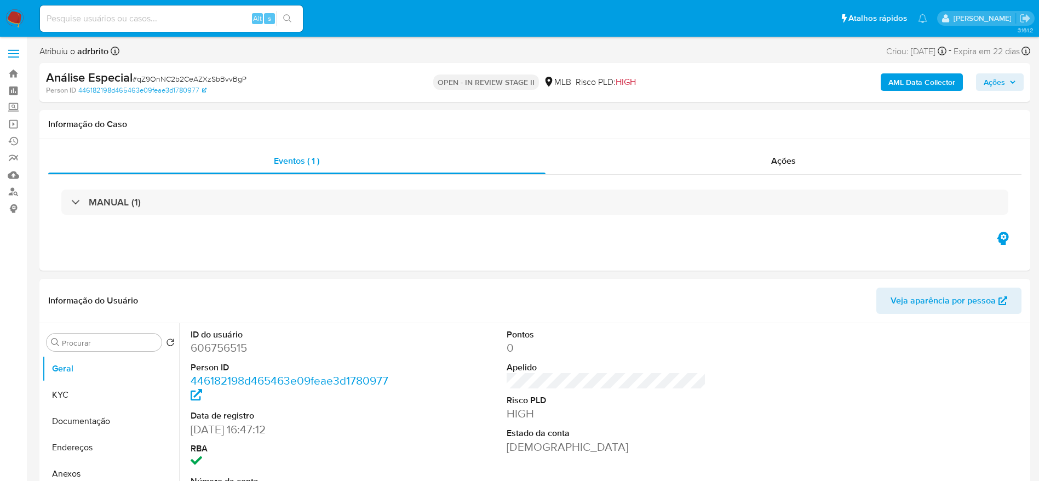
select select "10"
click at [229, 81] on span "# qZ9OnNC2b2CeAZXzSbBvvBgP" at bounding box center [190, 78] width 114 height 11
copy span "qZ9OnNC2b2CeAZXzSbBvvBgP"
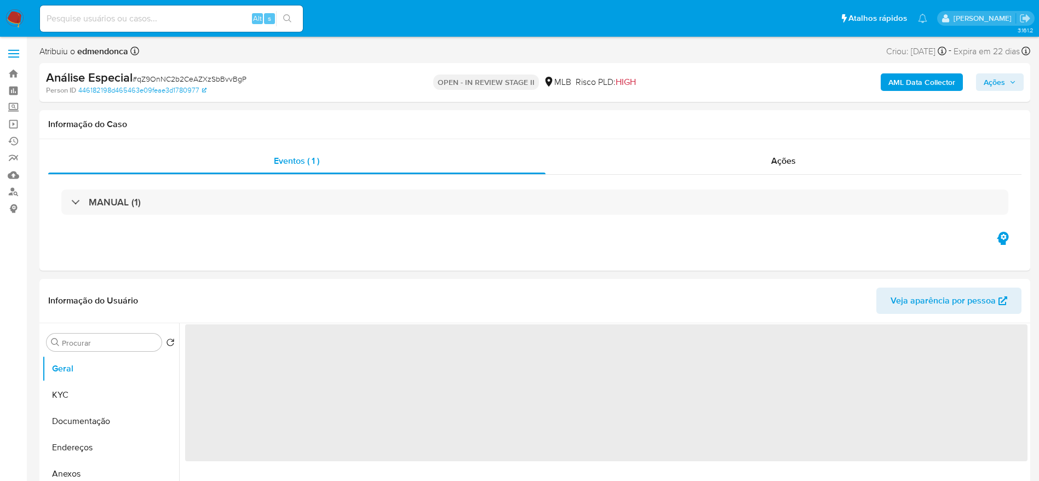
select select "10"
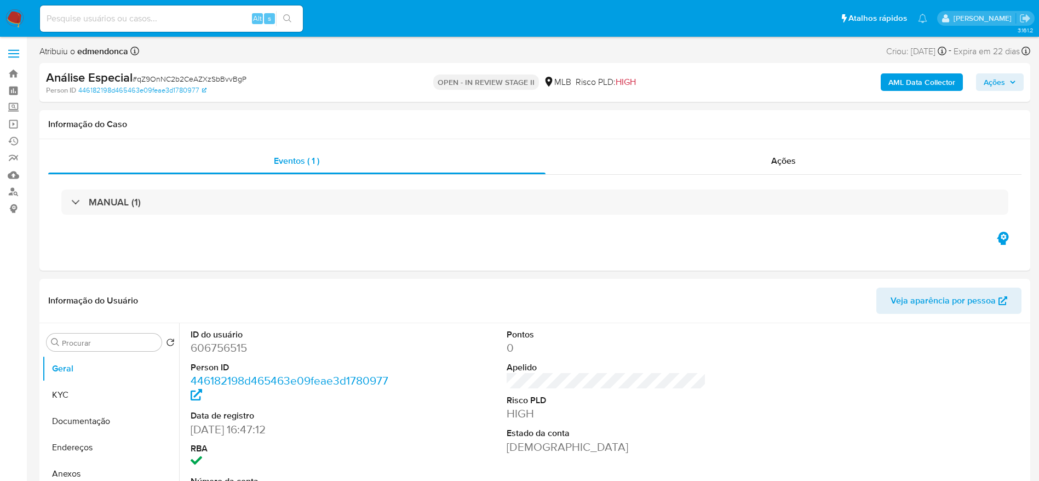
click at [1005, 84] on span "Ações" at bounding box center [994, 82] width 21 height 18
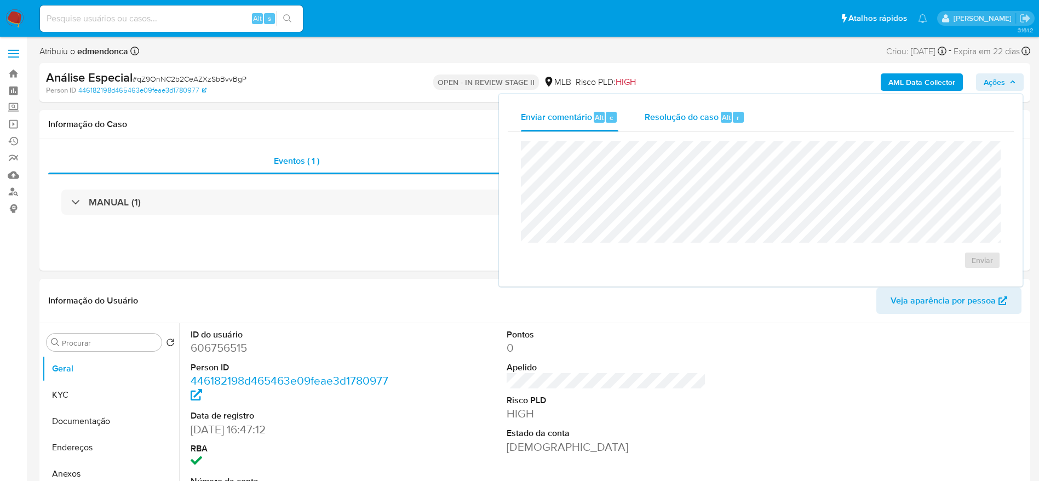
click at [693, 115] on span "Resolução do caso" at bounding box center [682, 117] width 74 height 13
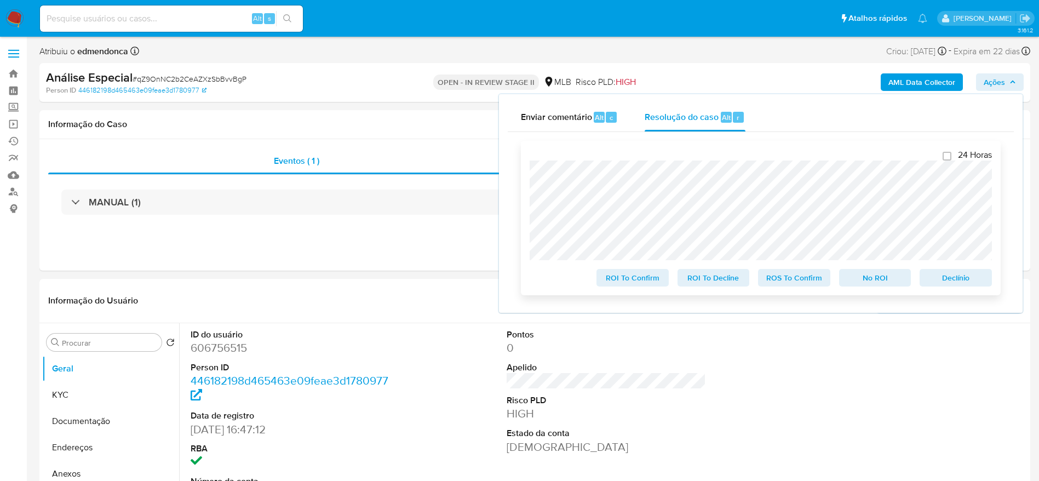
click at [953, 283] on span "Declínio" at bounding box center [956, 277] width 57 height 15
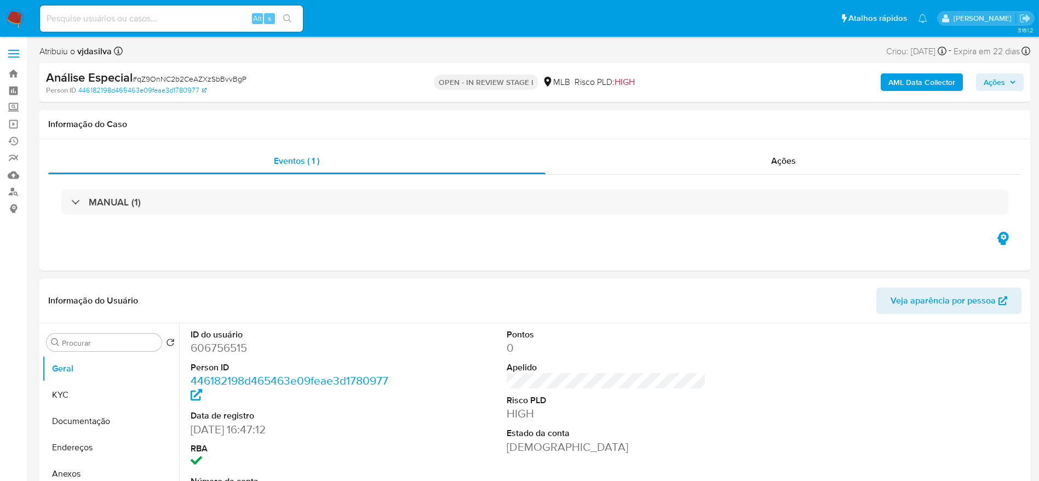
select select "10"
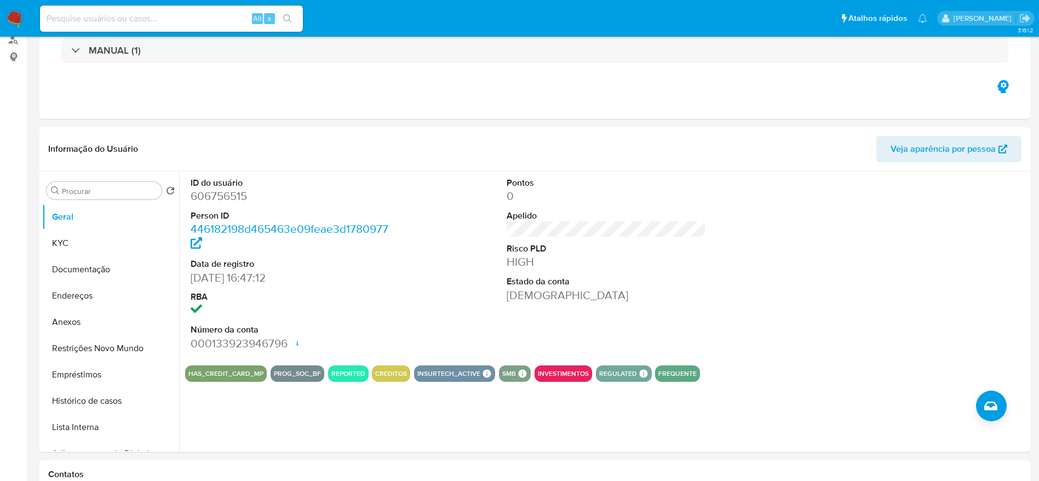
scroll to position [247, 0]
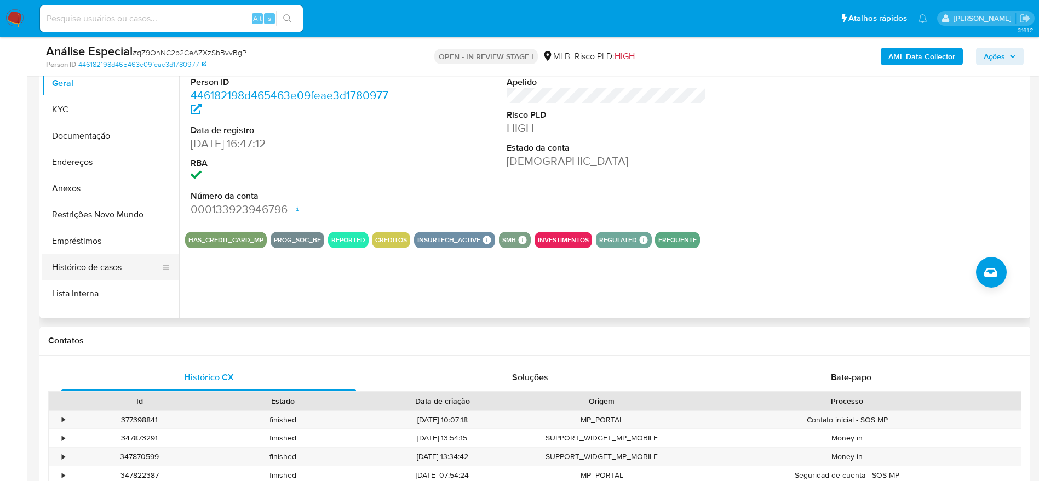
click at [83, 267] on button "Histórico de casos" at bounding box center [106, 267] width 128 height 26
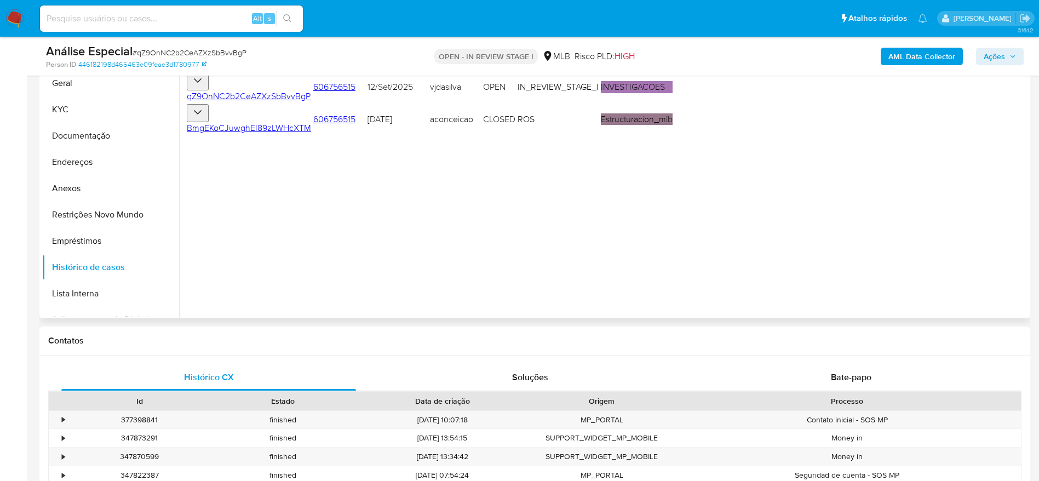
scroll to position [164, 0]
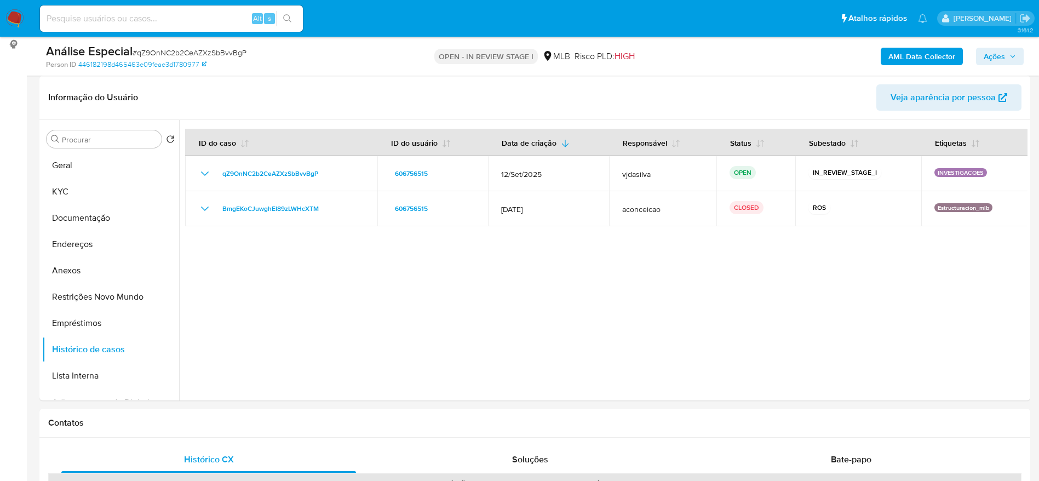
click at [194, 24] on input at bounding box center [171, 19] width 263 height 14
paste input "r1Lju0L5AKSjWWbjYidawaGx"
type input "r1Lju0L5AKSjWWbjYidawaGx"
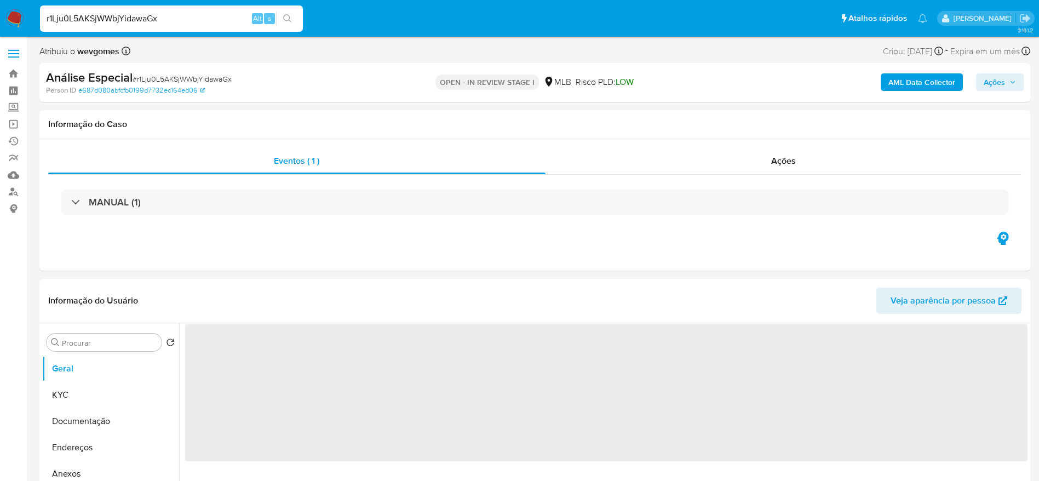
select select "10"
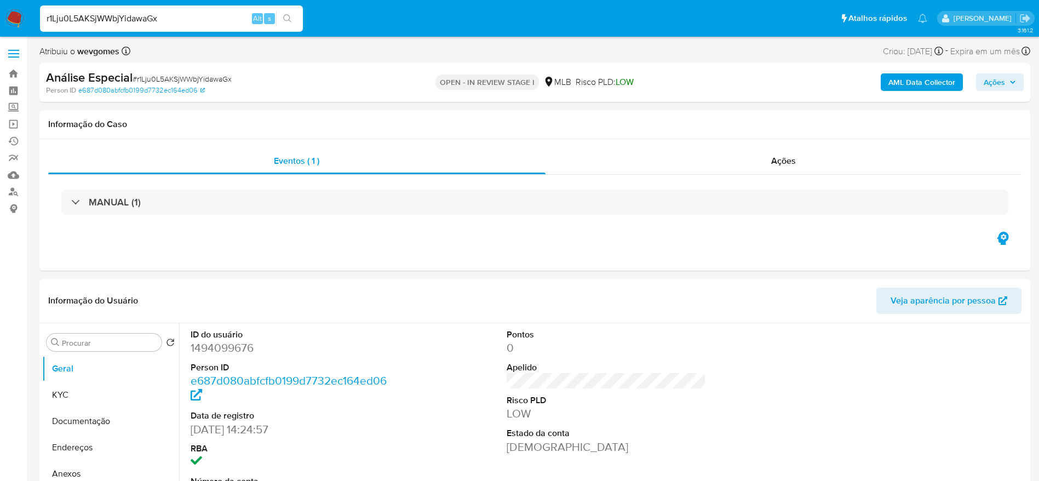
click at [184, 81] on span "# r1Lju0L5AKSjWWbjYidawaGx" at bounding box center [182, 78] width 99 height 11
copy span "r1Lju0L5AKSjWWbjYidawaGx"
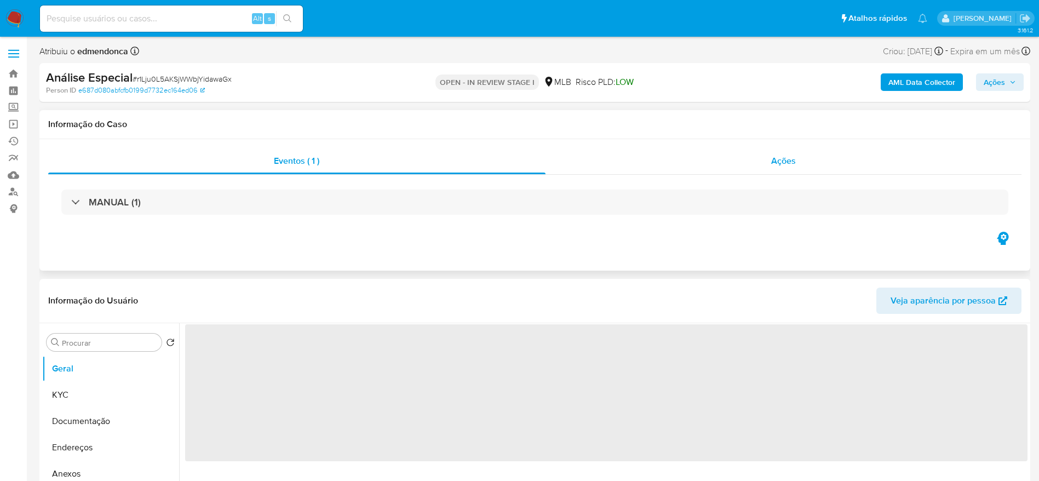
drag, startPoint x: 803, startPoint y: 159, endPoint x: 794, endPoint y: 154, distance: 10.5
click at [803, 159] on div "Ações" at bounding box center [784, 161] width 477 height 26
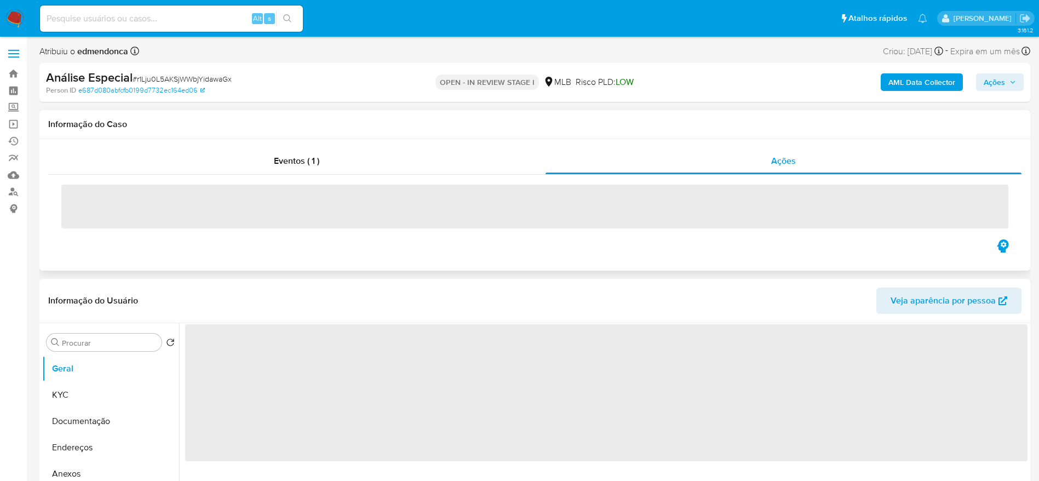
select select "10"
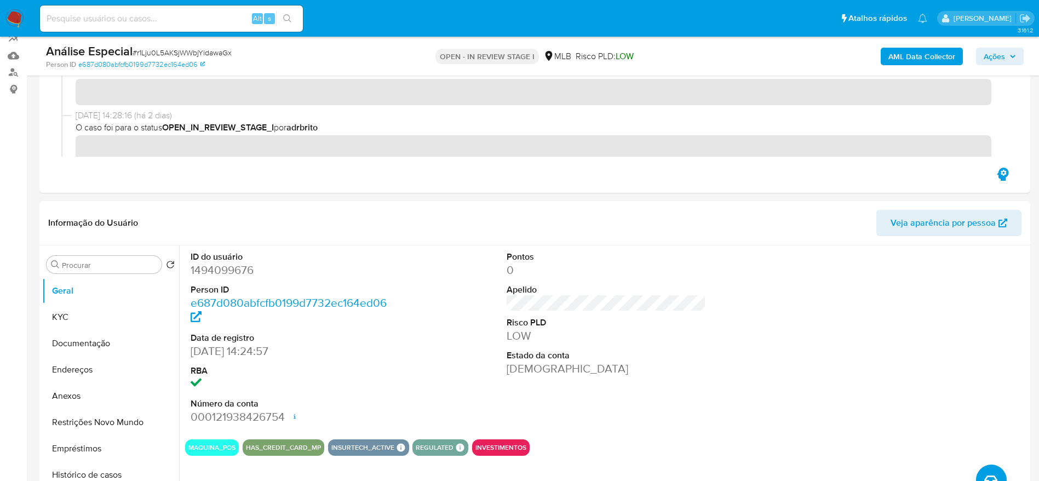
scroll to position [164, 0]
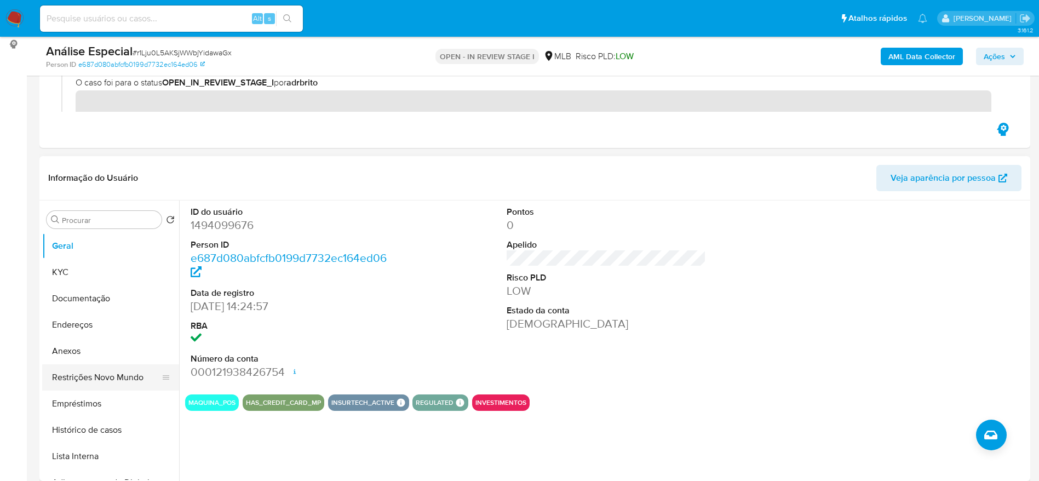
click at [73, 373] on button "Restrições Novo Mundo" at bounding box center [106, 377] width 128 height 26
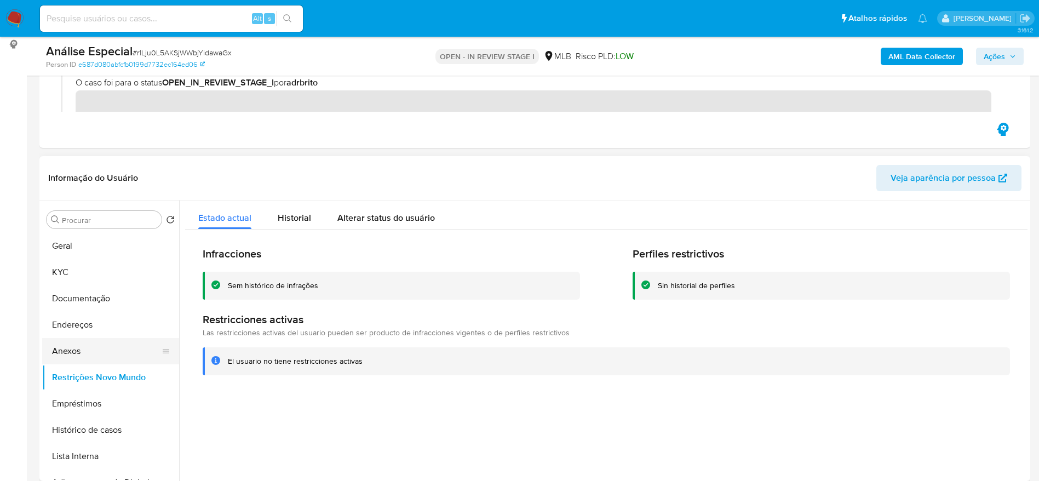
drag, startPoint x: 94, startPoint y: 348, endPoint x: 99, endPoint y: 337, distance: 12.0
click at [94, 349] on button "Anexos" at bounding box center [106, 351] width 128 height 26
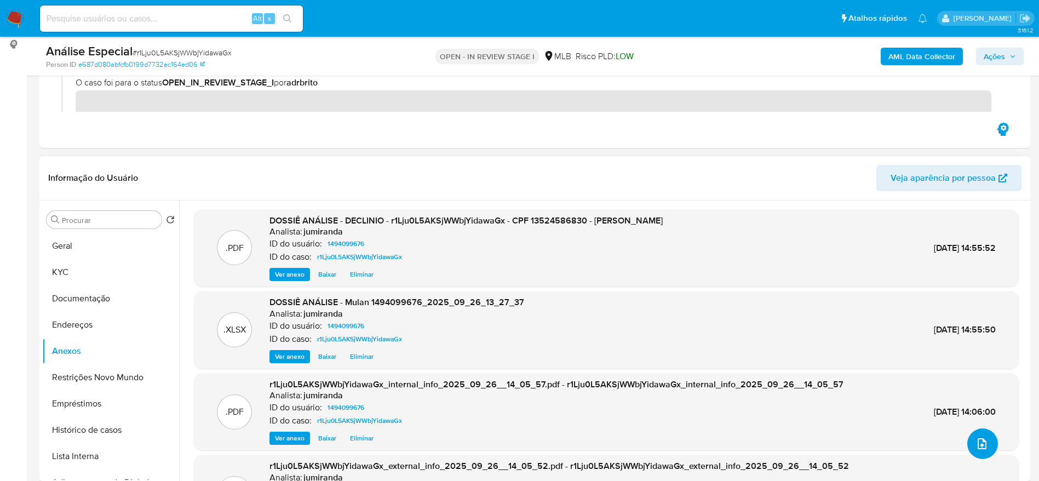
click at [977, 451] on button "upload-file" at bounding box center [983, 443] width 31 height 31
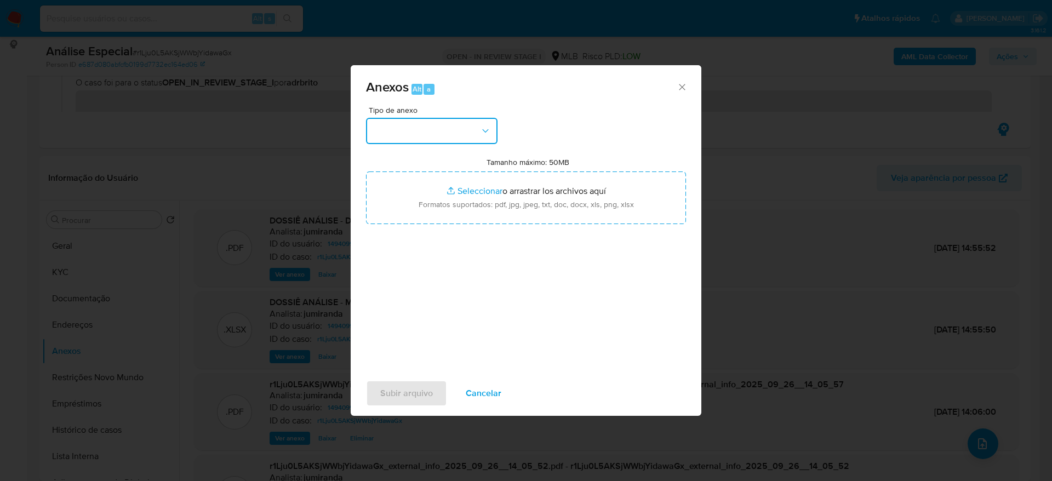
click at [456, 119] on button "button" at bounding box center [431, 131] width 131 height 26
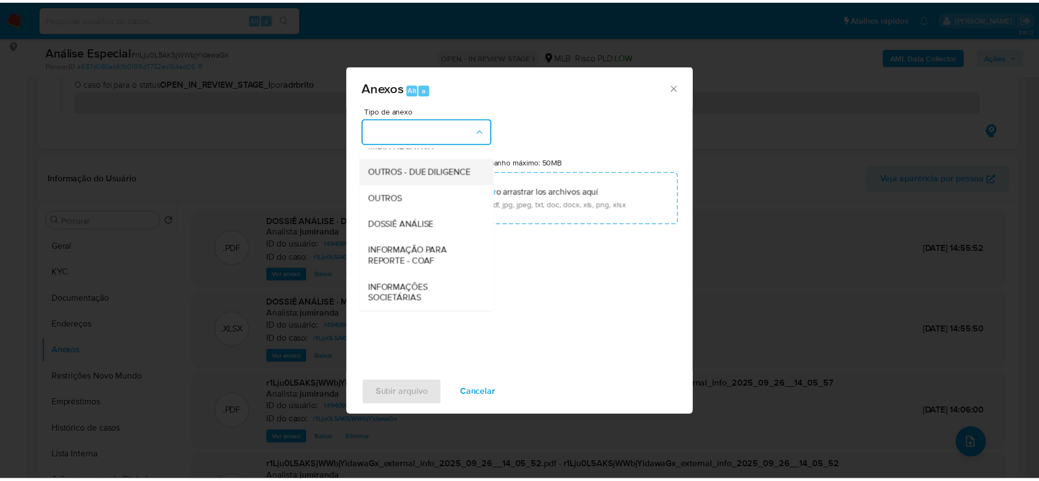
scroll to position [169, 0]
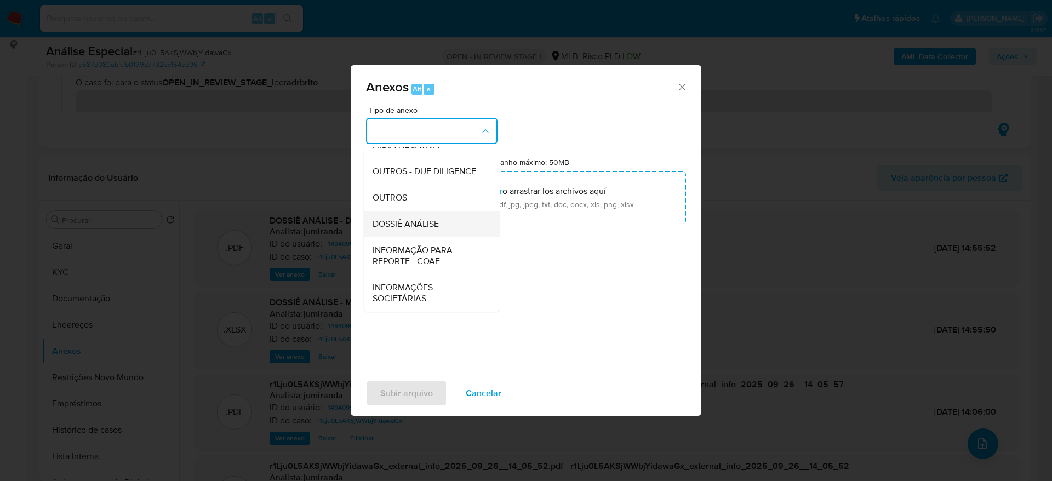
click at [447, 216] on div "DOSSIÊ ANÁLISE" at bounding box center [429, 224] width 112 height 26
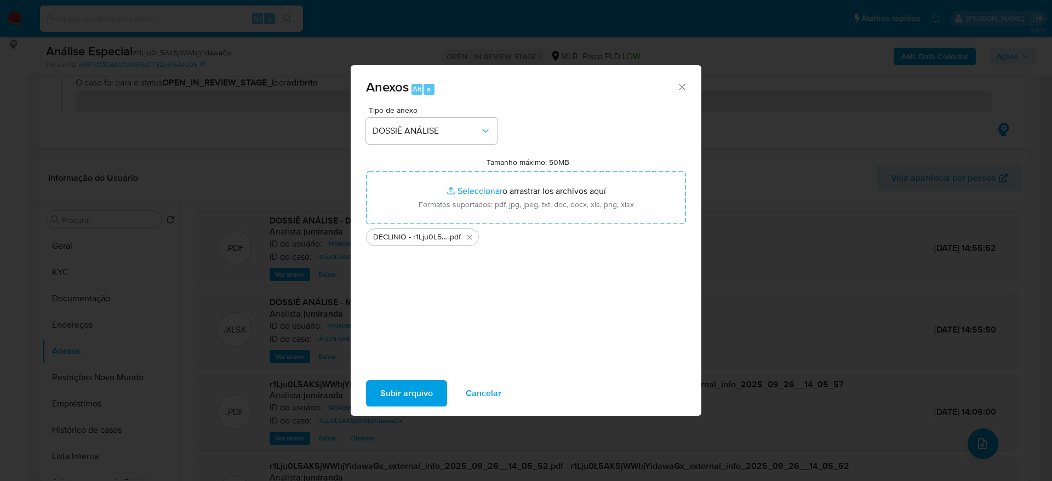
click at [420, 385] on span "Subir arquivo" at bounding box center [406, 393] width 53 height 24
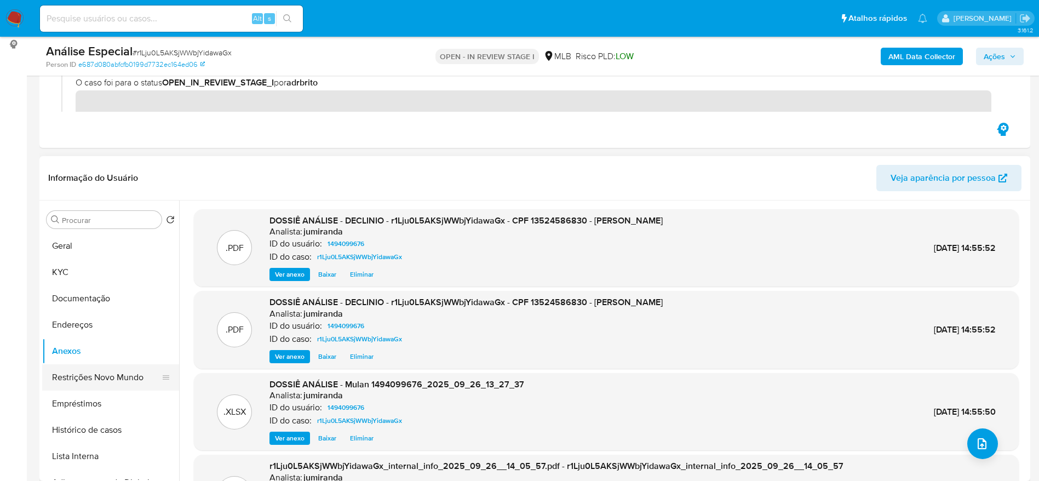
click at [87, 383] on button "Restrições Novo Mundo" at bounding box center [106, 377] width 128 height 26
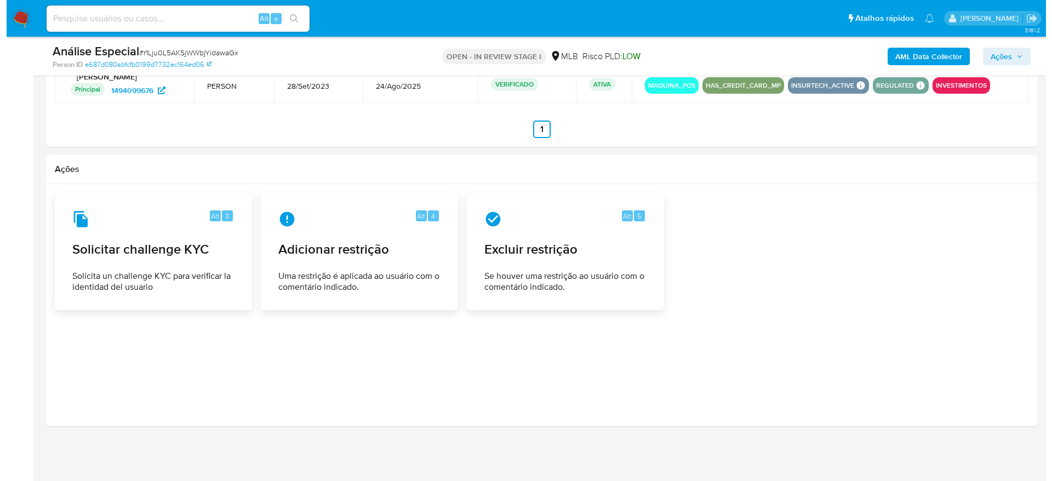
scroll to position [1272, 0]
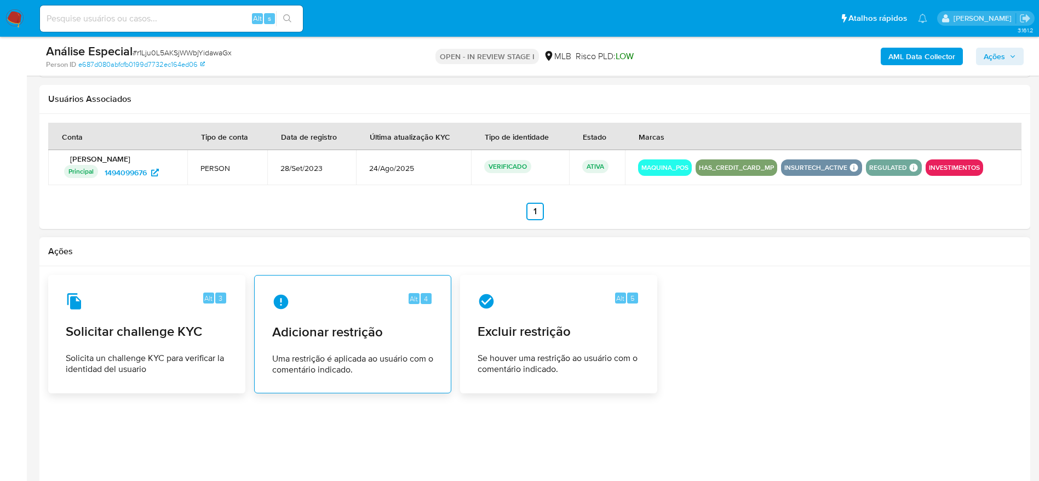
click at [322, 346] on div "Alt 4 Adicionar restrição Uma restrição é aplicada ao usuário com o comentário …" at bounding box center [353, 334] width 179 height 100
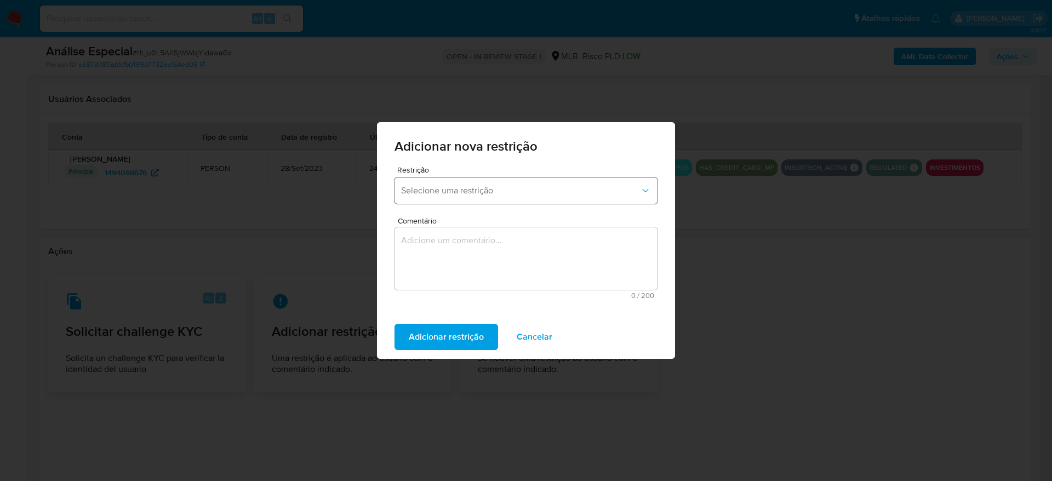
click at [482, 185] on span "Selecione uma restrição" at bounding box center [520, 190] width 239 height 11
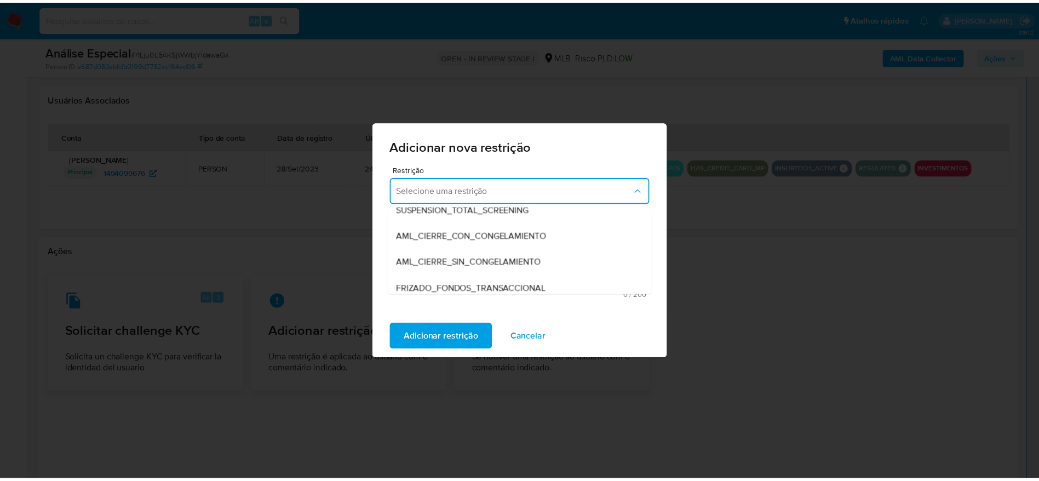
scroll to position [70, 0]
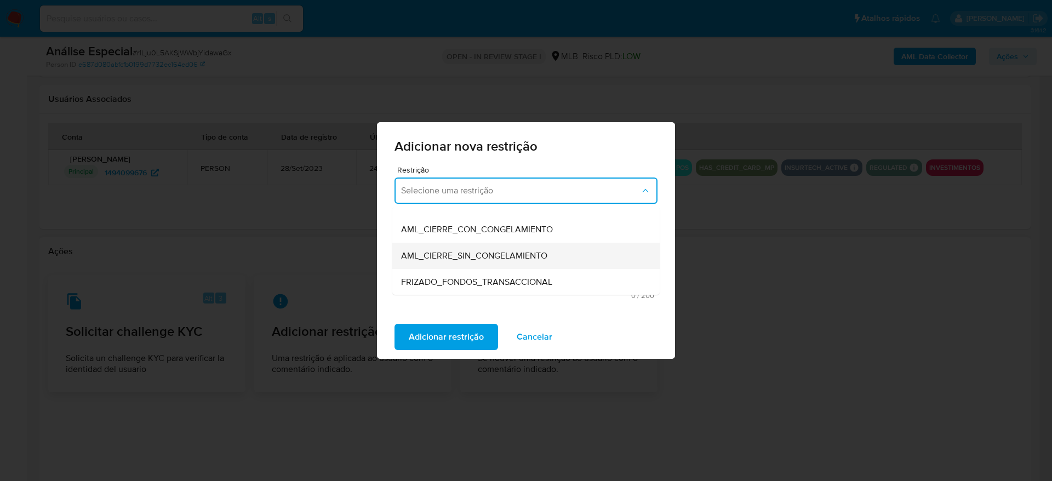
click at [486, 256] on span "AML_CIERRE_SIN_CONGELAMIENTO" at bounding box center [474, 255] width 146 height 11
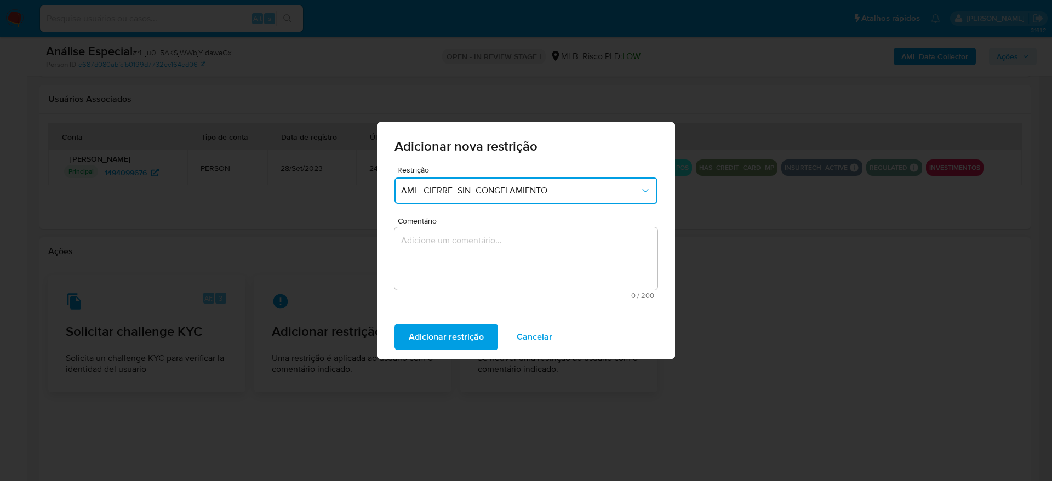
click at [492, 256] on textarea "Comentário" at bounding box center [525, 258] width 263 height 62
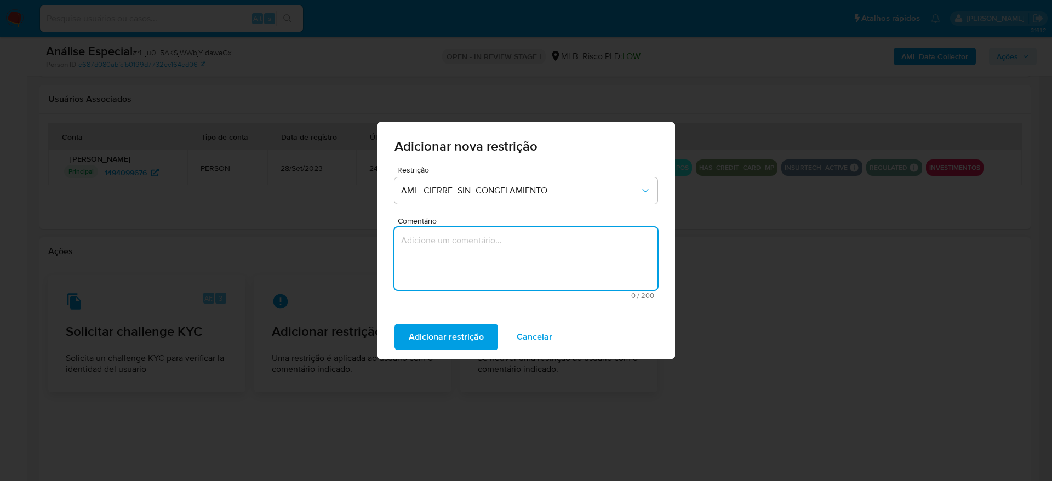
paste textarea "Deliberação para encerrar o relacionamento. NÃO INFORMAR AO USUÁRIO QUE SE TRAT…"
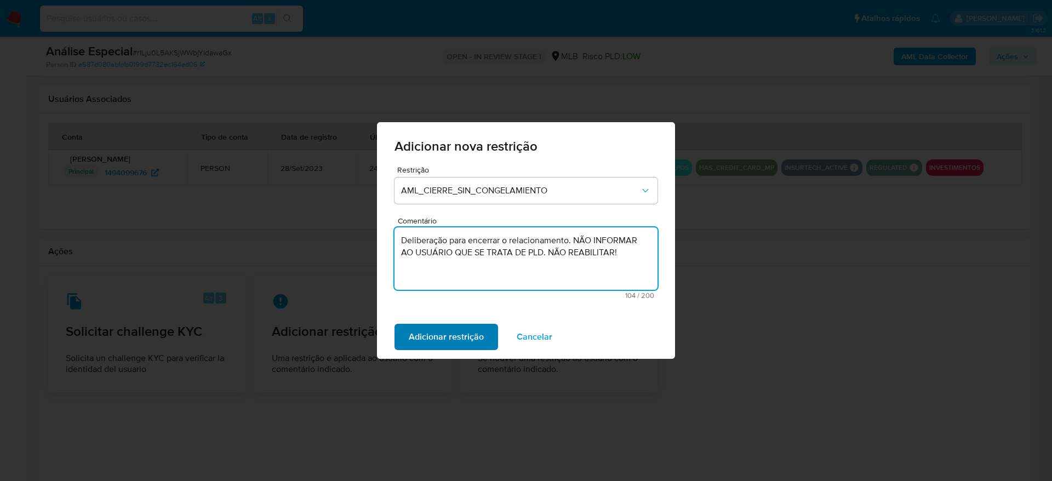
type textarea "Deliberação para encerrar o relacionamento. NÃO INFORMAR AO USUÁRIO QUE SE TRAT…"
click at [464, 337] on span "Adicionar restrição" at bounding box center [446, 337] width 75 height 24
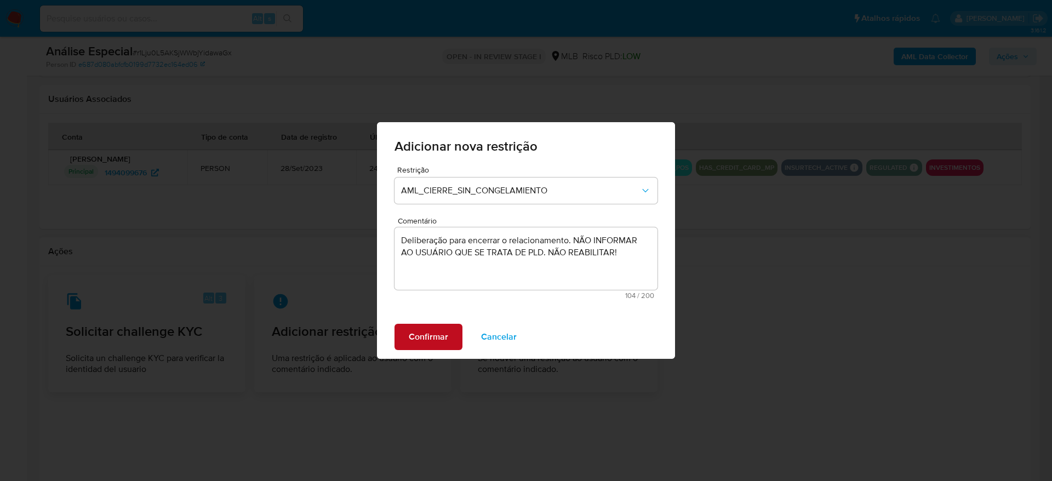
click at [438, 338] on span "Confirmar" at bounding box center [428, 337] width 39 height 24
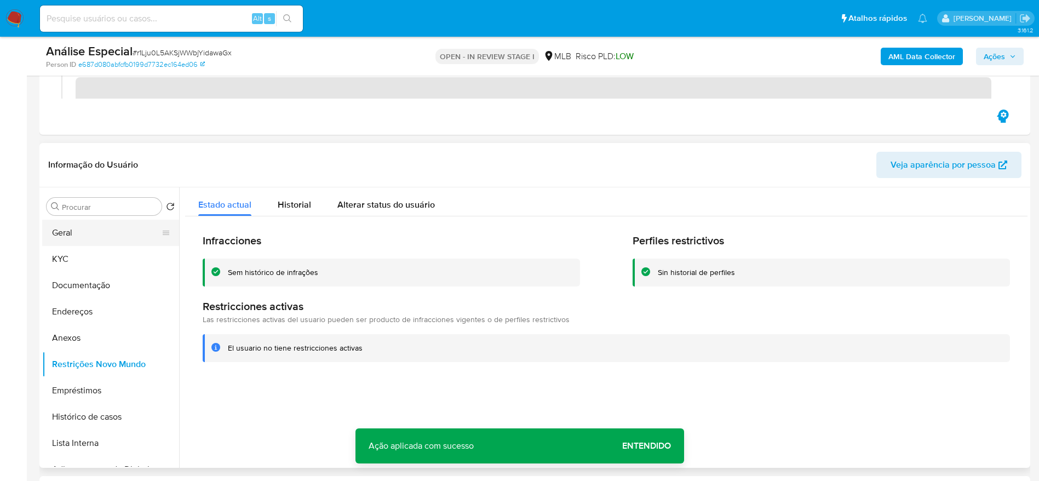
scroll to position [247, 0]
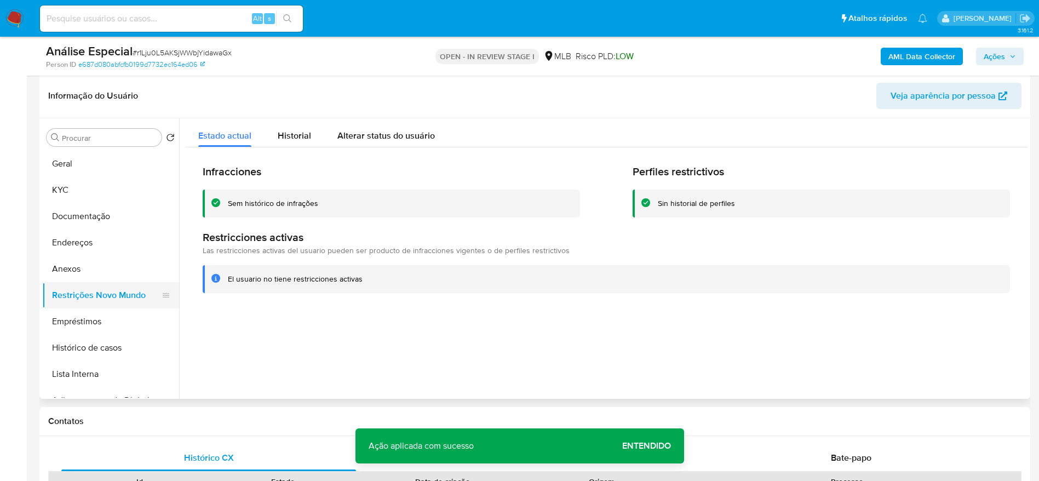
click at [94, 294] on button "Restrições Novo Mundo" at bounding box center [106, 295] width 128 height 26
click at [290, 138] on span "Historial" at bounding box center [294, 135] width 33 height 13
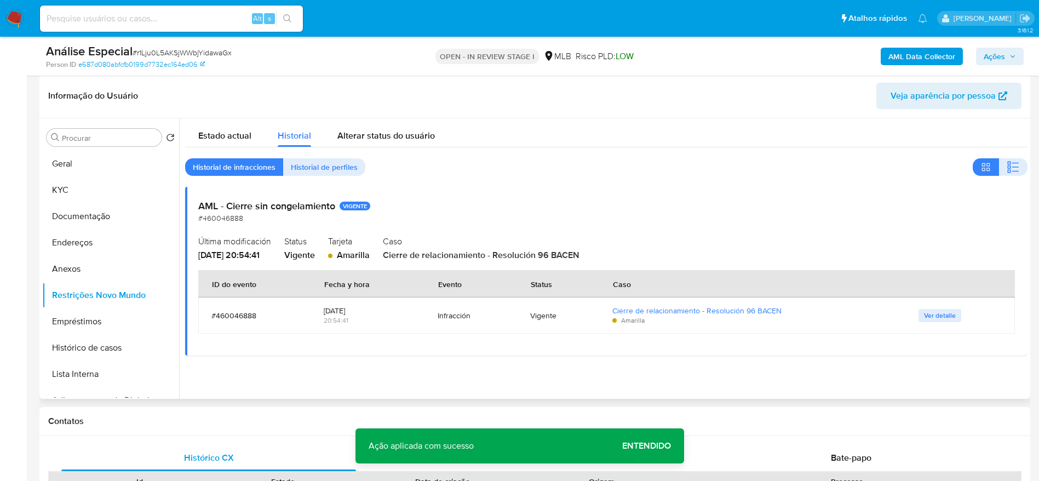
click at [225, 150] on div "Estado actual Historial Alterar status do usuário Historial de infracciones His…" at bounding box center [606, 236] width 843 height 237
click at [218, 140] on span "Estado actual" at bounding box center [224, 135] width 53 height 13
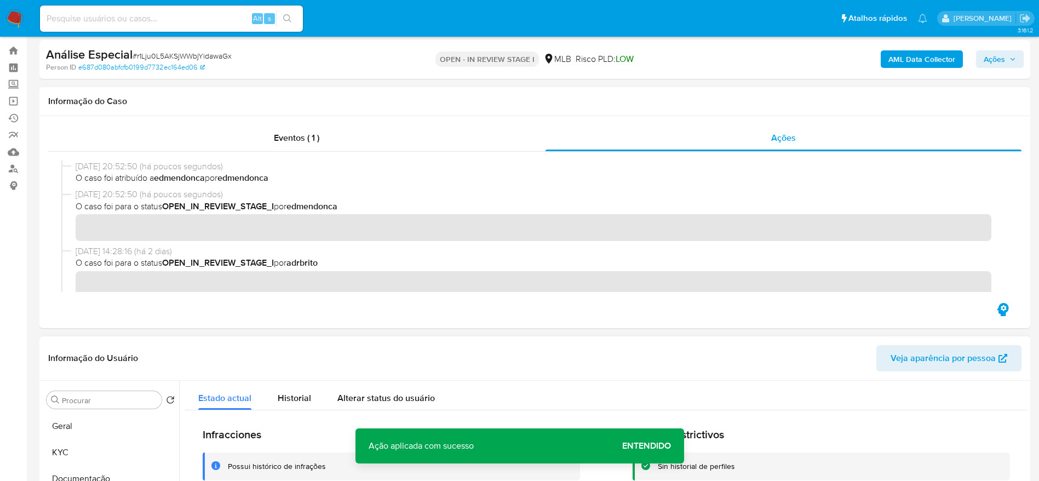
scroll to position [0, 0]
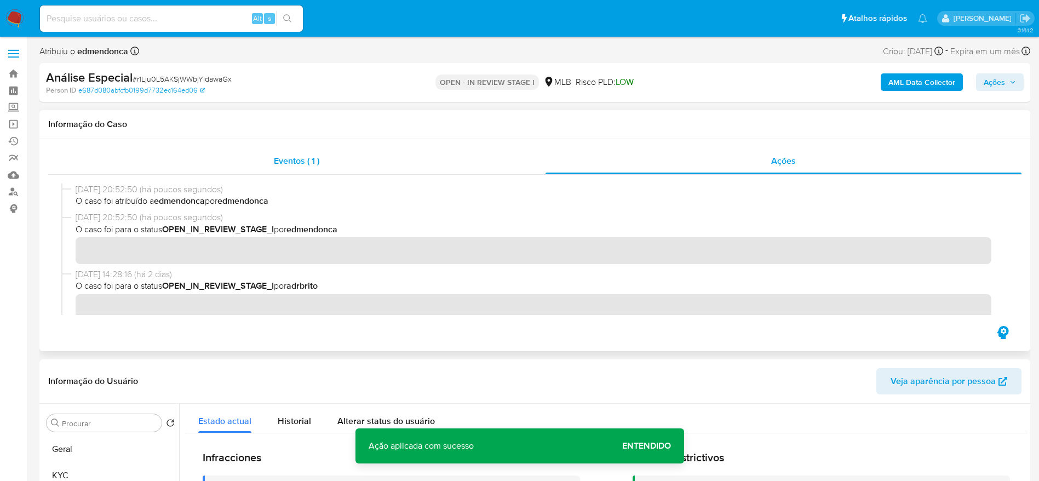
click at [367, 163] on div "Eventos ( 1 )" at bounding box center [296, 161] width 497 height 26
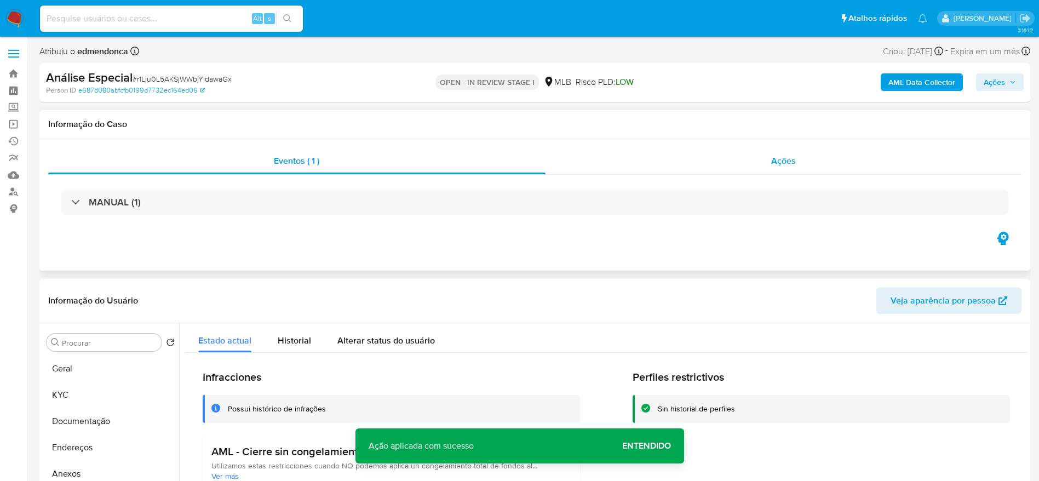
click at [683, 161] on div "Ações" at bounding box center [784, 161] width 477 height 26
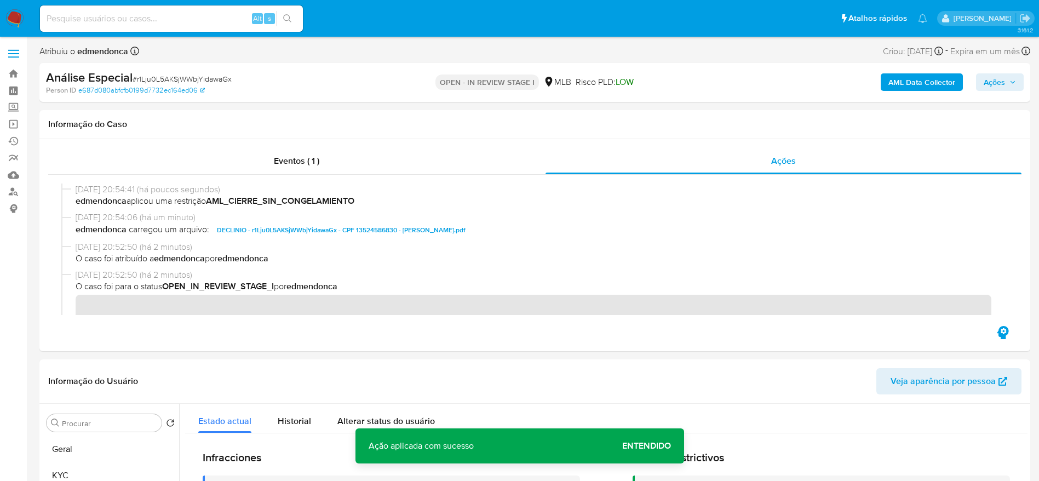
click at [1007, 75] on span "Ações" at bounding box center [1000, 82] width 32 height 15
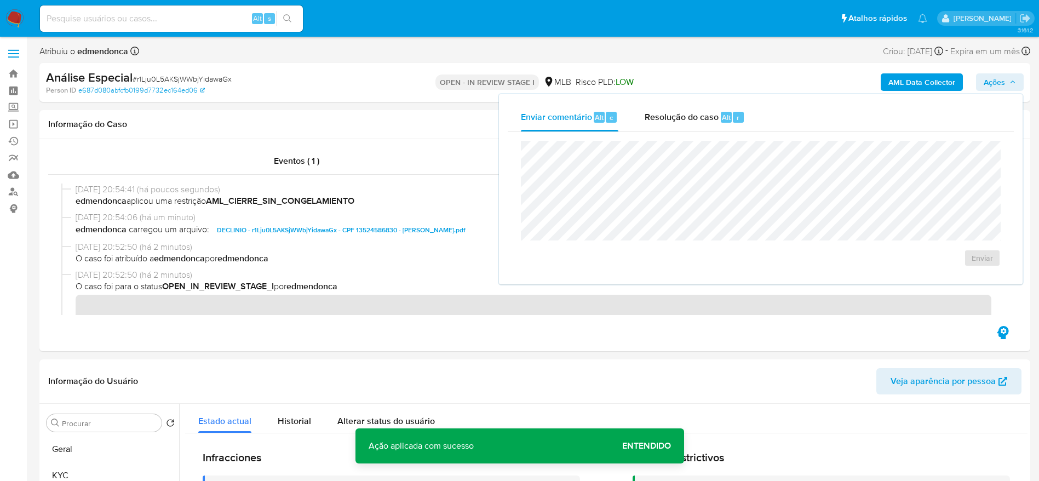
click at [758, 106] on div "Enviar comentário Alt c Resolução do caso Alt r" at bounding box center [761, 117] width 506 height 28
click at [718, 115] on span "Resolução do caso" at bounding box center [682, 117] width 74 height 13
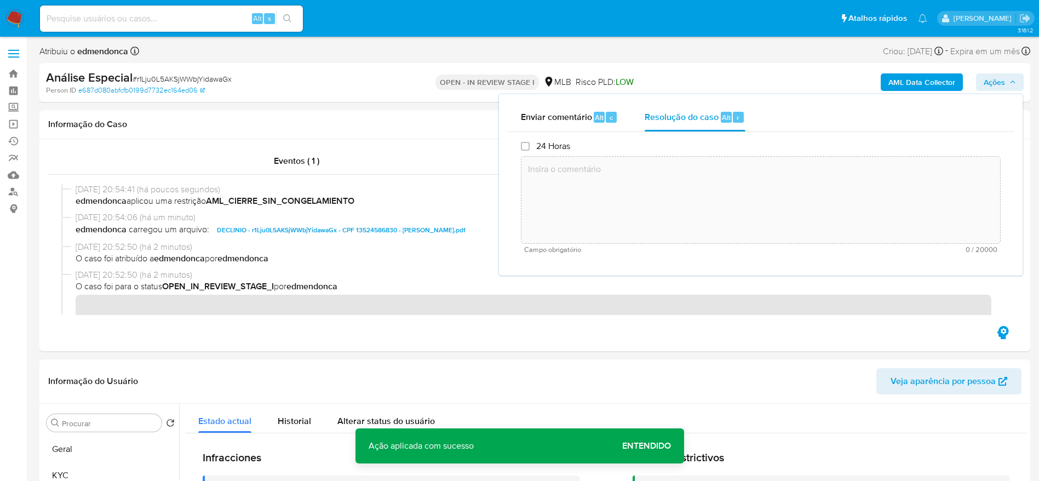
click at [708, 214] on textarea at bounding box center [761, 200] width 479 height 88
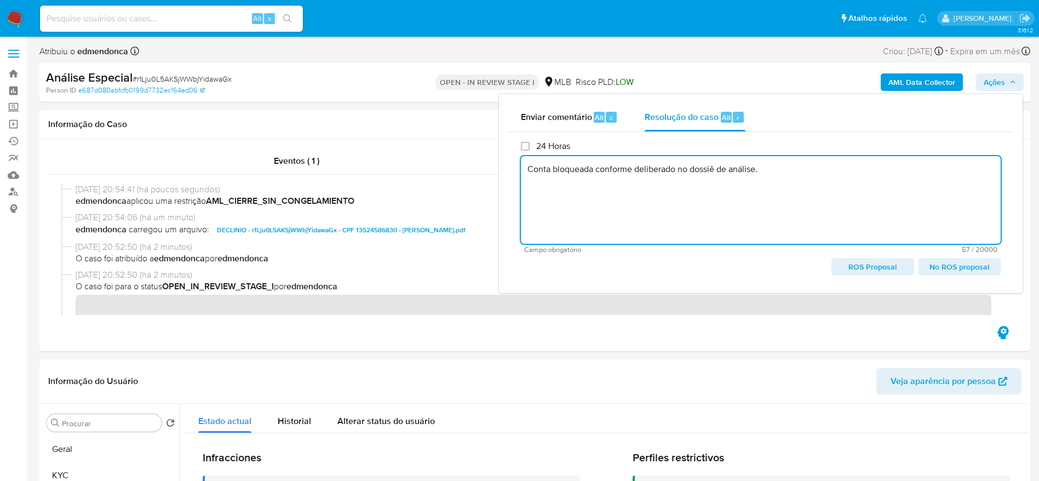
click at [953, 268] on span "No ROS proposal" at bounding box center [959, 266] width 67 height 15
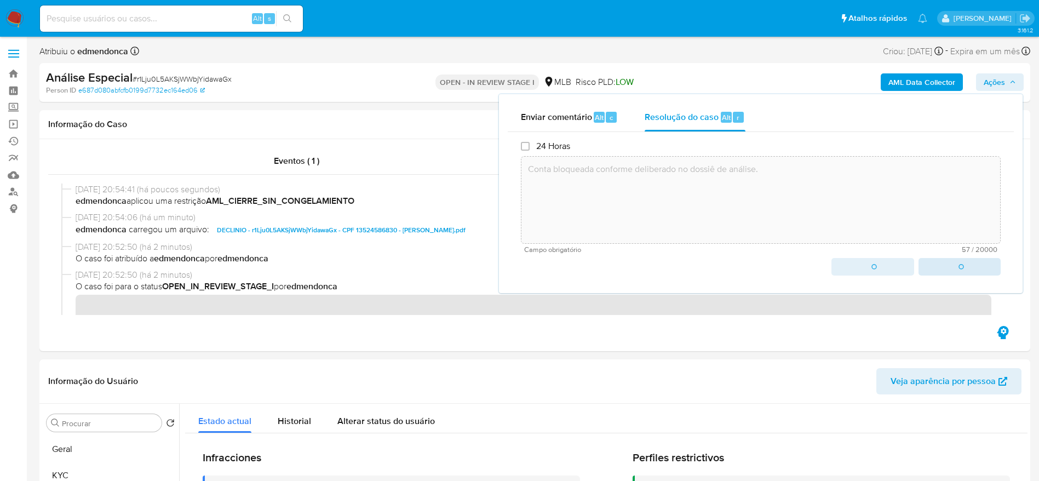
type textarea "Conta bloqueada conforme deliberado no dossiê de análise."
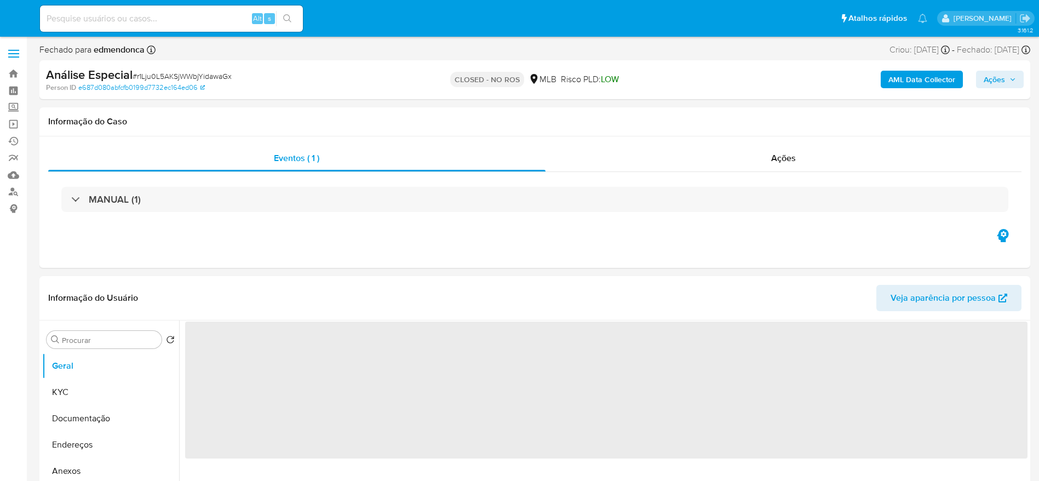
select select "10"
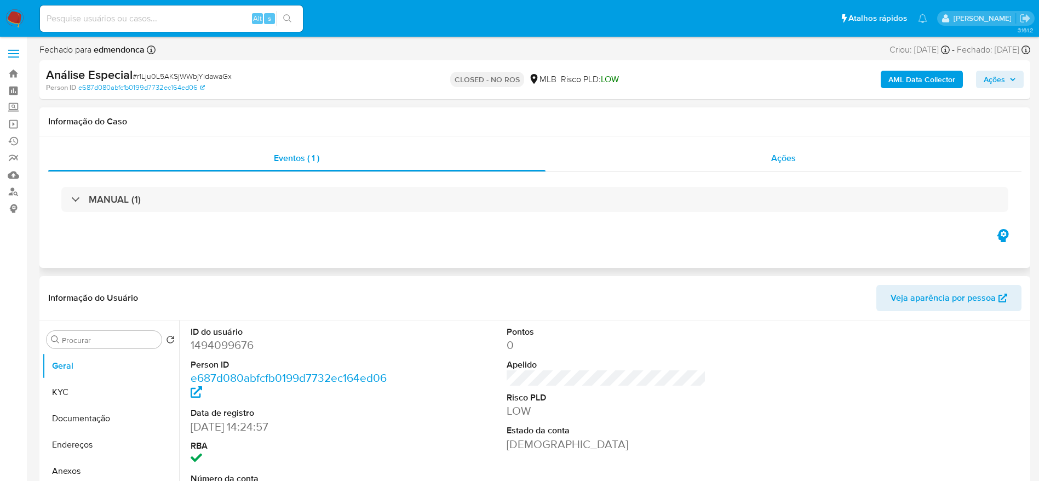
click at [768, 152] on div "Ações" at bounding box center [784, 158] width 477 height 26
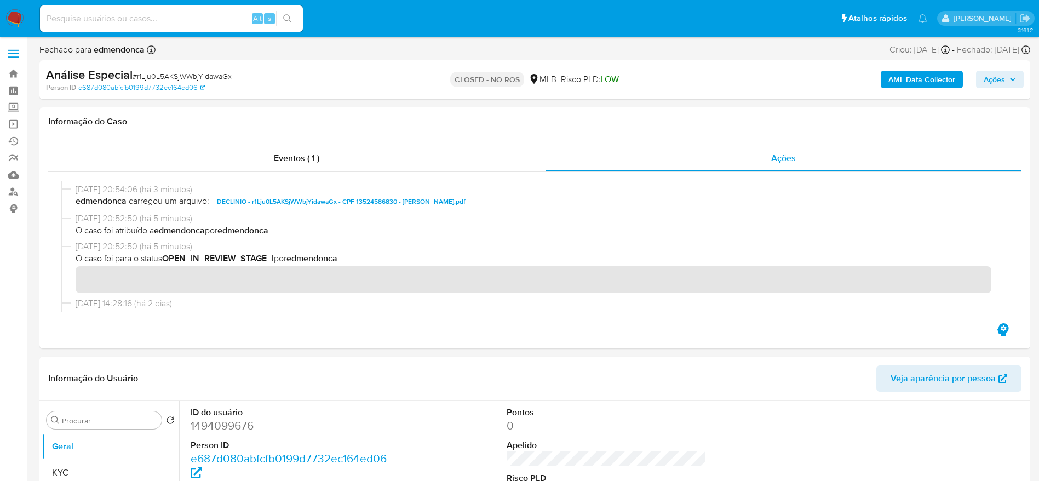
scroll to position [164, 0]
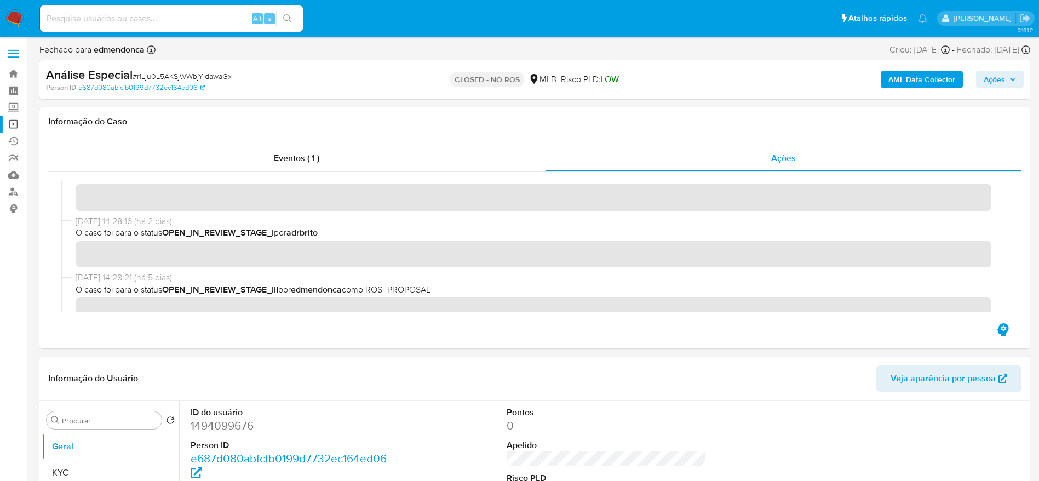
click at [15, 125] on link "Operações em massa" at bounding box center [65, 124] width 130 height 17
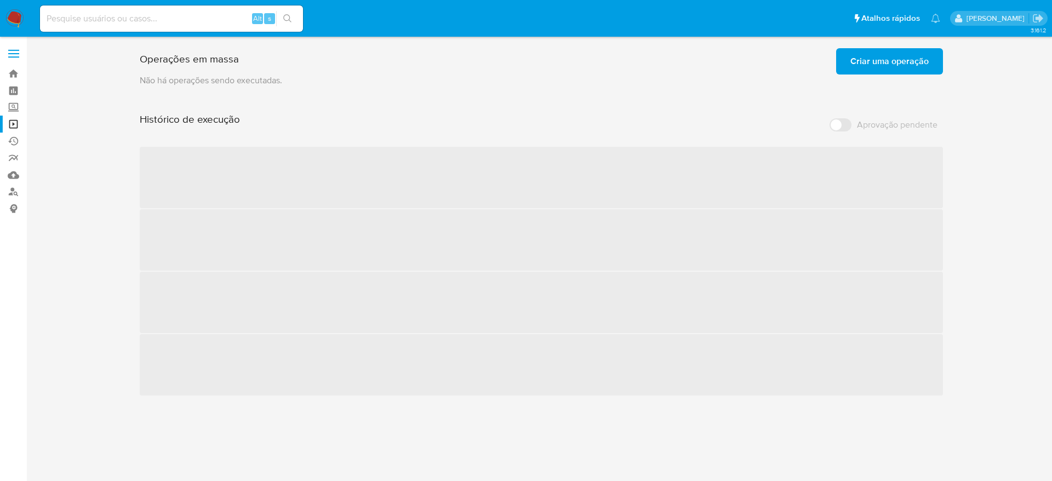
click at [895, 58] on span "Criar uma operação" at bounding box center [889, 61] width 78 height 24
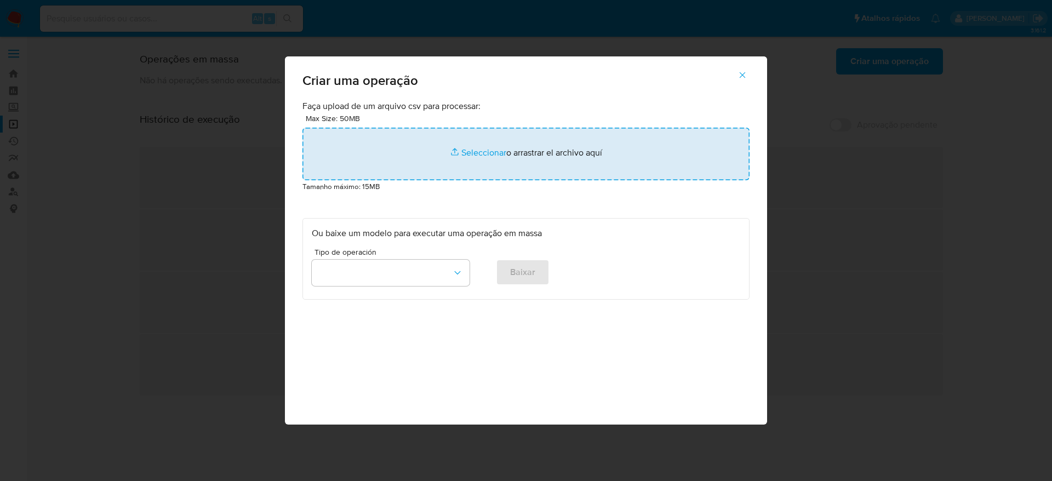
click at [483, 151] on input "file" at bounding box center [525, 154] width 447 height 53
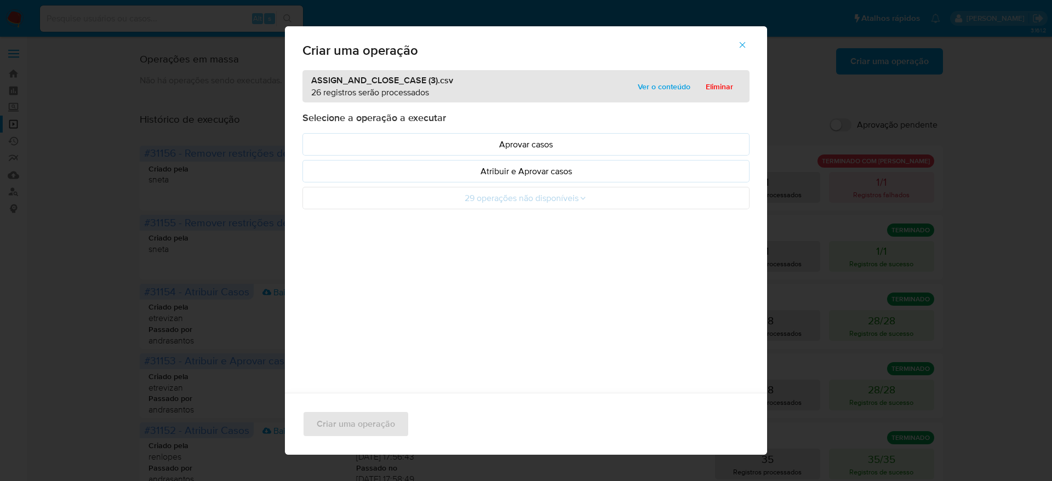
click at [663, 89] on span "Ver o conteúdo" at bounding box center [664, 86] width 53 height 15
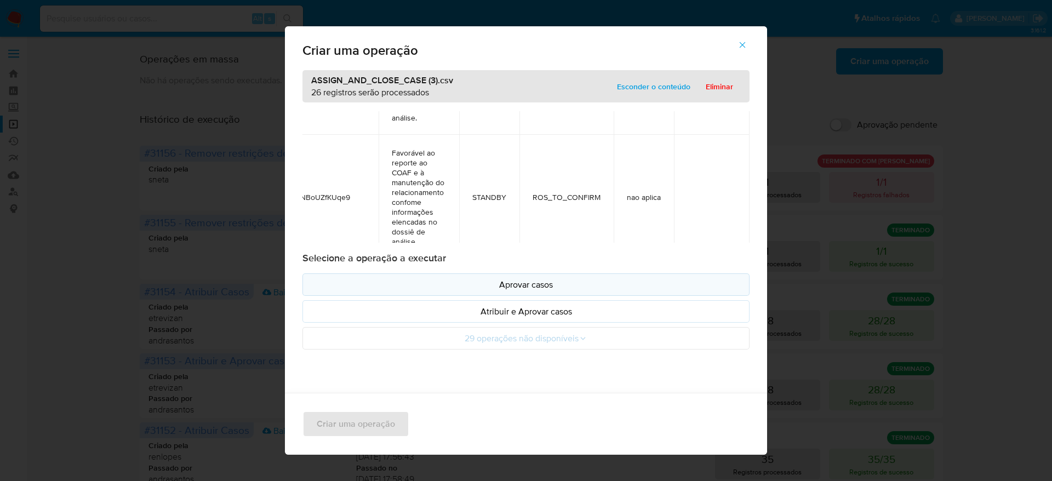
scroll to position [3246, 76]
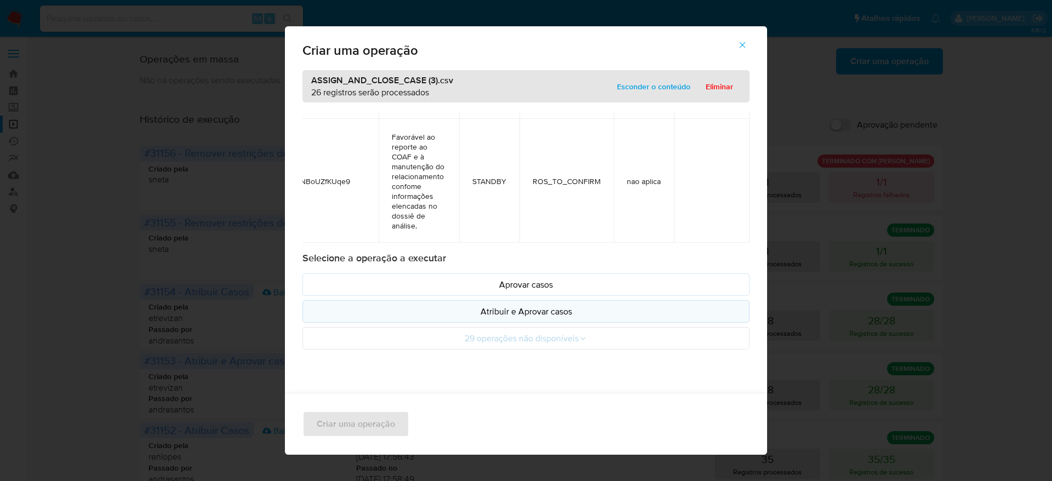
click at [555, 313] on p "Atribuir e Aprovar casos" at bounding box center [526, 311] width 428 height 13
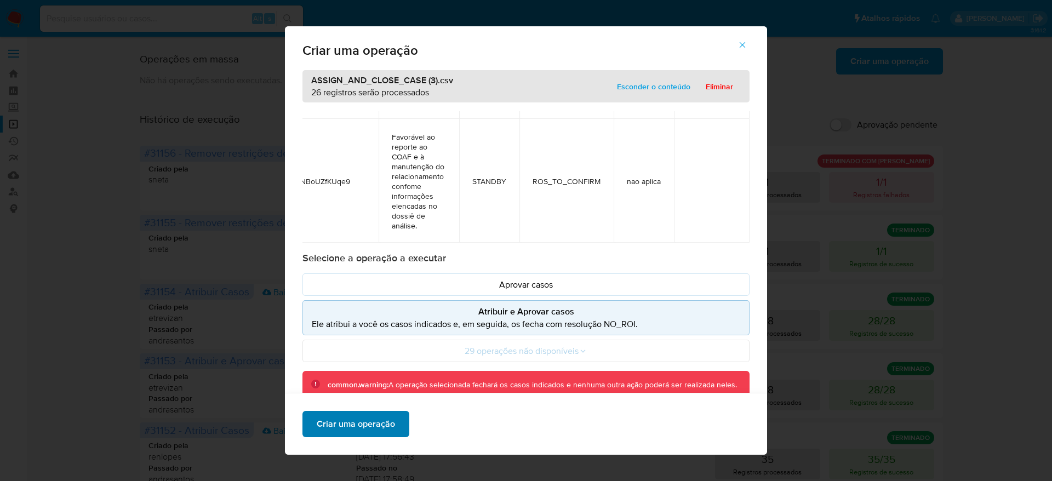
click at [356, 423] on span "Criar uma operação" at bounding box center [356, 424] width 78 height 24
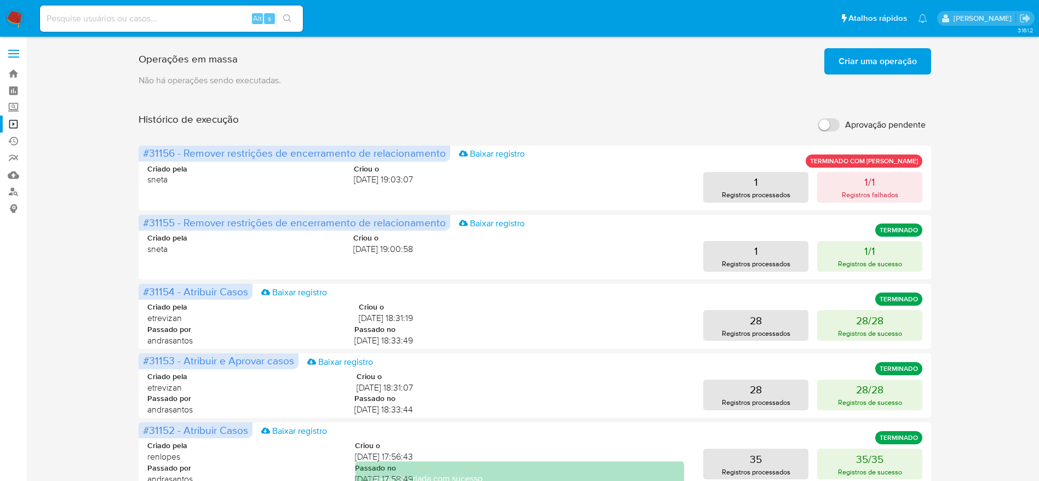
click at [884, 51] on span "Criar uma operação" at bounding box center [878, 61] width 78 height 24
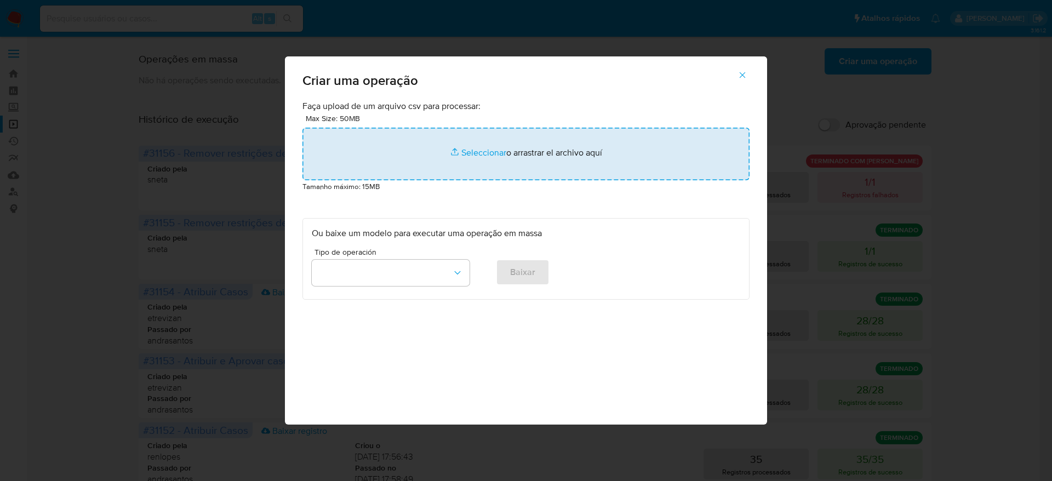
click at [529, 158] on input "file" at bounding box center [525, 154] width 447 height 53
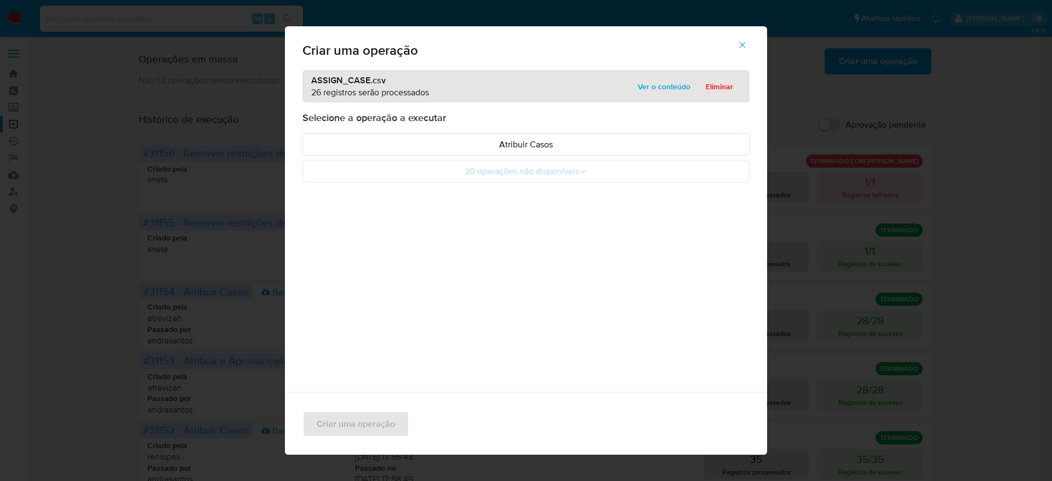
click at [666, 88] on span "Ver o conteúdo" at bounding box center [664, 86] width 53 height 15
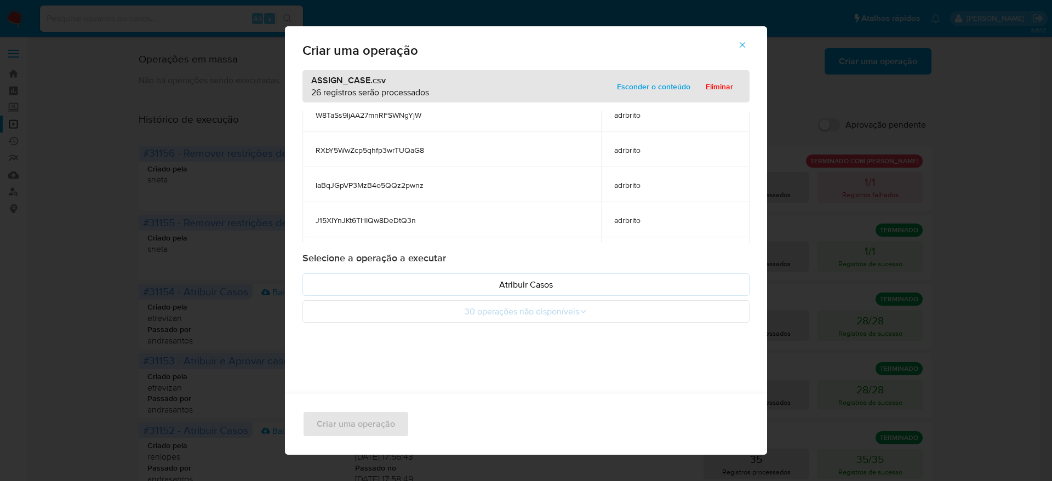
scroll to position [808, 0]
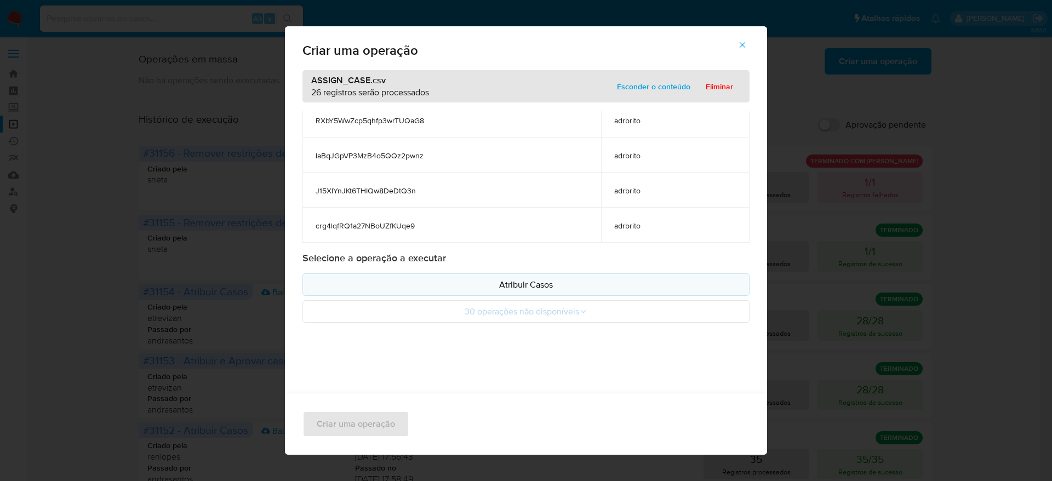
click at [551, 284] on p "Atribuir Casos" at bounding box center [526, 284] width 428 height 13
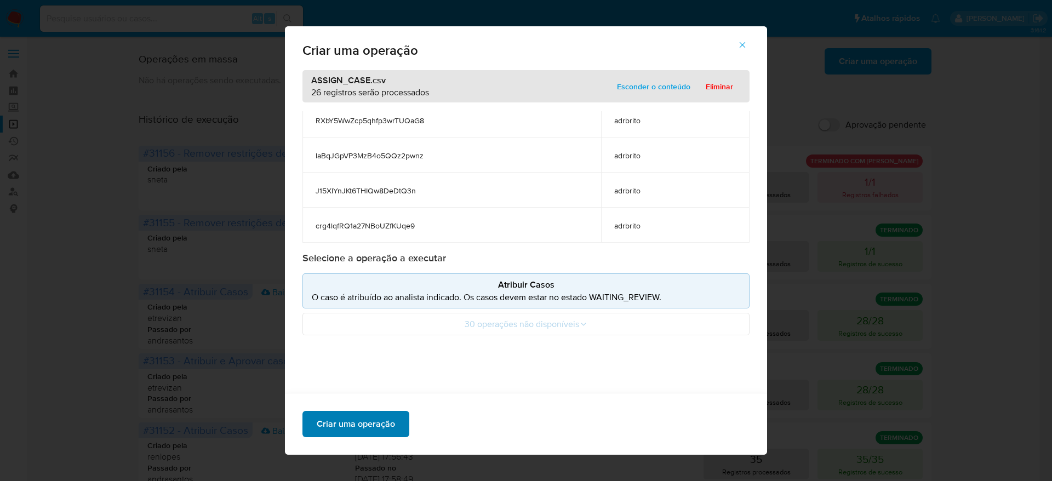
click at [369, 427] on span "Criar uma operação" at bounding box center [356, 424] width 78 height 24
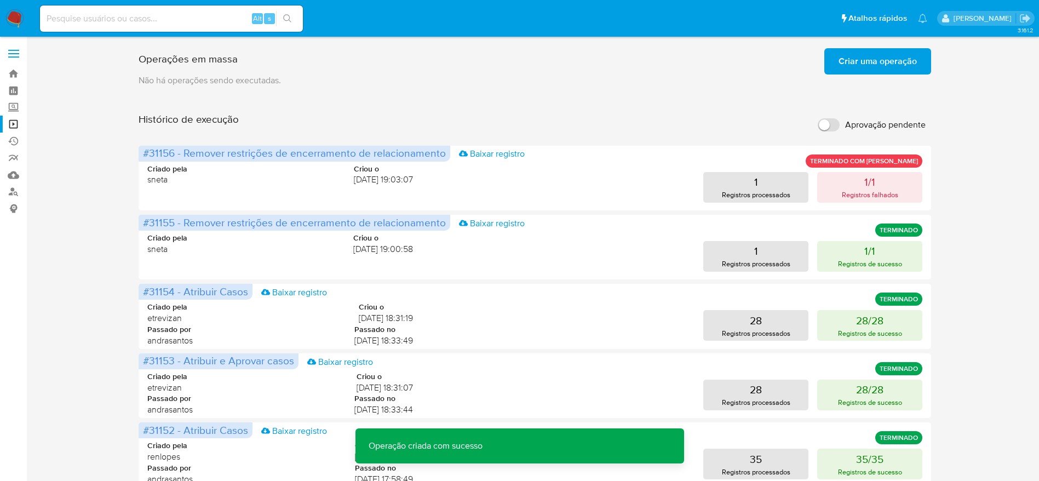
click at [870, 70] on span "Criar uma operação" at bounding box center [878, 61] width 78 height 24
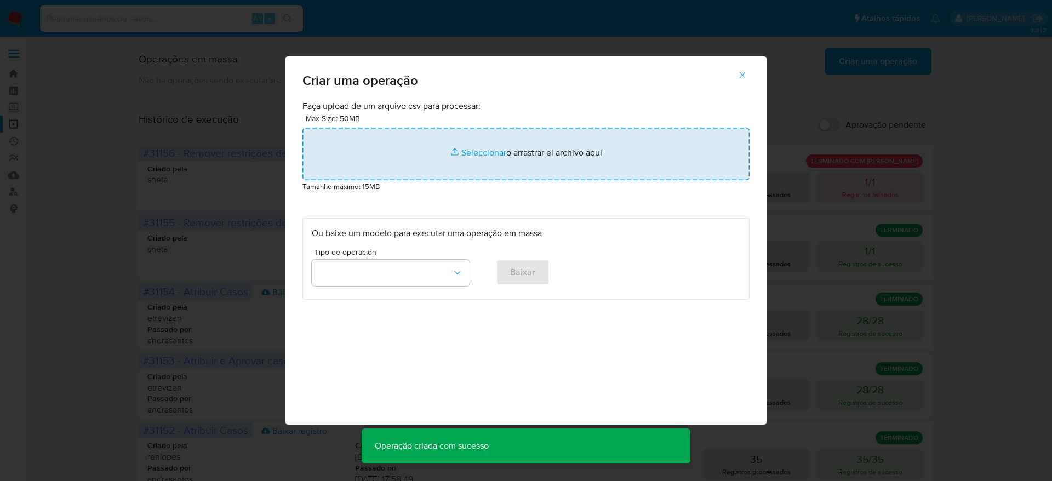
click at [519, 156] on input "file" at bounding box center [525, 154] width 447 height 53
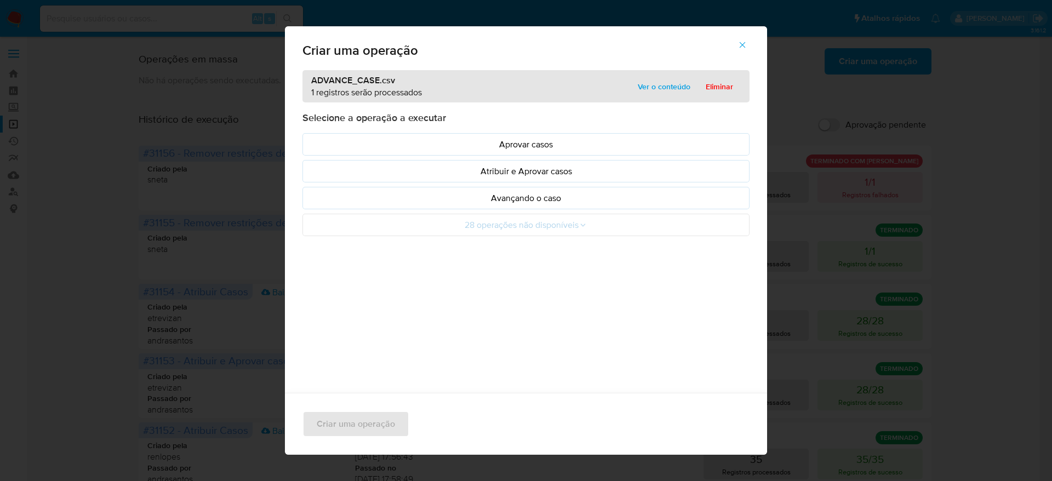
click at [662, 79] on span "Ver o conteúdo" at bounding box center [664, 86] width 53 height 15
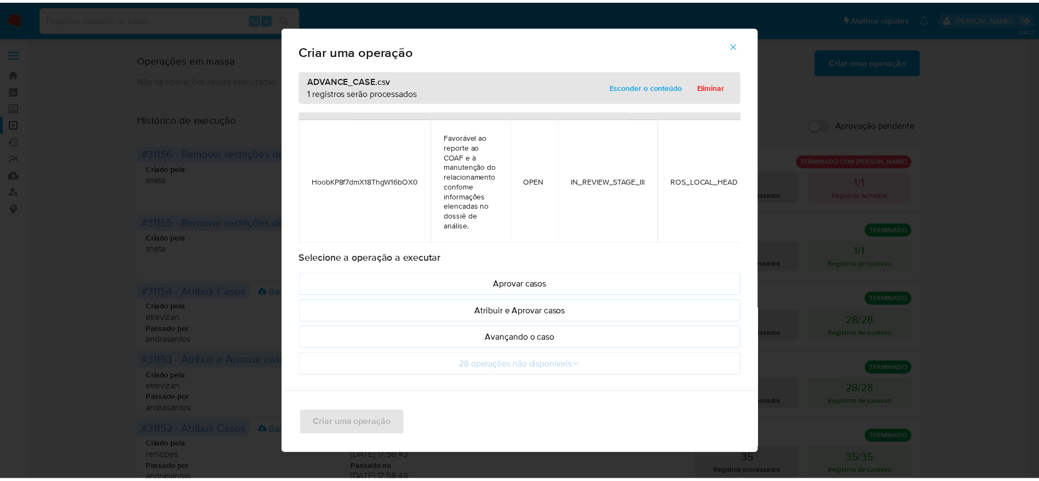
scroll to position [32, 0]
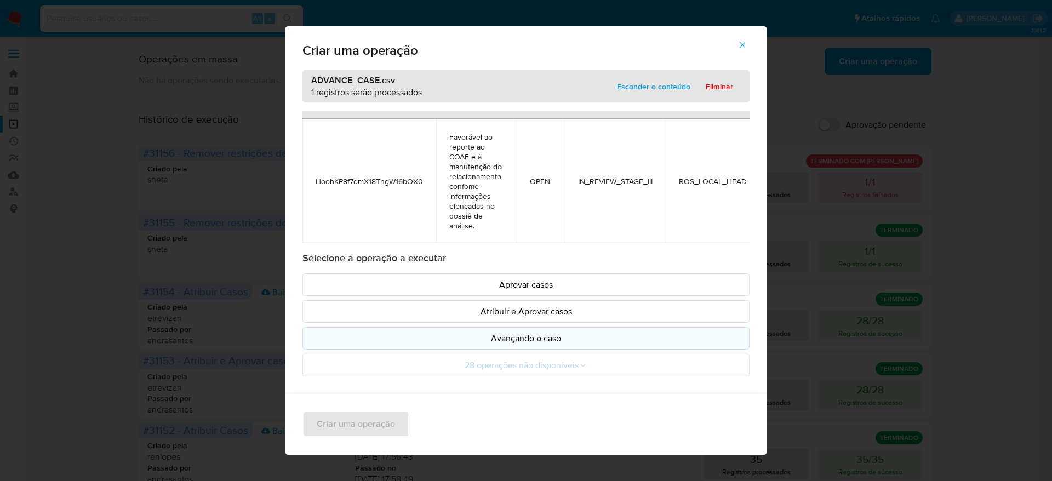
click at [533, 342] on p "Avançando o caso" at bounding box center [526, 338] width 428 height 13
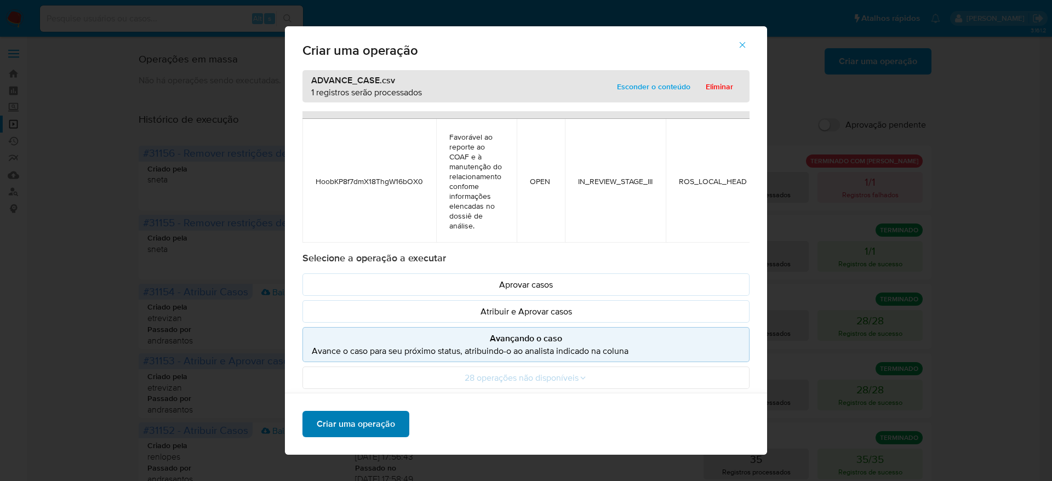
click at [359, 421] on span "Criar uma operação" at bounding box center [356, 424] width 78 height 24
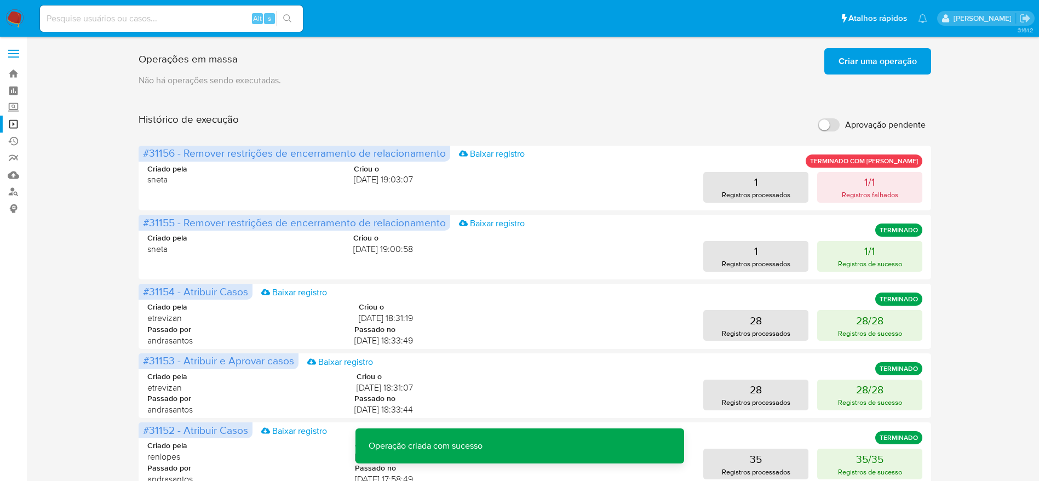
click at [99, 221] on div "Operações em massa Criar uma operação Só pode haver no máximo 5 recursos colado…" at bounding box center [534, 456] width 991 height 825
click at [10, 118] on link "Operações em massa" at bounding box center [65, 124] width 130 height 17
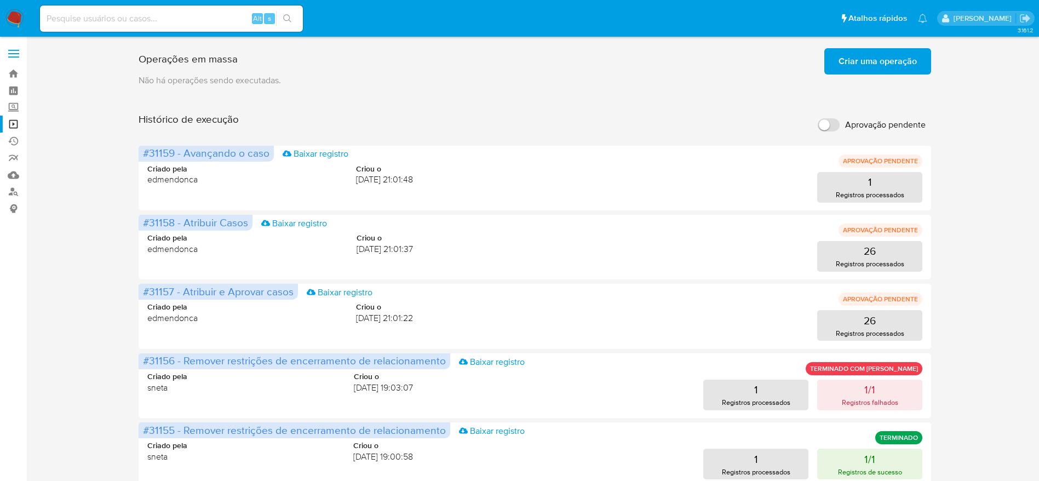
click at [978, 174] on div "Operações [PERSON_NAME] Criar [PERSON_NAME] operação Só pode [PERSON_NAME] no […" at bounding box center [534, 456] width 991 height 825
click at [953, 177] on div "Operações [PERSON_NAME] Criar [PERSON_NAME] operação Só pode [PERSON_NAME] no […" at bounding box center [534, 456] width 991 height 825
click at [107, 237] on div "Operações [PERSON_NAME] Criar [PERSON_NAME] operação Só pode [PERSON_NAME] no […" at bounding box center [534, 456] width 991 height 825
click at [147, 15] on input at bounding box center [171, 19] width 263 height 14
paste input "GtFq0Gugjzns58bqTMrm64gn"
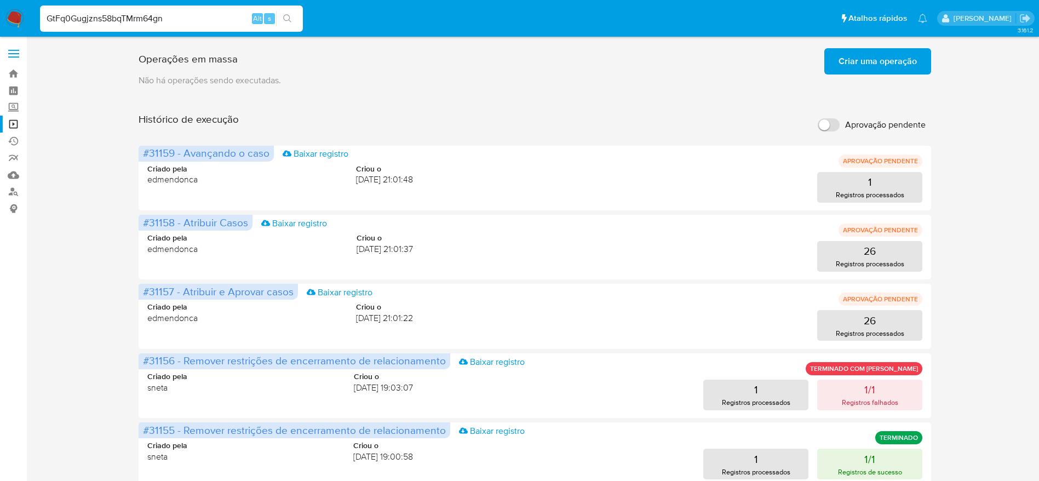
type input "GtFq0Gugjzns58bqTMrm64gn"
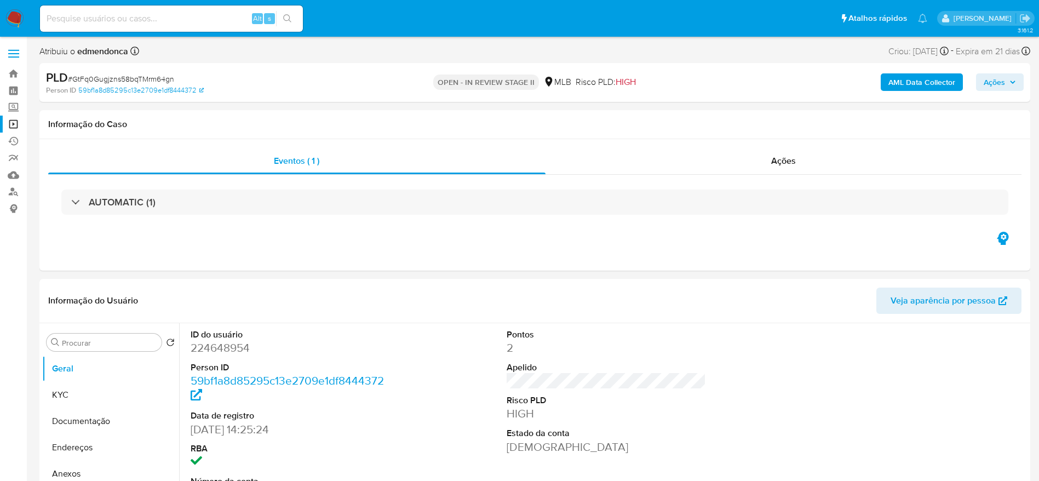
select select "10"
click at [163, 14] on input at bounding box center [171, 19] width 263 height 14
paste input "5Sv5FoLT3R8CQJvd83ybzKIp"
type input "5Sv5FoLT3R8CQJvd83ybzKIp"
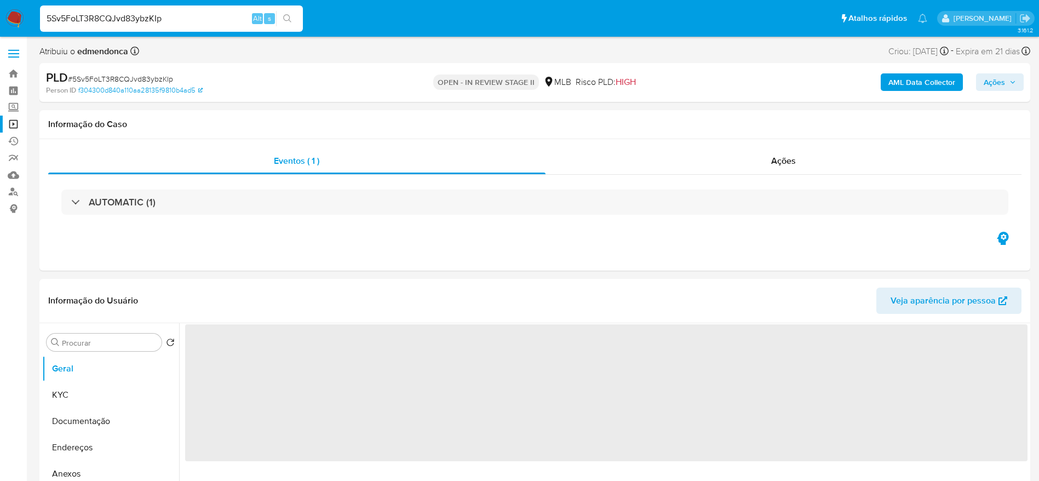
select select "10"
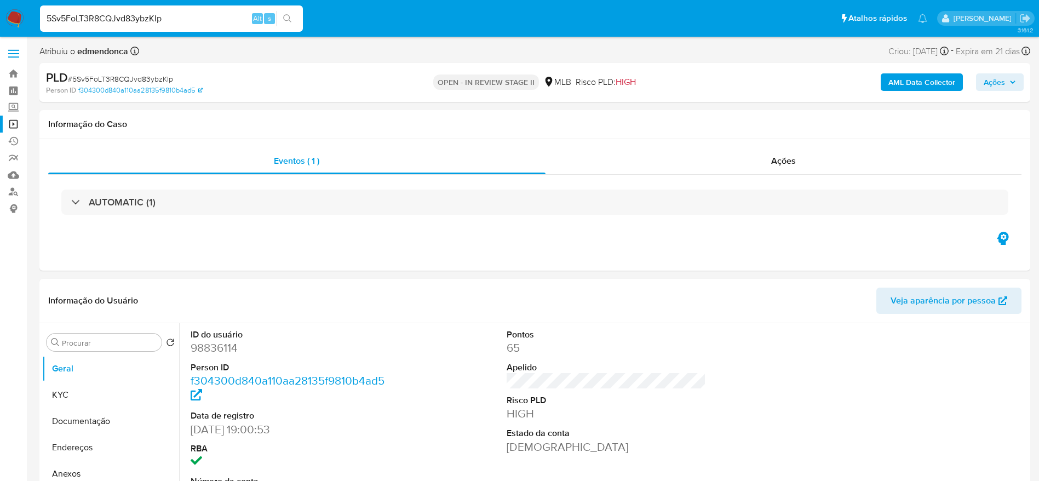
click at [141, 13] on input "5Sv5FoLT3R8CQJvd83ybzKIp" at bounding box center [171, 19] width 263 height 14
paste input "0WSBVEA9DClSymXM9MnMdhH1"
type input "0WSBVEA9DClSymXM9MnMdhH1"
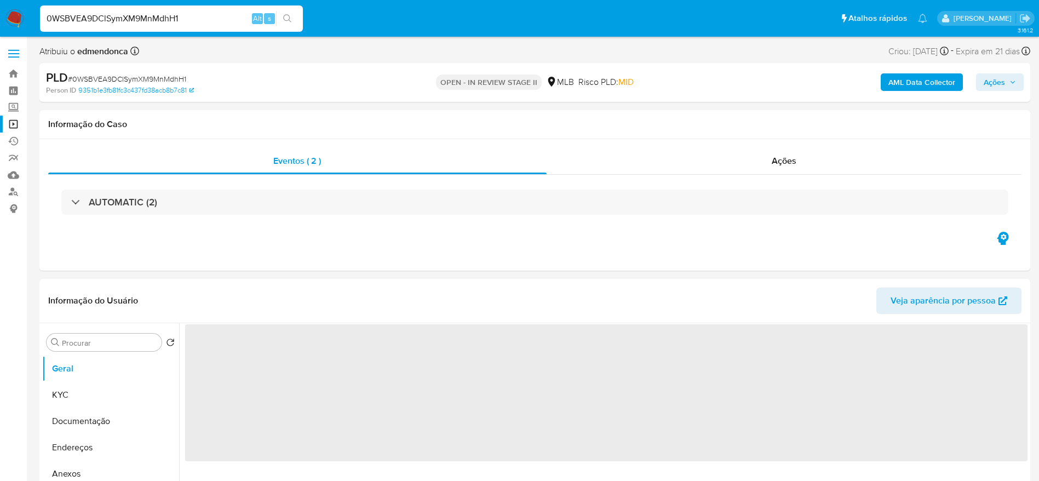
select select "10"
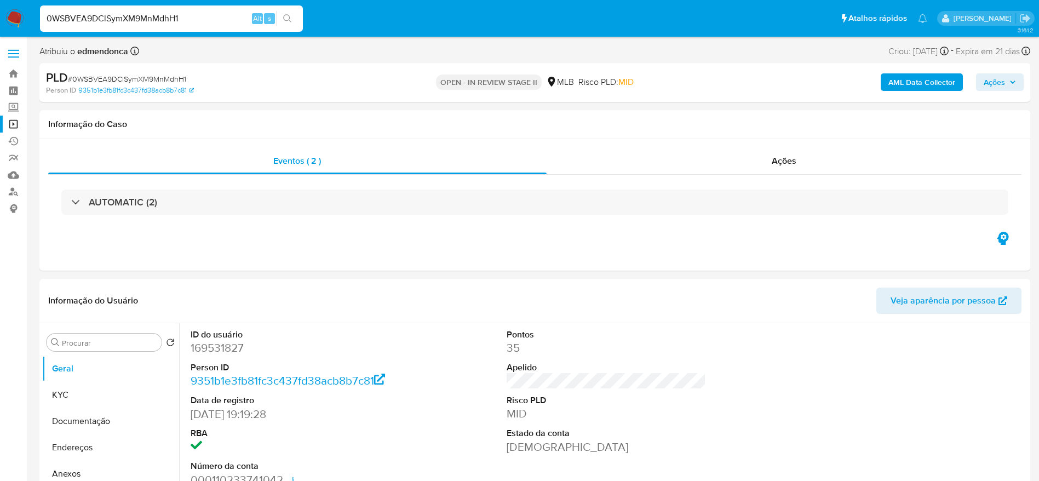
click at [99, 12] on input "0WSBVEA9DClSymXM9MnMdhH1" at bounding box center [171, 19] width 263 height 14
click at [100, 9] on div "0WSBVEA9DClSymXM9MnMdhH1 Alt s" at bounding box center [171, 18] width 263 height 26
paste input "FiUbalcge9g8rcleraevvGV6"
type input "FiUbalcge9g8rcleraevvGV6"
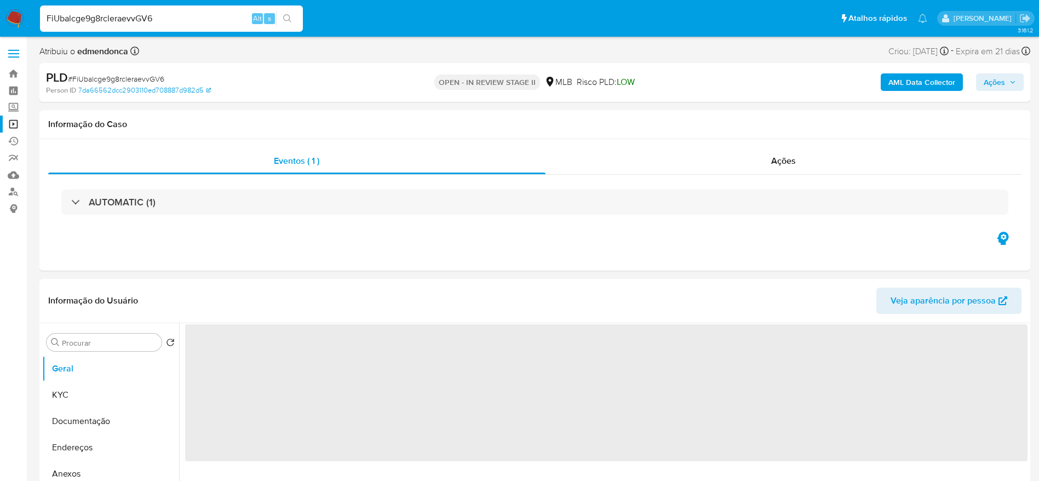
select select "10"
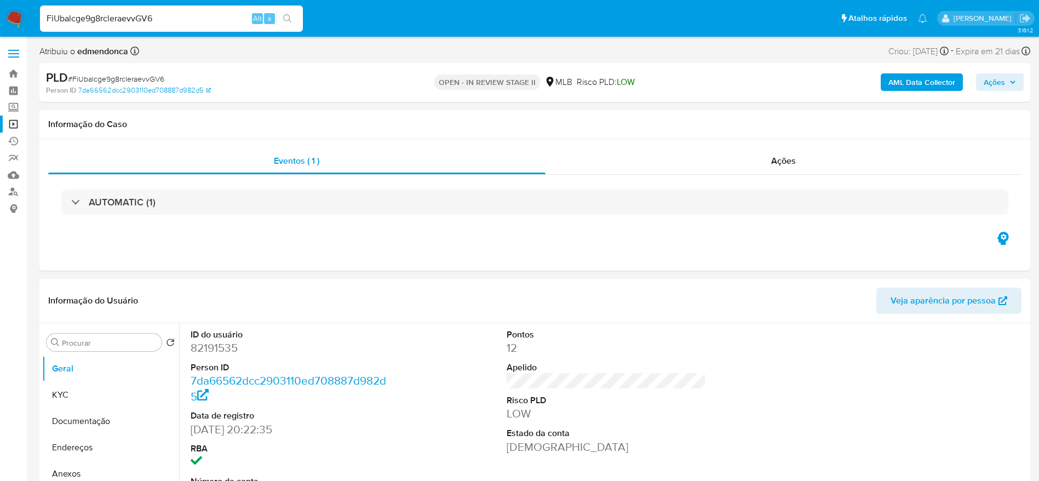
click at [84, 22] on input "FiUbalcge9g8rcleraevvGV6" at bounding box center [171, 19] width 263 height 14
paste input "gwXxkbOX4m7cjCGlnxOZq6SE"
type input "gwXxkbOX4m7cjCGlnxOZq6SE"
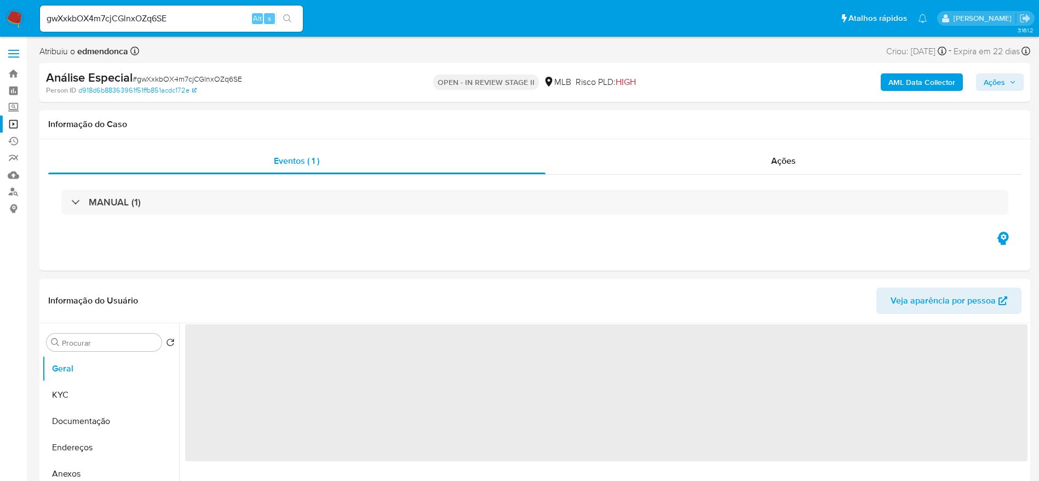
select select "10"
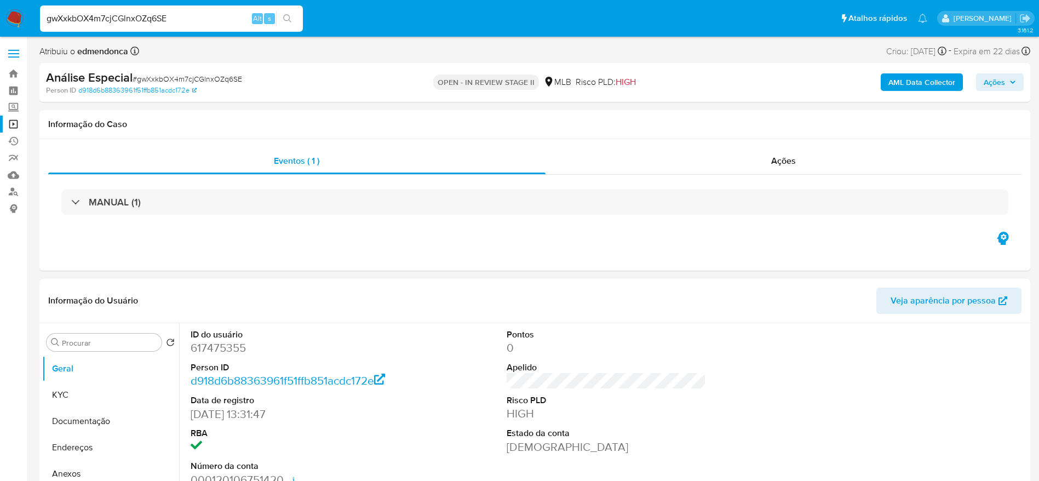
click at [187, 13] on input "gwXxkbOX4m7cjCGlnxOZq6SE" at bounding box center [171, 19] width 263 height 14
paste input "jQu9i0uPPz0aMXNRy1xxRFBc"
type input "jQu9i0uPPz0aMXNRy1xxRFBc"
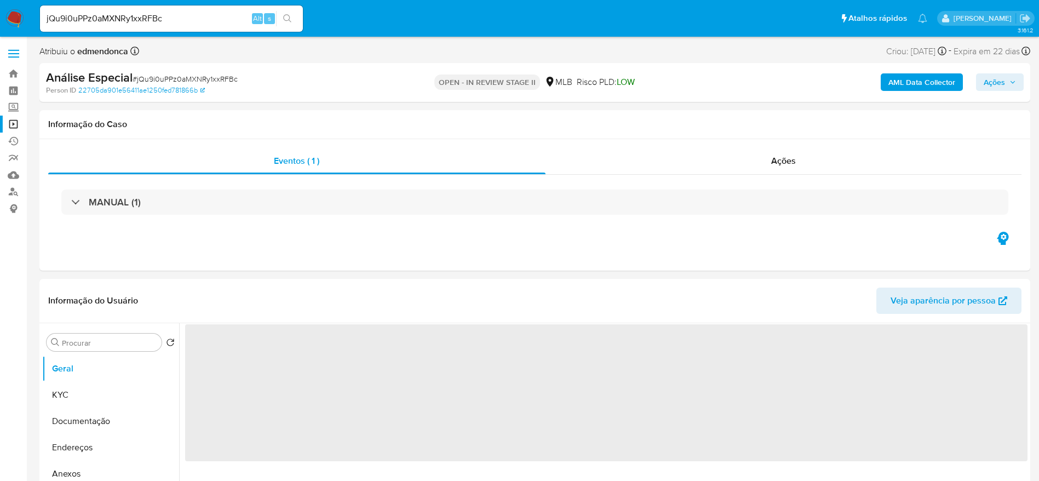
select select "10"
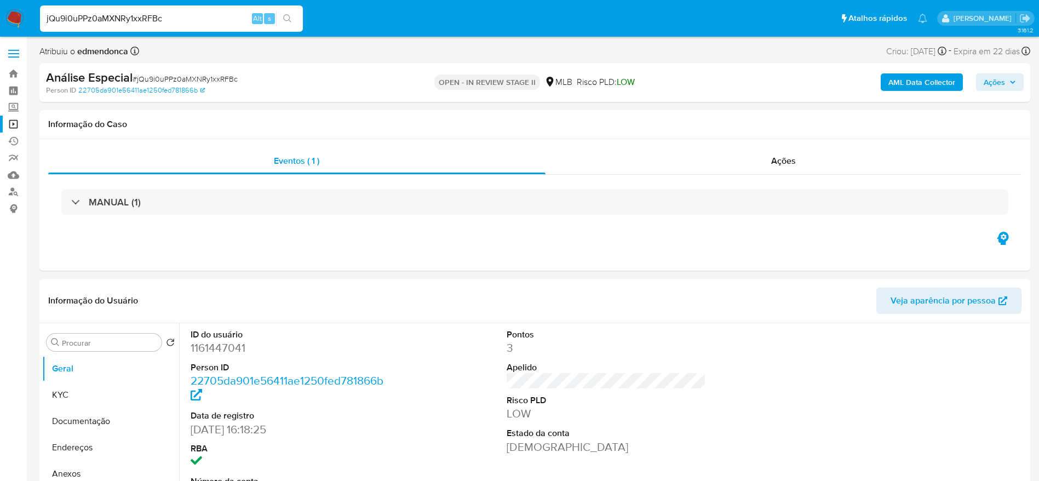
click at [156, 20] on input "jQu9i0uPPz0aMXNRy1xxRFBc" at bounding box center [171, 19] width 263 height 14
paste input "fbso0EHqsW8GMvY0t1WxM6i6"
type input "fbso0EHqsW8GMvY0t1WxM6i6"
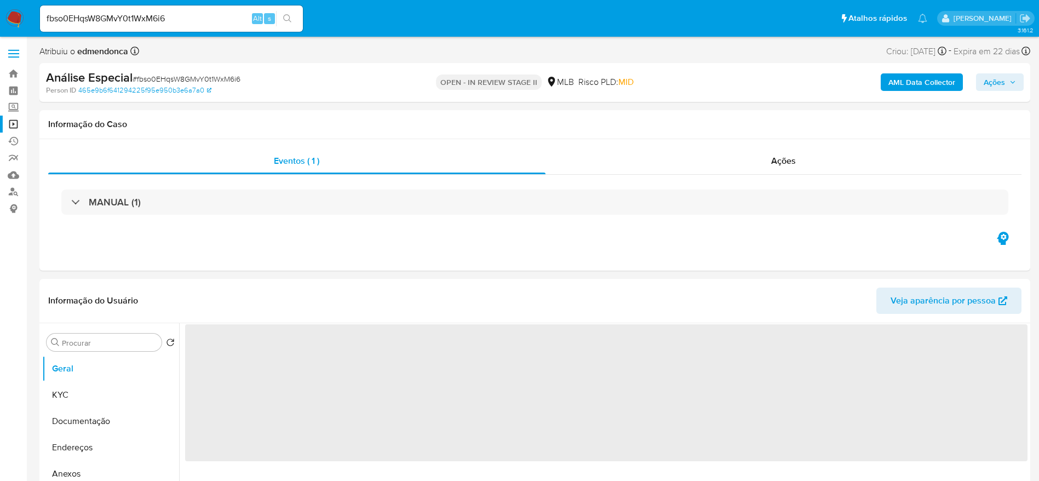
select select "10"
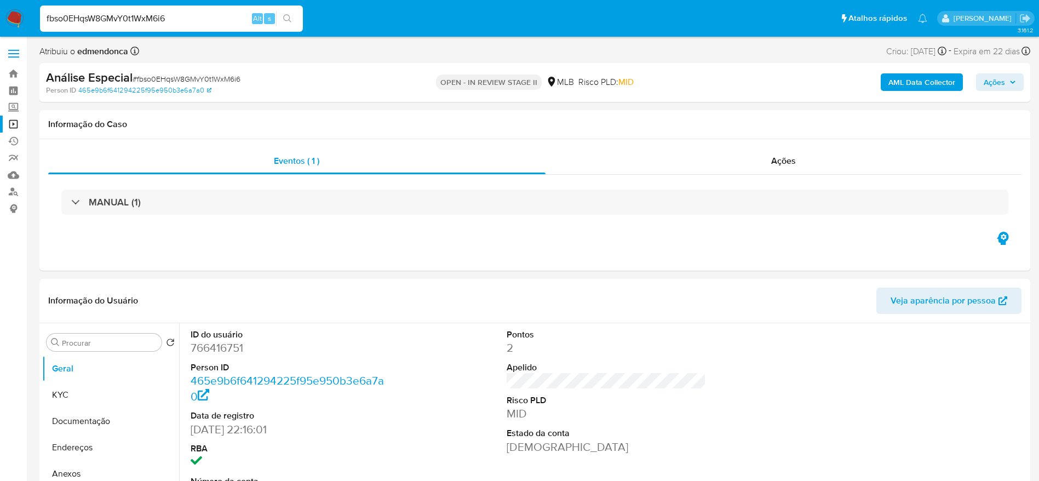
click at [139, 10] on div "fbso0EHqsW8GMvY0t1WxM6i6 Alt s" at bounding box center [171, 18] width 263 height 26
click at [177, 18] on input "fbso0EHqsW8GMvY0t1WxM6i6" at bounding box center [171, 19] width 263 height 14
click at [178, 17] on input "fbso0EHqsW8GMvY0t1WxM6i6" at bounding box center [171, 19] width 263 height 14
paste input "z9kHVO2Cbv33RH09xnekZi8e"
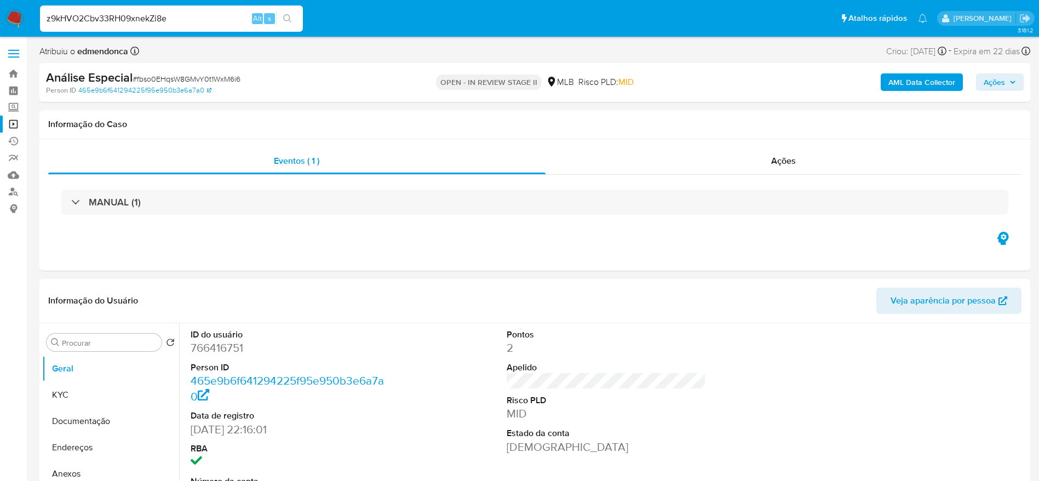
type input "z9kHVO2Cbv33RH09xnekZi8e"
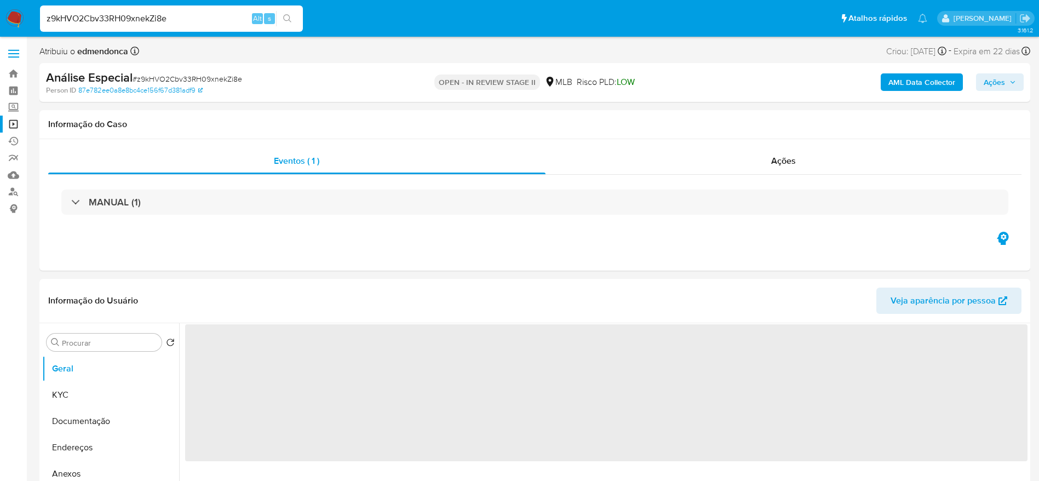
select select "10"
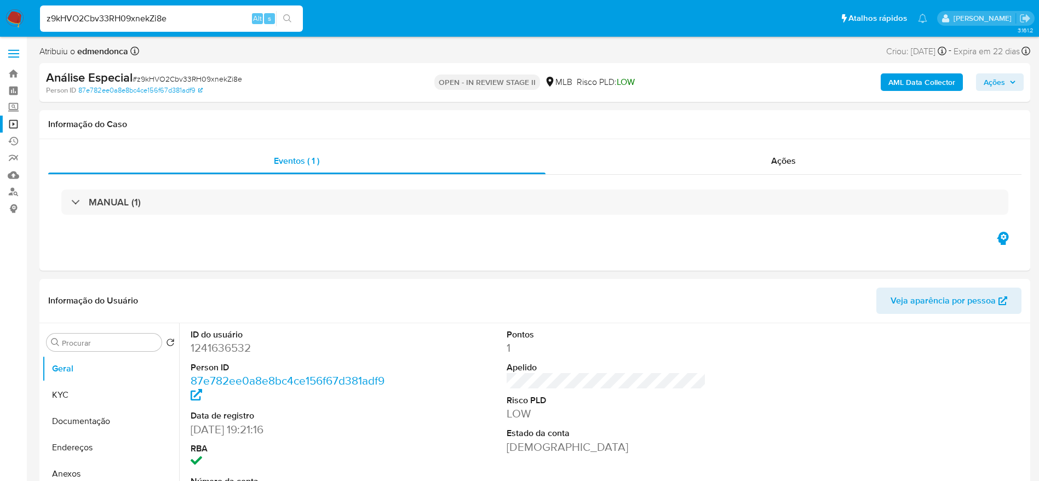
click at [147, 12] on input "z9kHVO2Cbv33RH09xnekZi8e" at bounding box center [171, 19] width 263 height 14
type input "DEuk8jWc21mOC1IPvIsMTlR6"
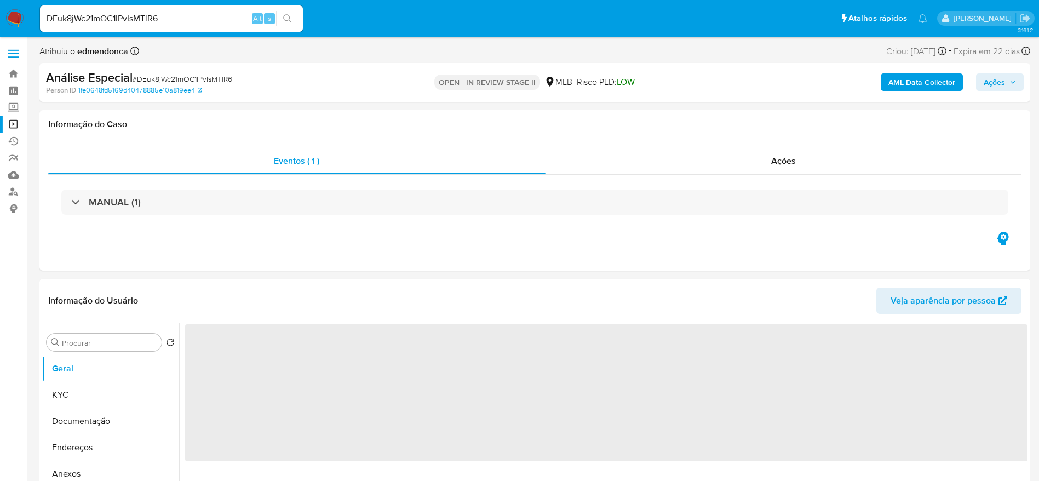
select select "10"
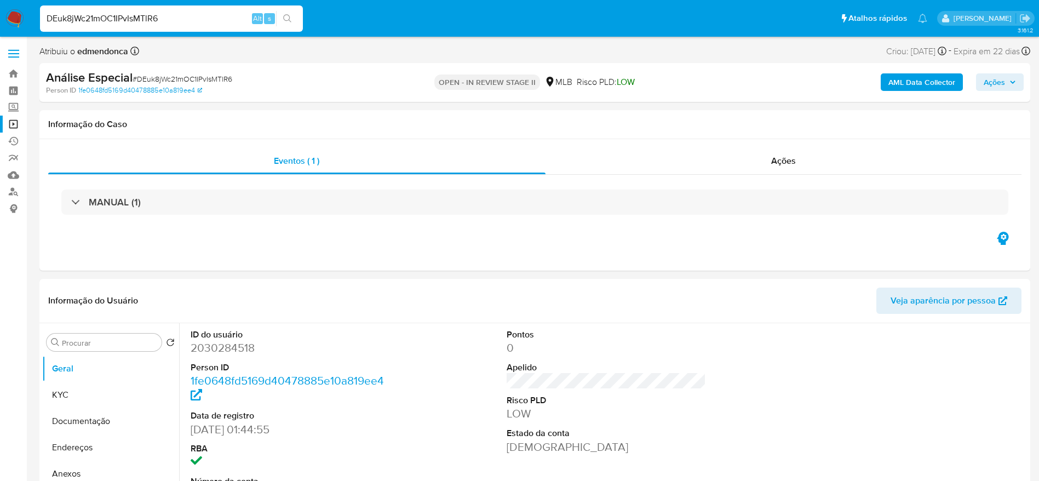
click at [118, 5] on div "DEuk8jWc21mOC1IPvIsMTlR6 Alt s" at bounding box center [171, 18] width 263 height 26
click at [118, 18] on input "DEuk8jWc21mOC1IPvIsMTlR6" at bounding box center [171, 19] width 263 height 14
paste input "UPOxNIkjLezfMpACFKoSGgrF"
type input "UPOxNIkjLezfMpACFKoSGgrF"
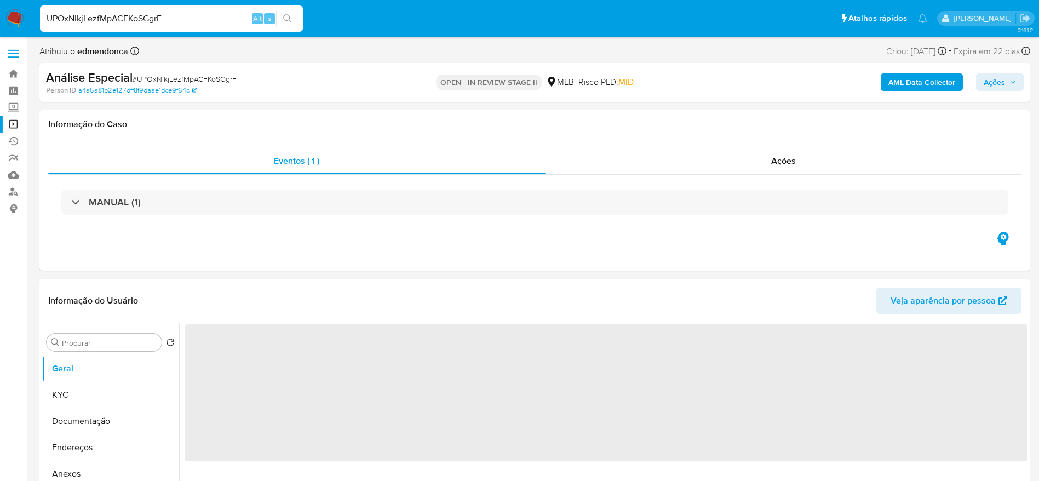
select select "10"
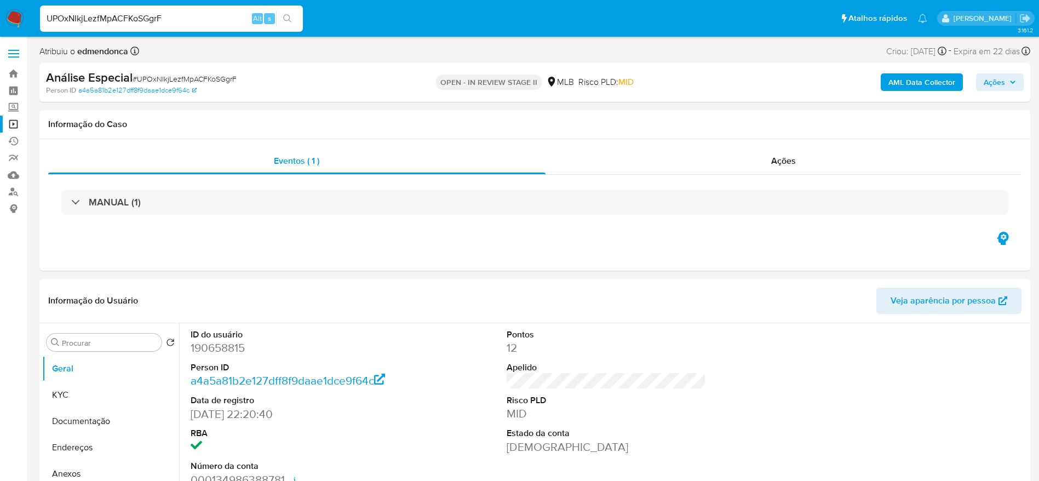
click at [116, 14] on input "UPOxNIkjLezfMpACFKoSGgrF" at bounding box center [171, 19] width 263 height 14
click at [117, 13] on input "UPOxNIkjLezfMpACFKoSGgrF" at bounding box center [171, 19] width 263 height 14
paste input "YmhIIK1AMX4tOKwovs4akPCR"
type input "YmhIIK1AMX4tOKwovs4akPCR"
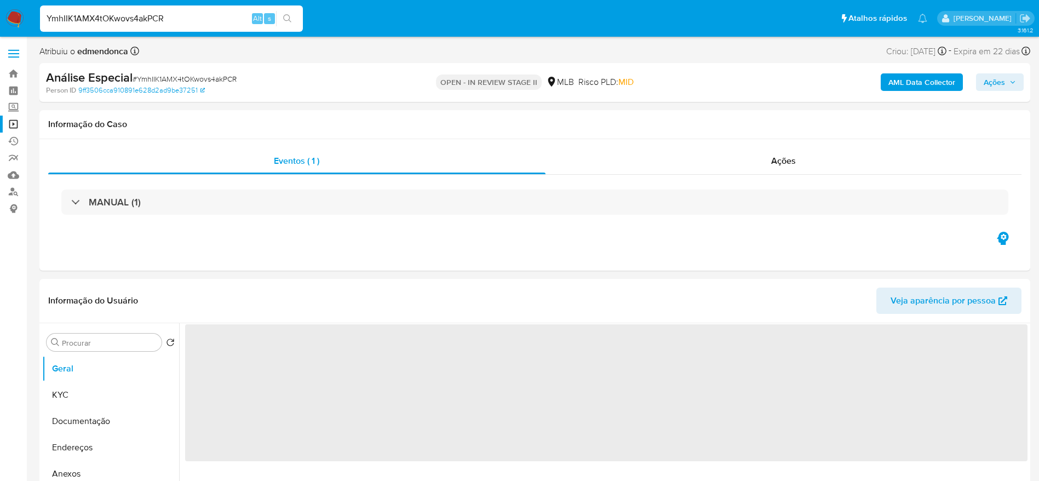
select select "10"
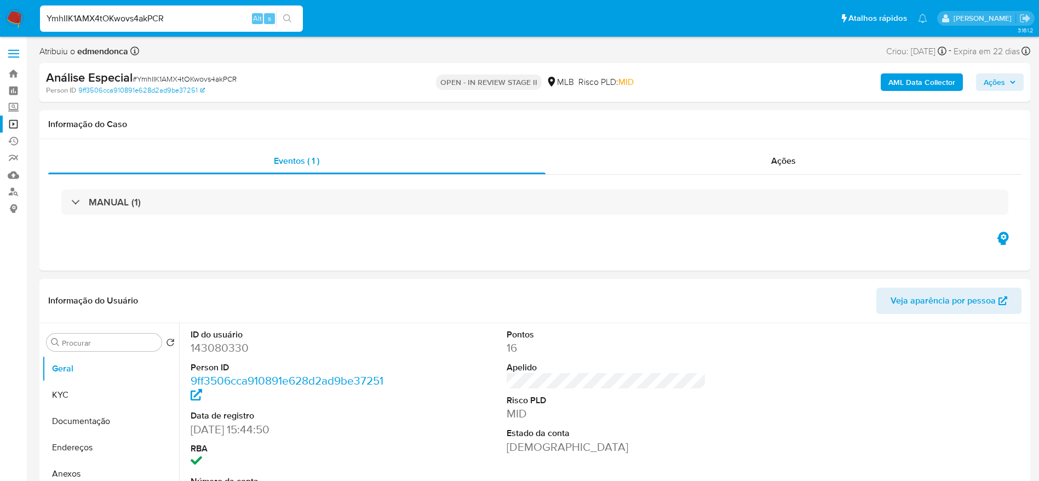
click at [118, 16] on input "YmhIIK1AMX4tOKwovs4akPCR" at bounding box center [171, 19] width 263 height 14
click at [122, 14] on input "YmhIIK1AMX4tOKwovs4akPCR" at bounding box center [171, 19] width 263 height 14
paste input "8yEzwuKK8ge66JhSdv0CYMxV"
type input "8yEzwuKK8ge66JhSdv0CYMxV"
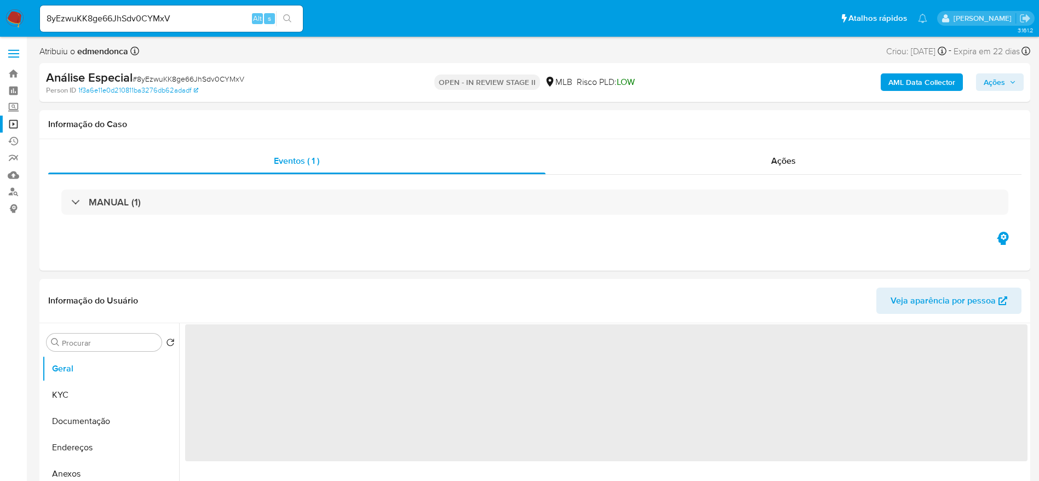
select select "10"
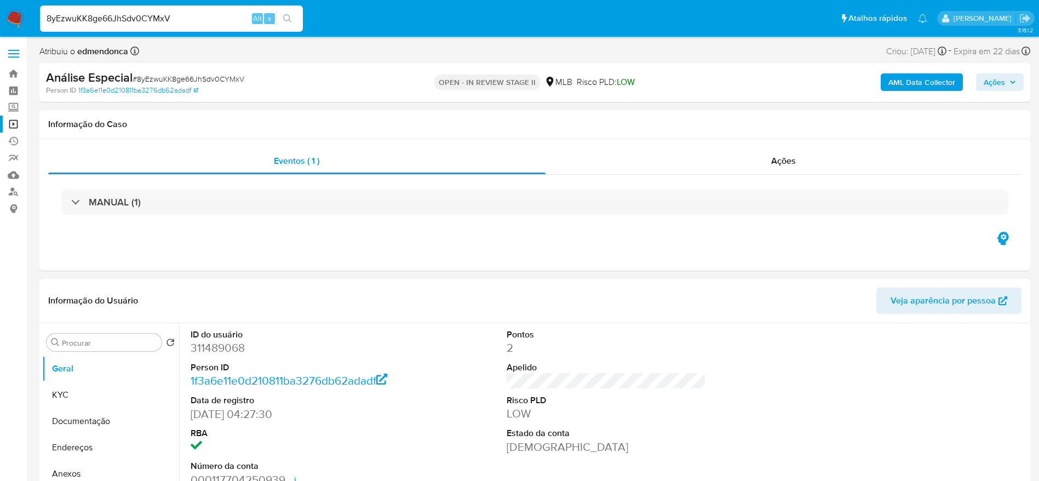
click at [154, 15] on input "8yEzwuKK8ge66JhSdv0CYMxV" at bounding box center [171, 19] width 263 height 14
paste input "51MIxi9iUSybvQyrt9P4xeBB"
click at [154, 15] on input "8yEzwuKK8ge66JhSdv0CY51MIxi9iUSybvQyrt9P4xeBBMxV" at bounding box center [171, 19] width 263 height 14
paste input "51MIxi9iUSybvQyrt9P4xeBB"
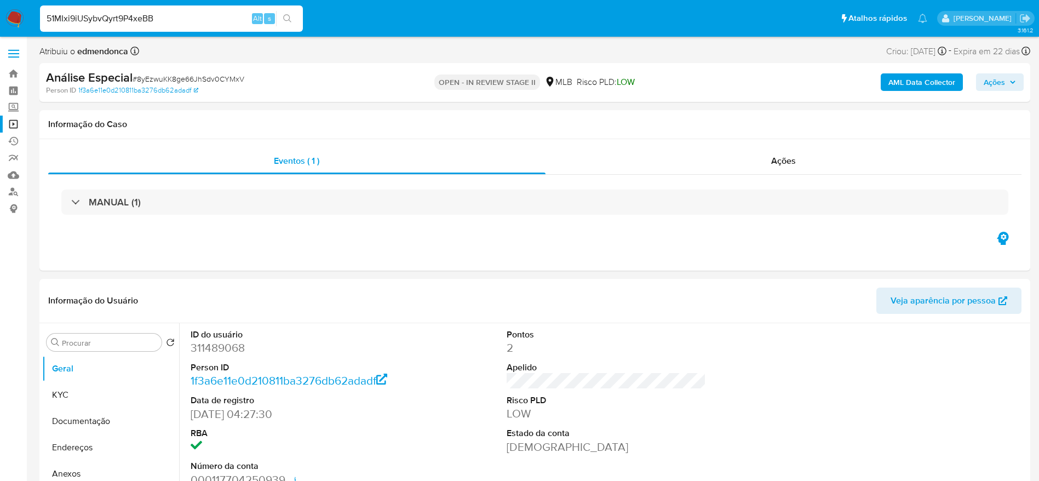
type input "51MIxi9iUSybvQyrt9P4xeBB"
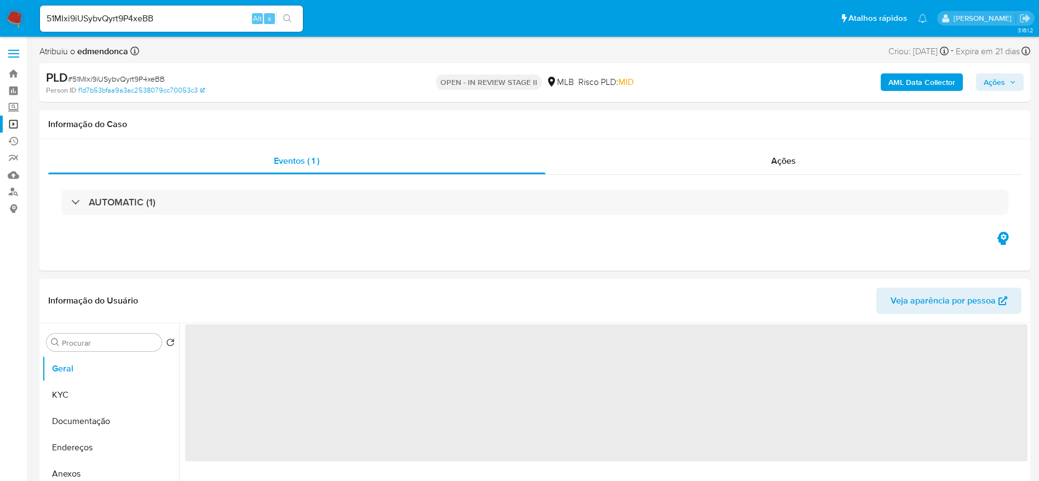
select select "10"
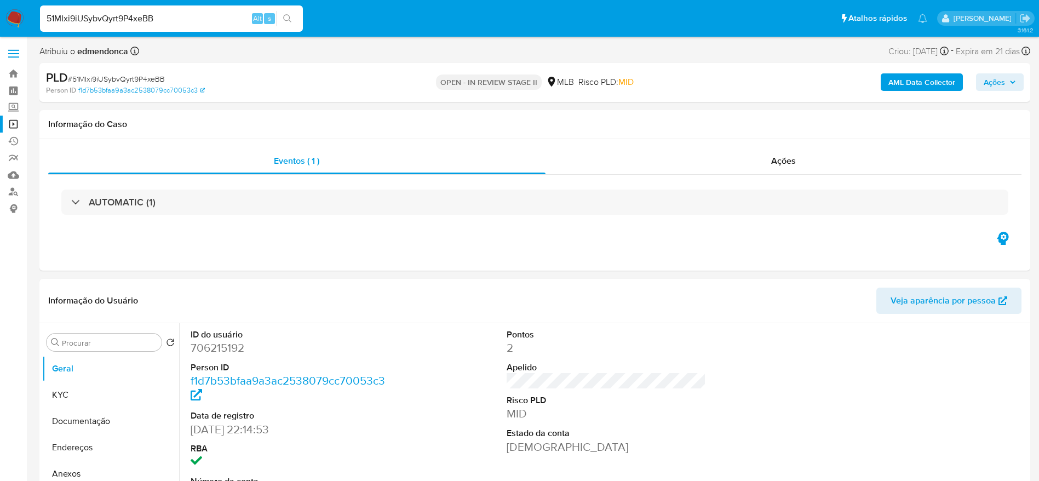
click at [114, 15] on input "51MIxi9iUSybvQyrt9P4xeBB" at bounding box center [171, 19] width 263 height 14
click at [114, 14] on input "51MIxi9iUSybvQyrt9P4xeBB" at bounding box center [171, 19] width 263 height 14
paste input "NHpzuy0GRUGJnys2EwprXOdZ"
type input "NHpzuy0GRUGJnys2EwprXOdZ"
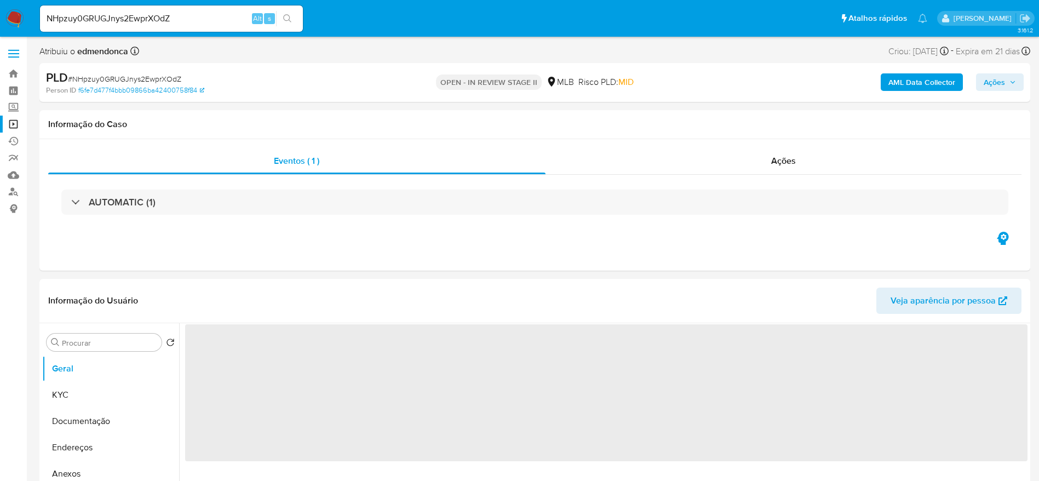
select select "10"
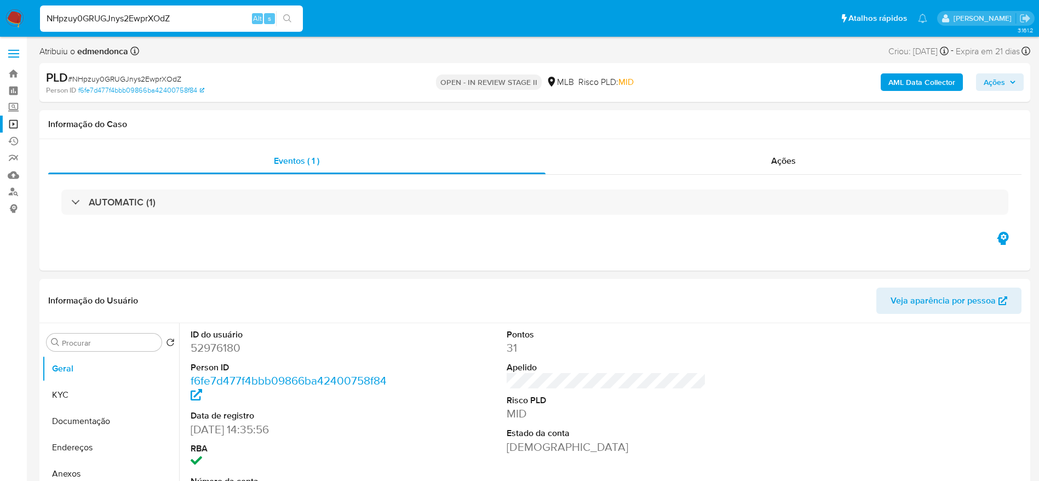
click at [192, 14] on input "NHpzuy0GRUGJnys2EwprXOdZ" at bounding box center [171, 19] width 263 height 14
paste input "T2OFOMBM58YSPVY1H01qyWTC"
type input "T2OFOMBM58YSPVY1H01qyWTC"
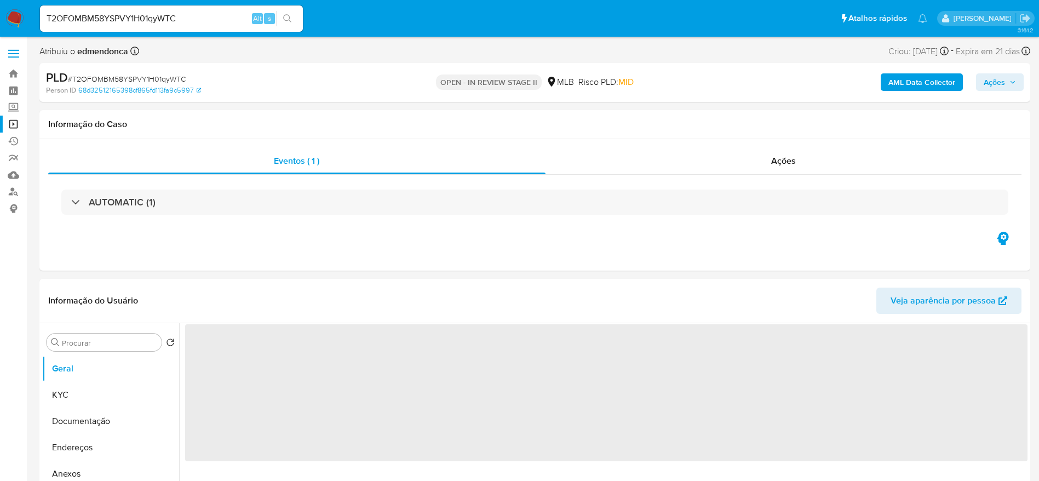
select select "10"
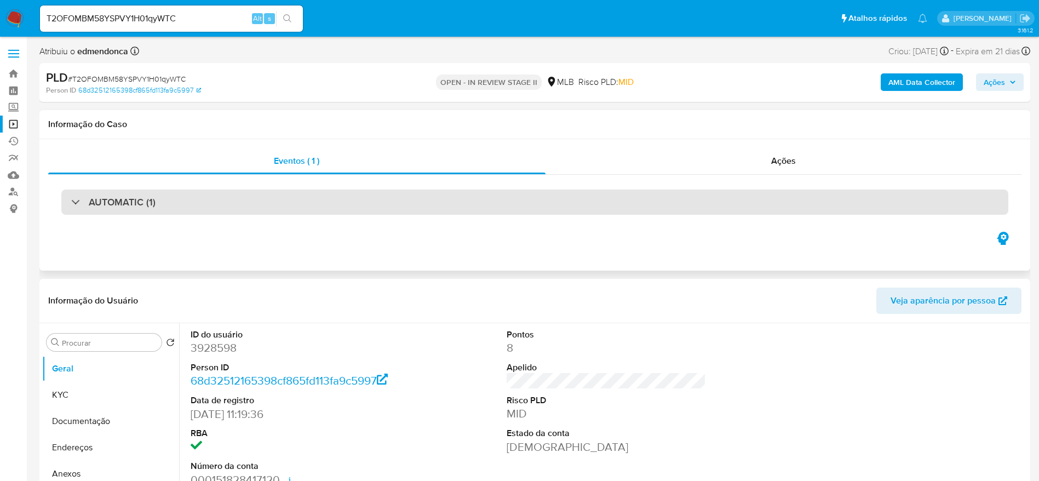
click at [216, 207] on div "AUTOMATIC (1)" at bounding box center [534, 202] width 947 height 25
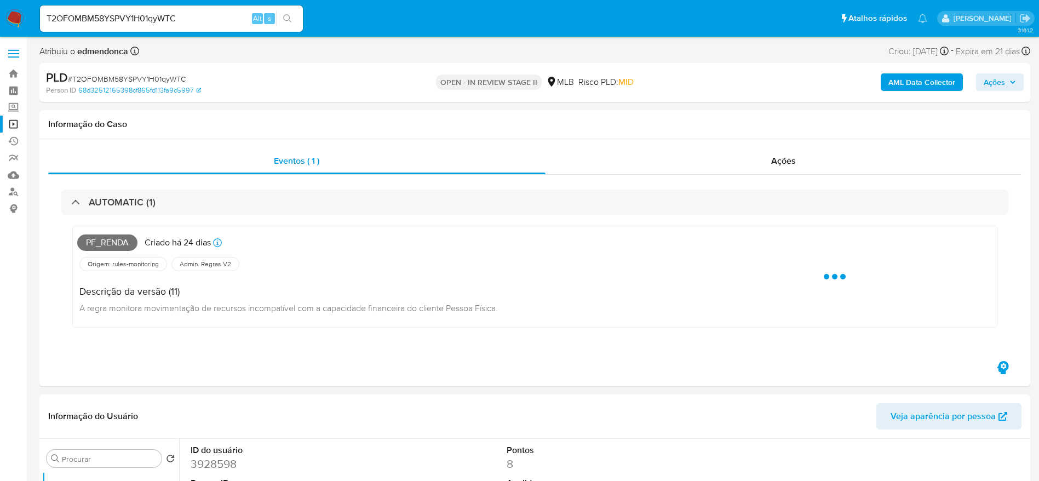
click at [186, 6] on div "T2OFOMBM58YSPVY1H01qyWTC Alt s" at bounding box center [171, 18] width 263 height 26
click at [190, 10] on div "T2OFOMBM58YSPVY1H01qyWTC Alt s" at bounding box center [171, 18] width 263 height 26
click at [192, 22] on input "T2OFOMBM58YSPVY1H01qyWTC" at bounding box center [171, 19] width 263 height 14
paste input "zG8XRB4gGsdhZospWvHm5tzd"
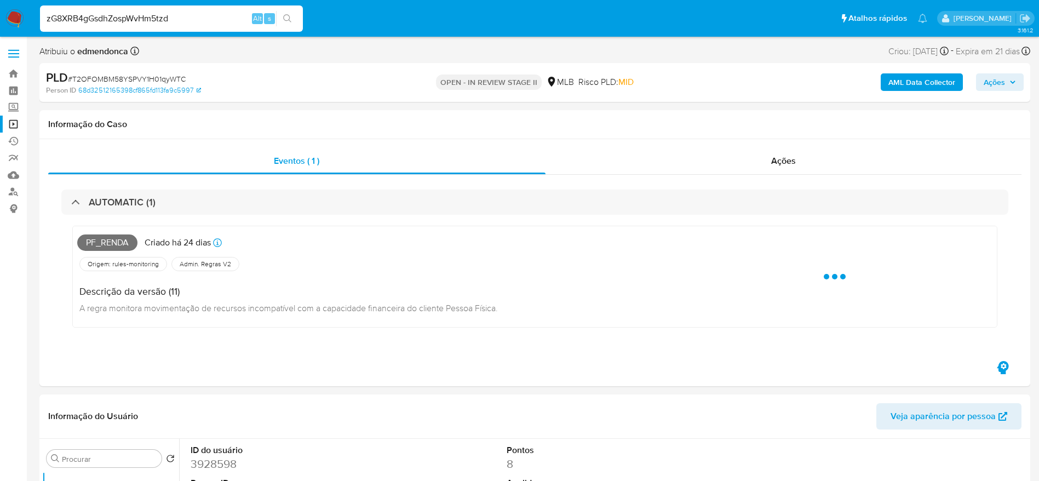
type input "zG8XRB4gGsdhZospWvHm5tzd"
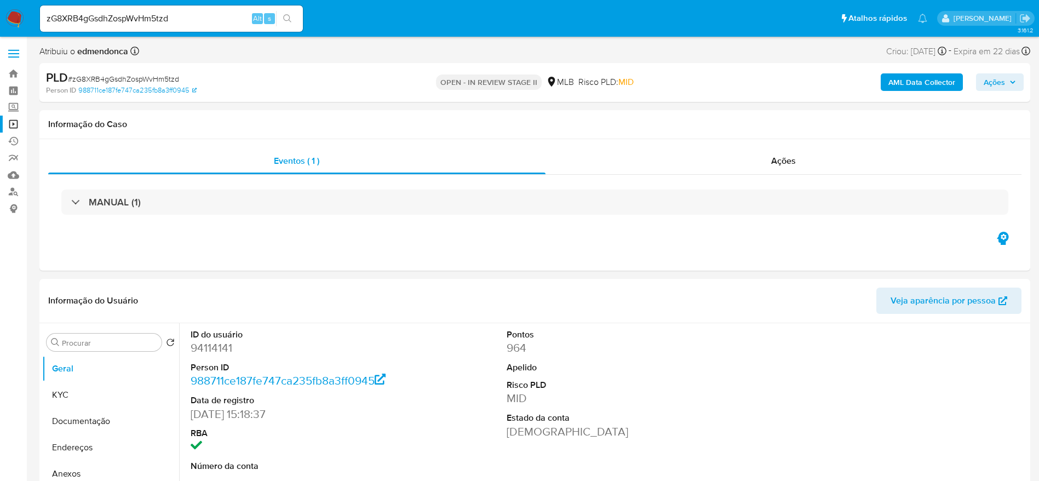
select select "10"
click at [216, 15] on input "zG8XRB4gGsdhZospWvHm5tzd" at bounding box center [171, 19] width 263 height 14
paste input "rVhpwGlu32edrDJndj3FKg52"
type input "rVhpwGlu32edrDJndj3FKg52"
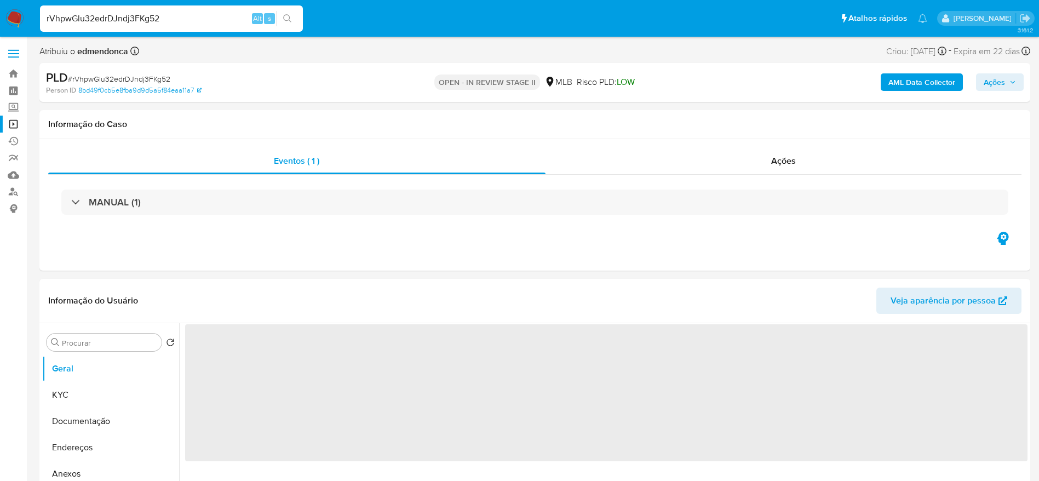
select select "10"
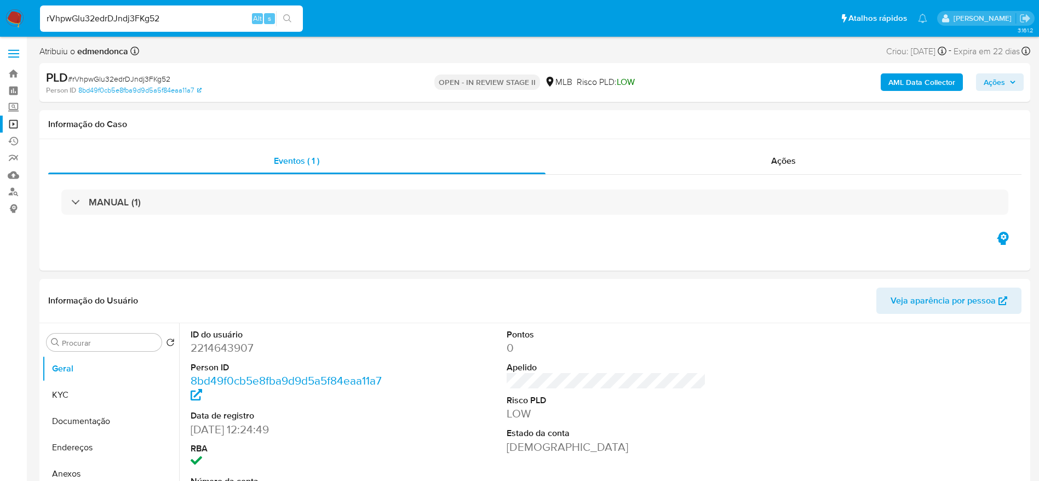
click at [172, 20] on input "rVhpwGlu32edrDJndj3FKg52" at bounding box center [171, 19] width 263 height 14
click at [173, 19] on input "rVhpwGlu32edrDJndj3FKg52" at bounding box center [171, 19] width 263 height 14
paste input "F9jFTqzBLe2KibPqOrwBC2KC"
type input "F9jFTqzBLe2KibPqOrwBC2KC"
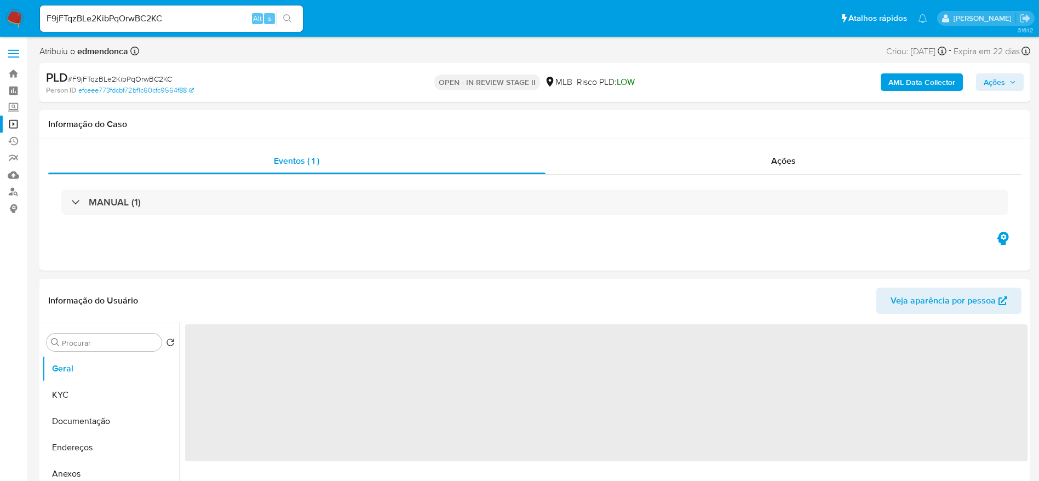
select select "10"
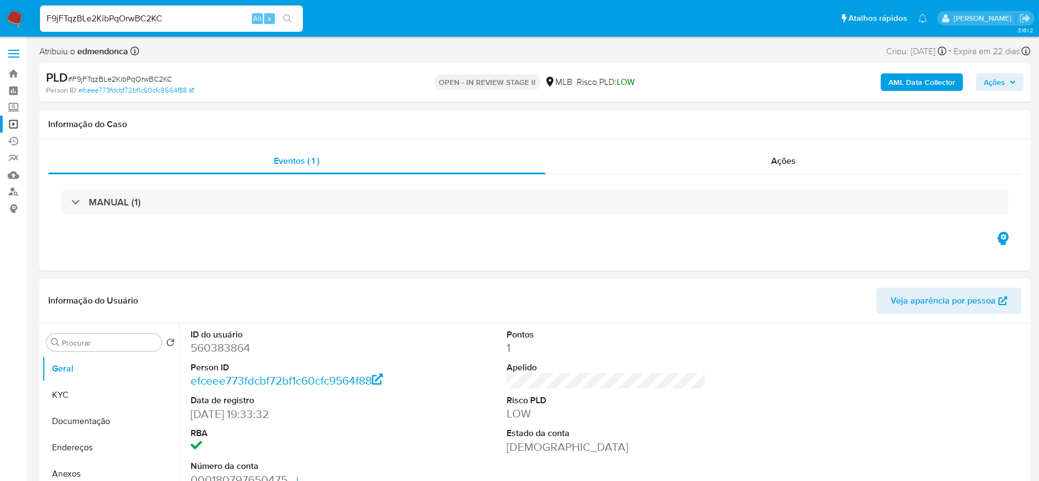
click at [154, 15] on input "F9jFTqzBLe2KibPqOrwBC2KC" at bounding box center [171, 19] width 263 height 14
paste input "HoobKP8f7dmX18ThgW16bOX0"
type input "HoobKP8f7dmX18ThgW16bOX0"
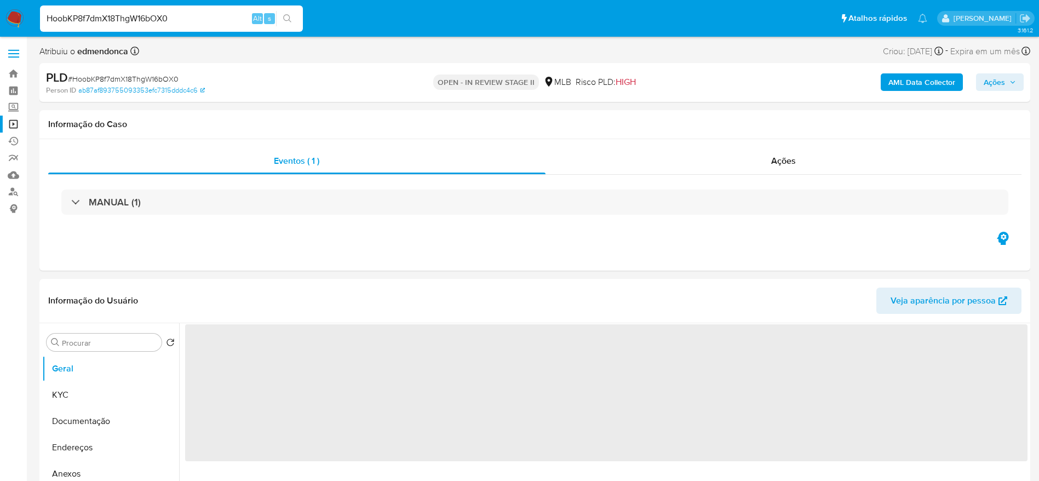
select select "10"
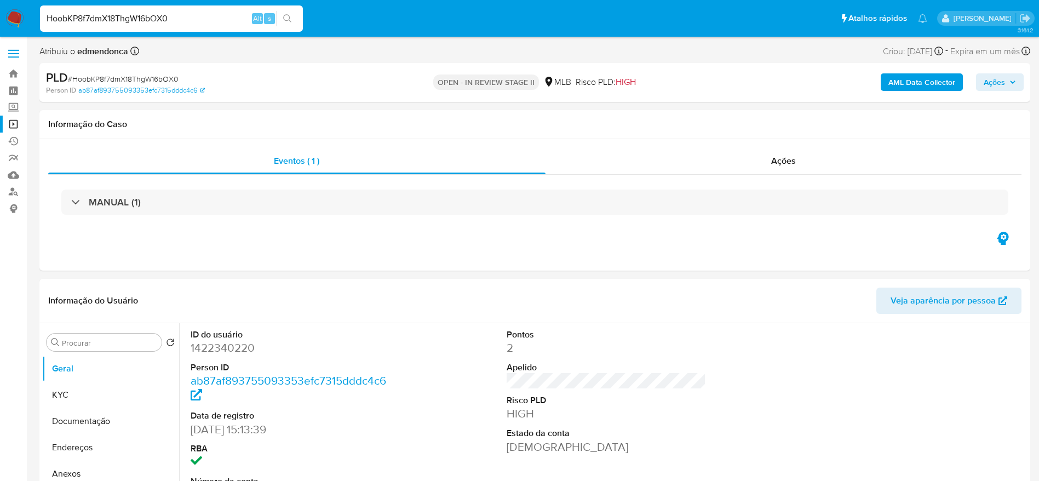
click at [115, 12] on input "HoobKP8f7dmX18ThgW16bOX0" at bounding box center [171, 19] width 263 height 14
click at [115, 9] on div "HoobKP8f7dmX18ThgW16bOX0 Alt s" at bounding box center [171, 18] width 263 height 26
paste input "yoT1gGpqpSyOlwvk6rZnw1pS"
type input "yoT1gGpqpSyOlwvk6rZnw1pS"
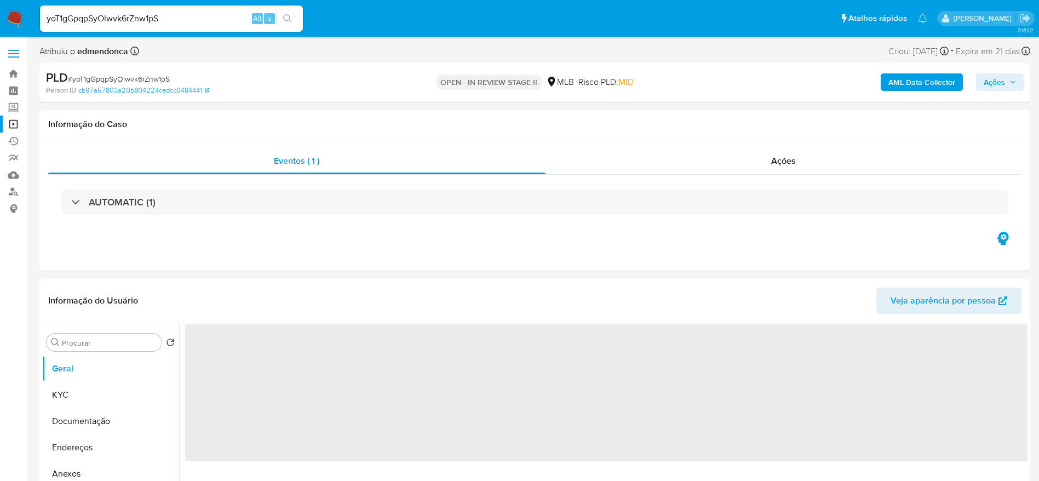
select select "10"
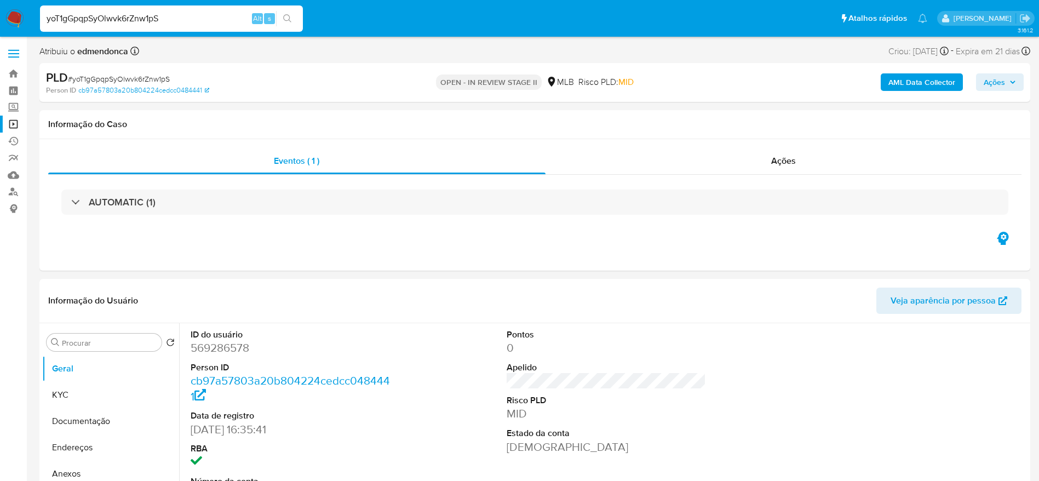
click at [168, 15] on input "yoT1gGpqpSyOlwvk6rZnw1pS" at bounding box center [171, 19] width 263 height 14
drag, startPoint x: 168, startPoint y: 15, endPoint x: 173, endPoint y: 8, distance: 7.9
click at [171, 12] on input "yoT1gGpqpSyOlwvk6rZnw1pS" at bounding box center [171, 19] width 263 height 14
paste input "ZXmSQXiyqYy57n3cPPl1vziH"
type input "ZXmSQXiyqYy57n3cPPl1vziH"
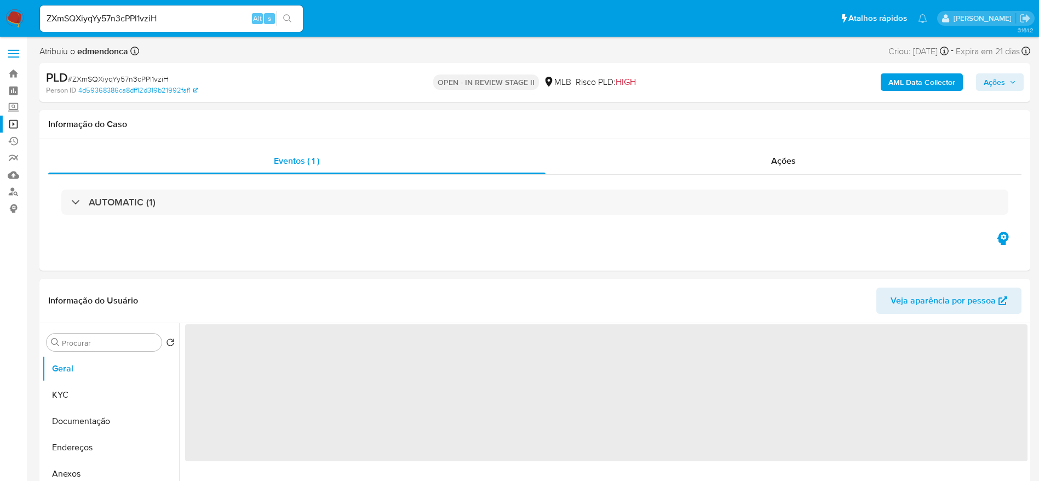
select select "10"
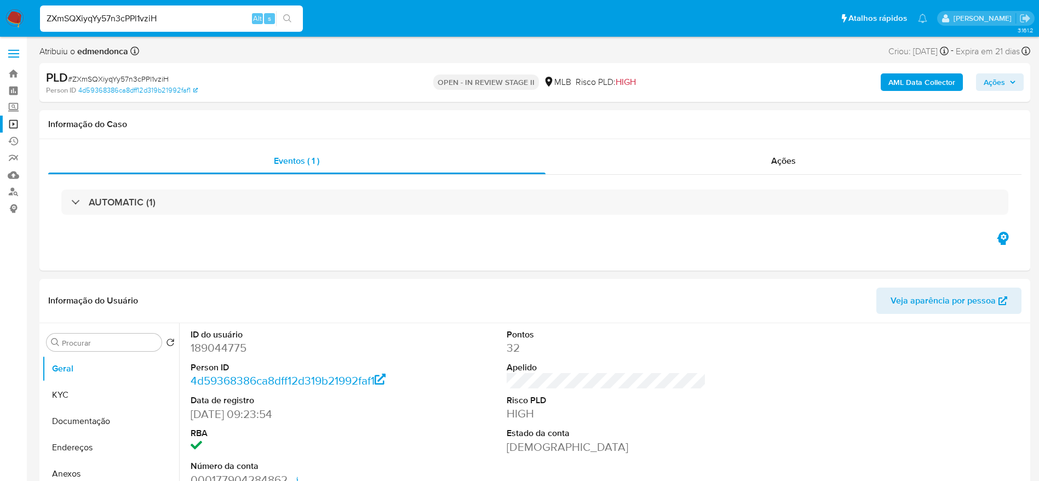
click at [194, 13] on input "ZXmSQXiyqYy57n3cPPl1vziH" at bounding box center [171, 19] width 263 height 14
paste input "x1J8bPflHTdXtstd07yx1Jbf"
type input "x1J8bPflHTdXtstd07yx1Jbf"
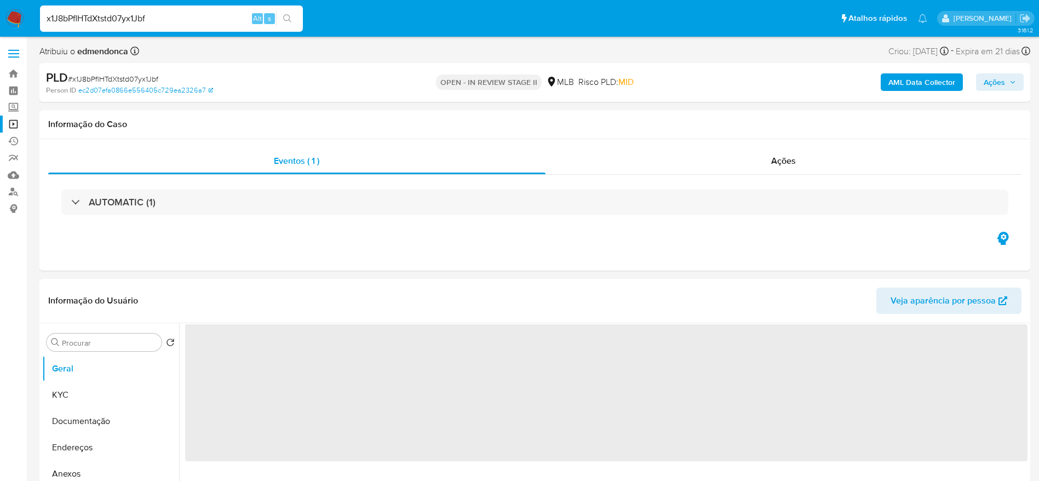
select select "10"
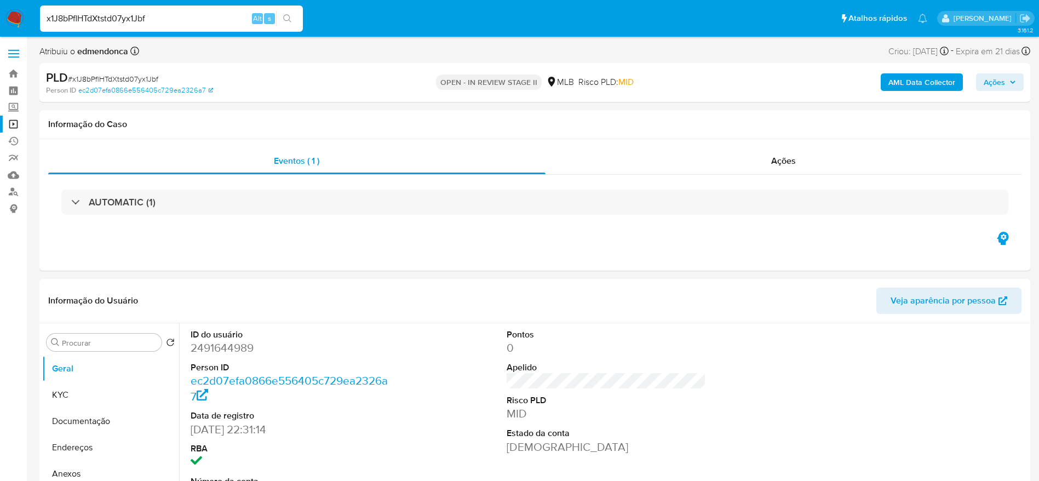
click at [116, 14] on input "x1J8bPflHTdXtstd07yx1Jbf" at bounding box center [171, 19] width 263 height 14
paste input "W8TaSs9ljAA27mnRFSWNgYjW"
type input "W8TaSs9ljAA27mnRFSWNgYjW"
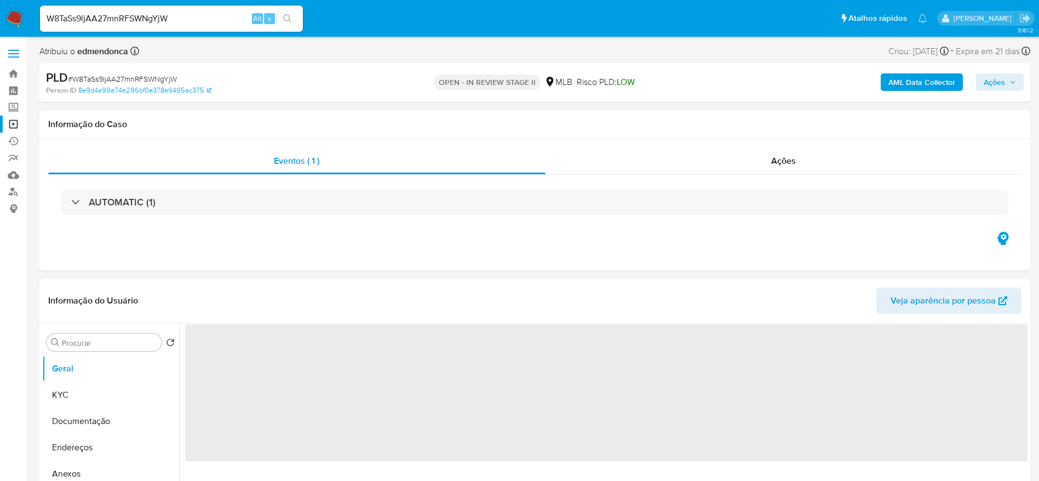
select select "10"
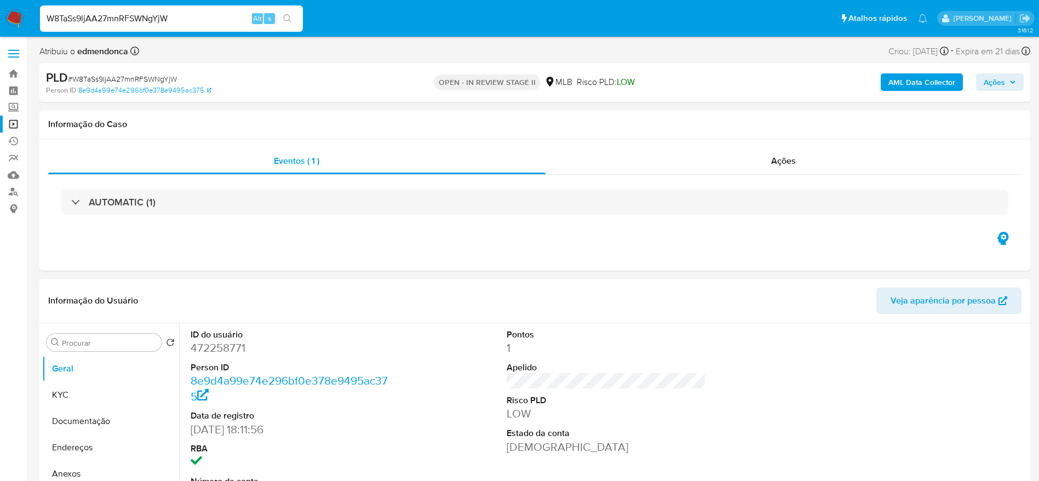
click at [103, 15] on input "W8TaSs9ljAA27mnRFSWNgYjW" at bounding box center [171, 19] width 263 height 14
click at [104, 15] on input "W8TaSs9ljAA27mnRFSWNgYjW" at bounding box center [171, 19] width 263 height 14
paste input "RXbY5WwZcp5qhfp3wrTUQaG8"
type input "RXbY5WwZcp5qhfp3wrTUQaG8"
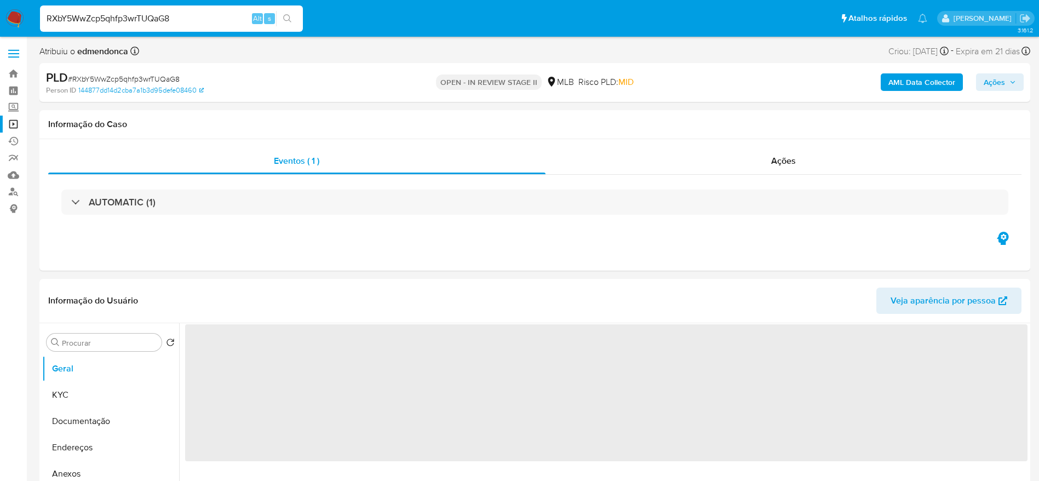
select select "10"
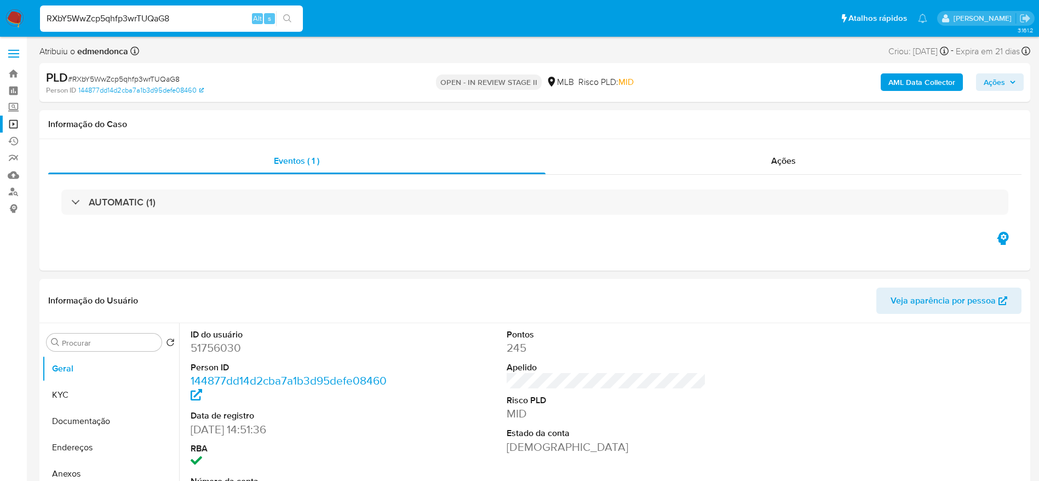
click at [145, 17] on input "RXbY5WwZcp5qhfp3wrTUQaG8" at bounding box center [171, 19] width 263 height 14
paste input "laBqJGpVP3MzB4o5QQz2pwnz"
type input "laBqJGpVP3MzB4o5QQz2pwnz"
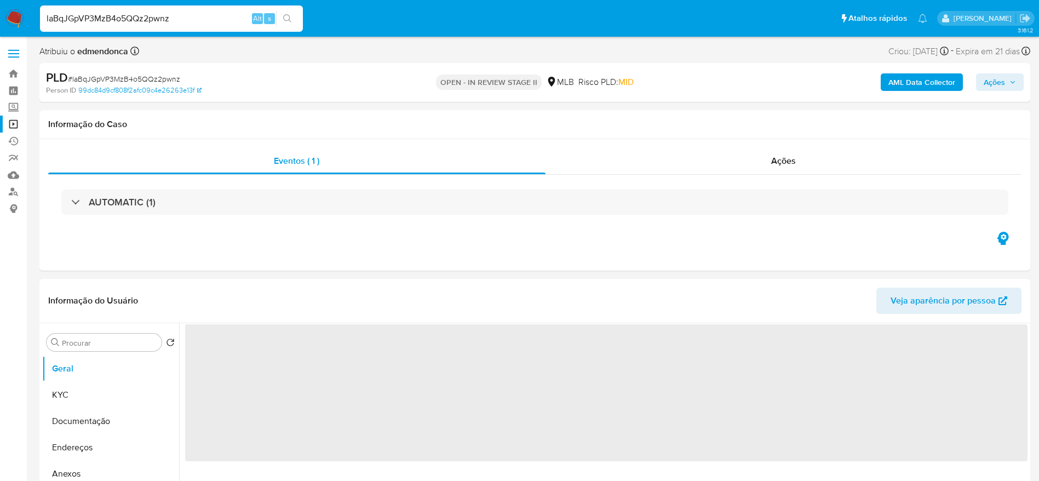
select select "10"
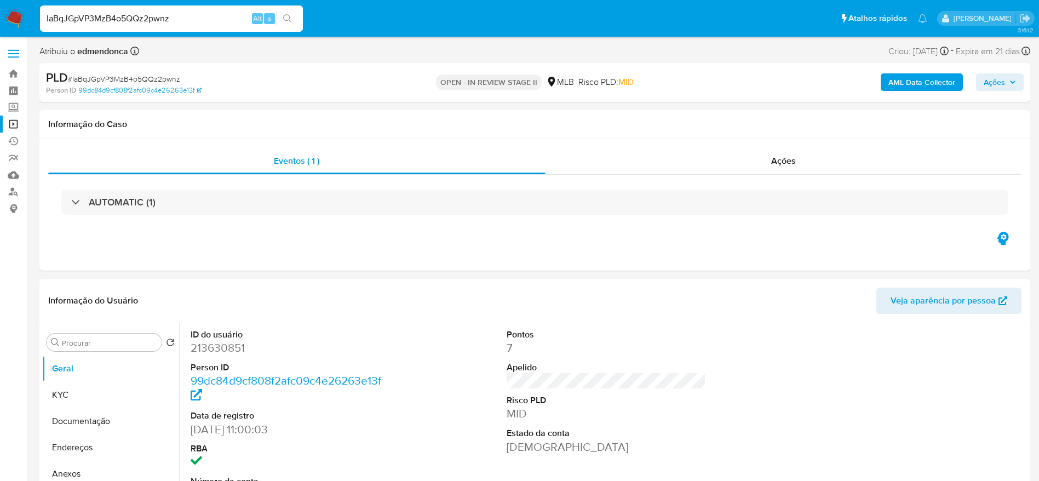
click at [200, 14] on input "laBqJGpVP3MzB4o5QQz2pwnz" at bounding box center [171, 19] width 263 height 14
paste input "J15XIYnJKt6THIQw8DeDtQ3n"
type input "J15XIYnJKt6THIQw8DeDtQ3n"
